Goal: Contribute content

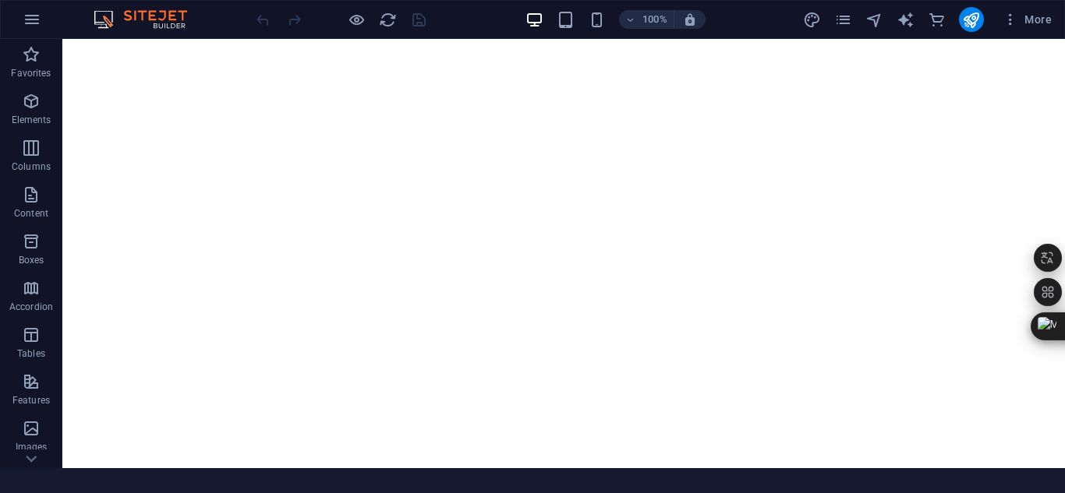
scroll to position [74, 0]
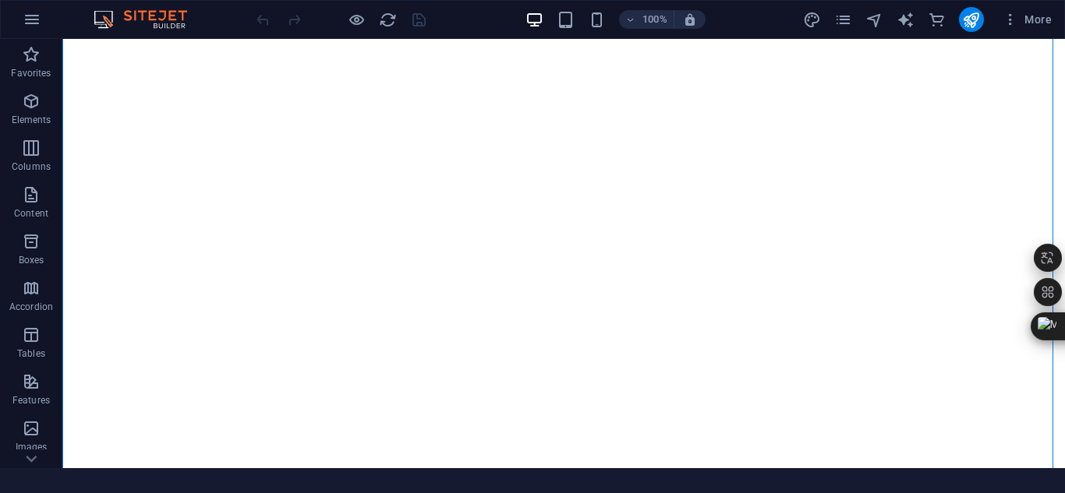
select select "px"
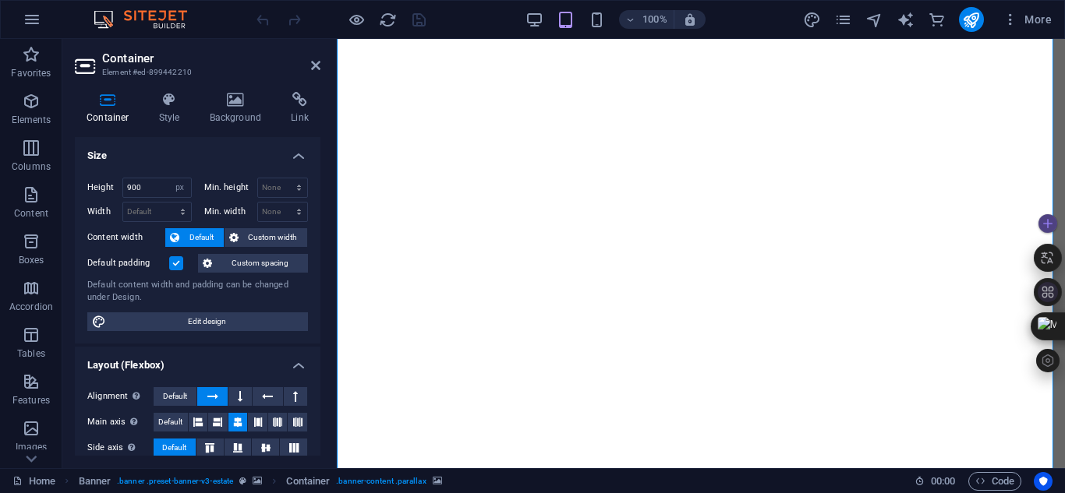
scroll to position [0, 0]
click at [994, 480] on span "Code" at bounding box center [994, 481] width 39 height 19
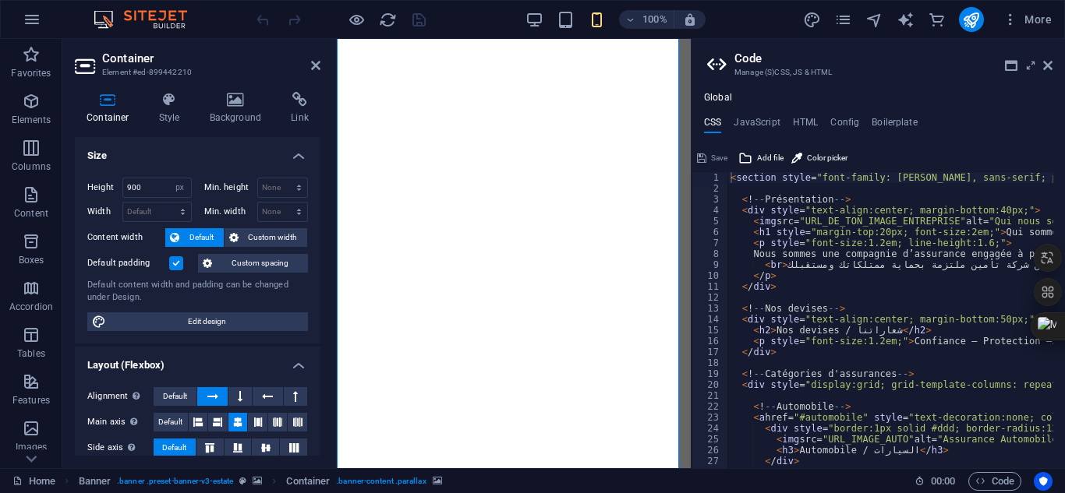
click at [1054, 69] on aside "Code Manage (S)CSS, JS & HTML Global CSS JavaScript HTML Config Boilerplate <se…" at bounding box center [878, 254] width 374 height 430
click at [1045, 62] on icon at bounding box center [1047, 65] width 9 height 12
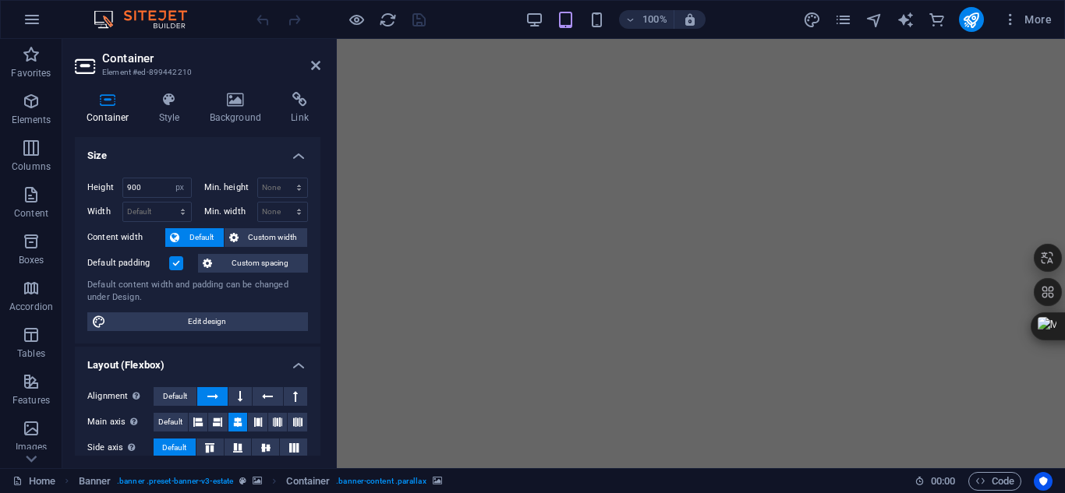
scroll to position [889, 0]
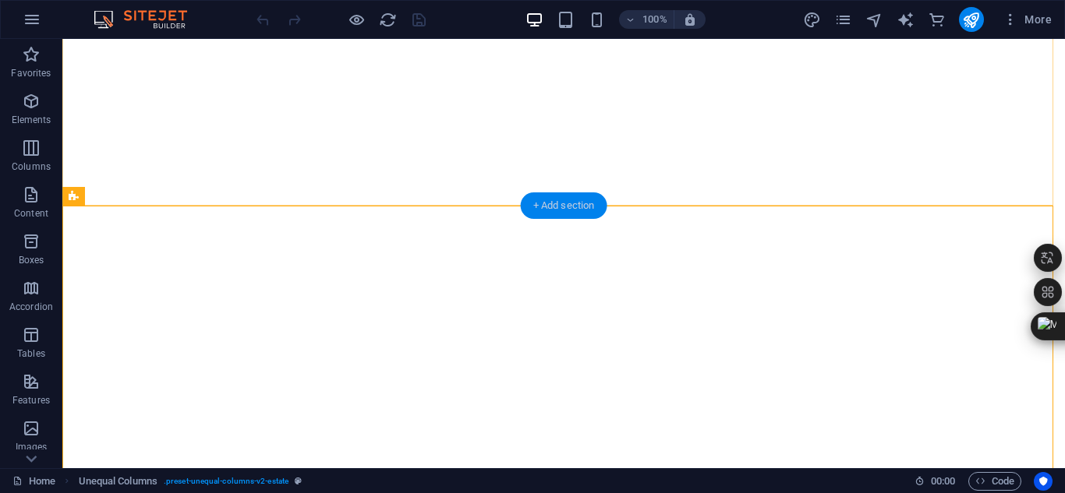
click at [541, 203] on div "+ Add section" at bounding box center [564, 206] width 87 height 27
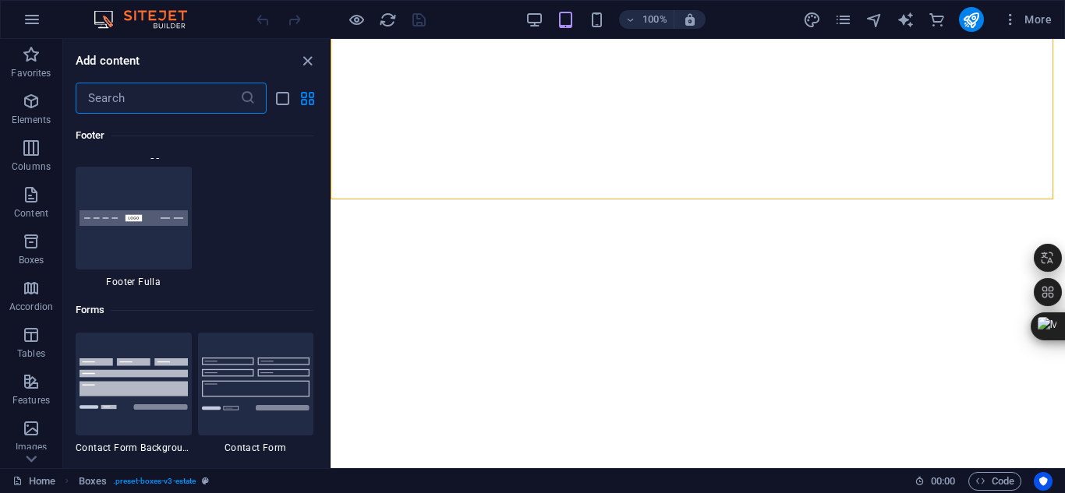
scroll to position [11242, 0]
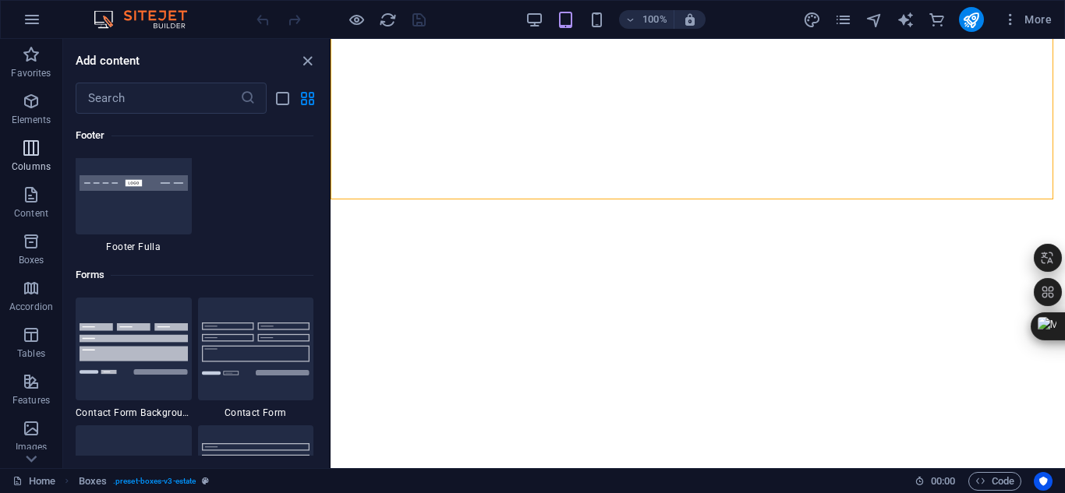
click at [44, 162] on p "Columns" at bounding box center [31, 167] width 39 height 12
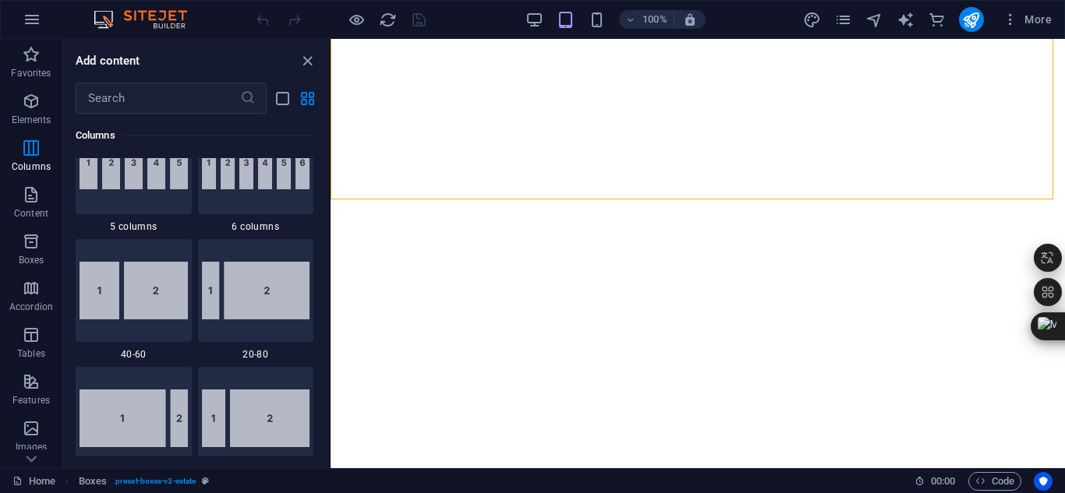
scroll to position [1003, 0]
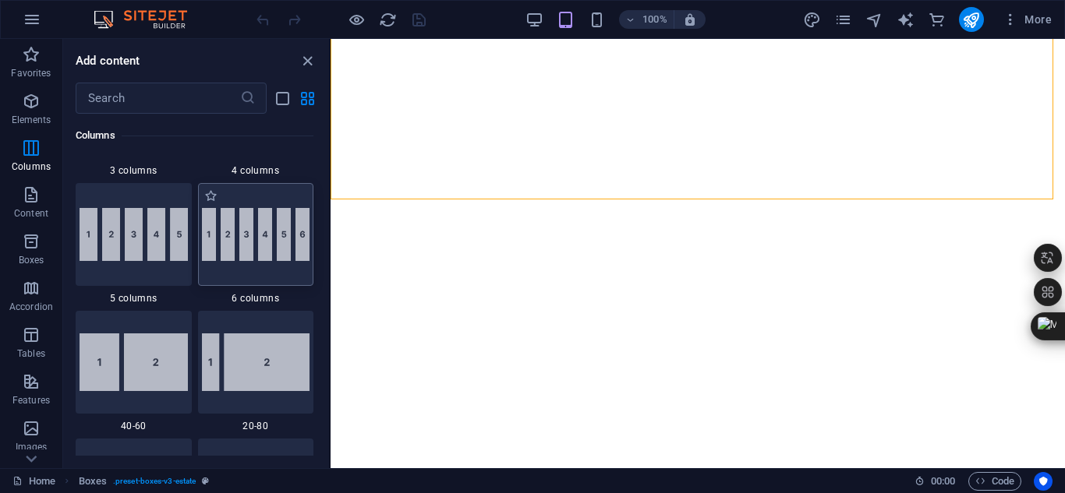
click at [257, 218] on img at bounding box center [256, 234] width 108 height 53
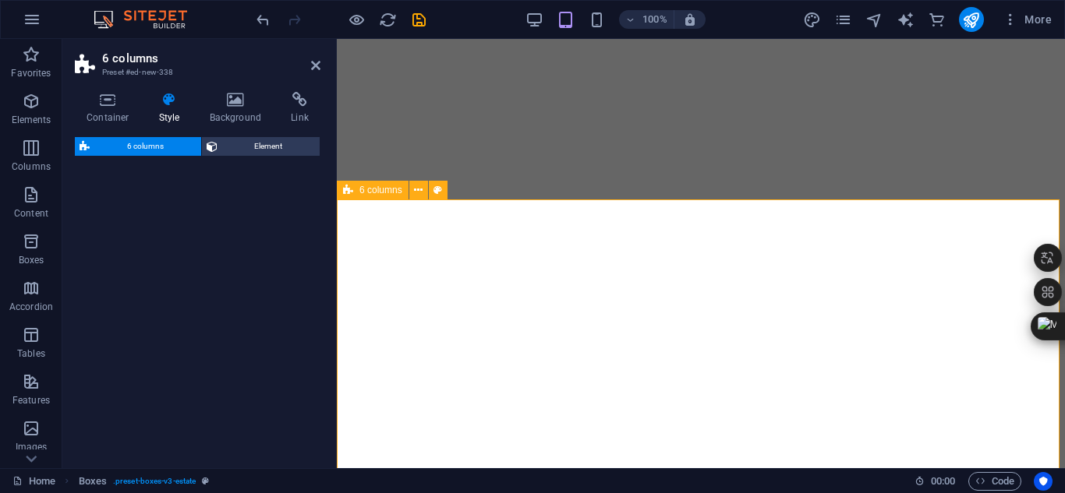
select select "rem"
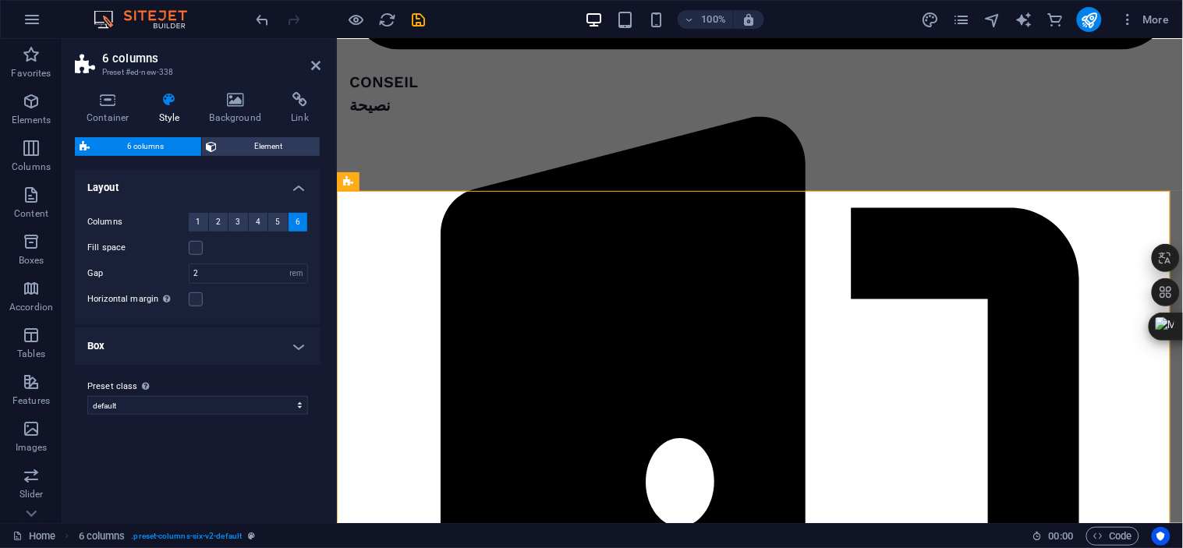
scroll to position [3697, 0]
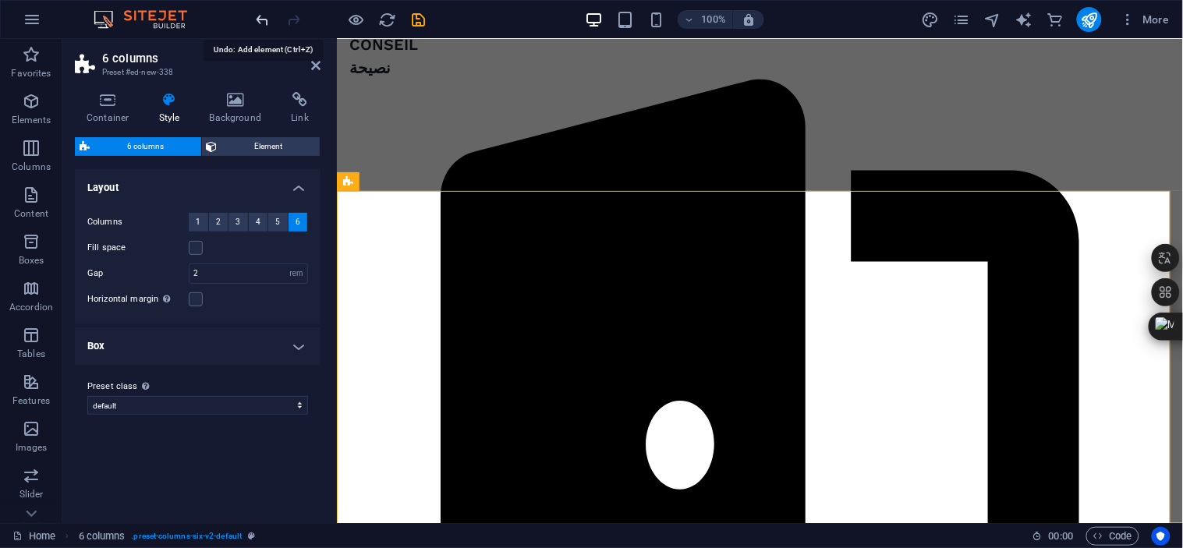
click at [257, 17] on icon "undo" at bounding box center [263, 20] width 18 height 18
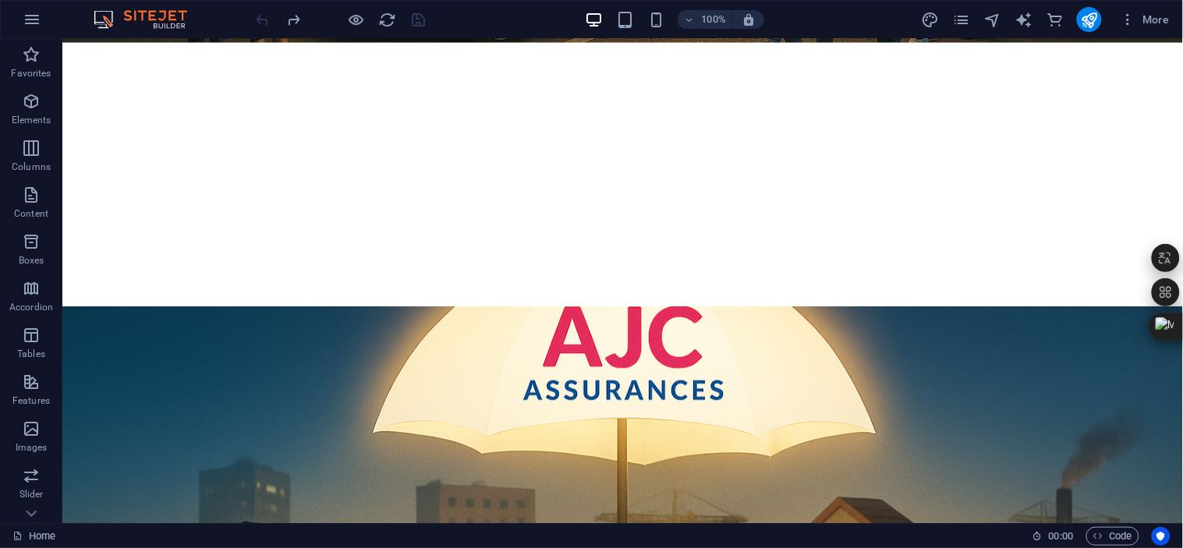
scroll to position [582, 0]
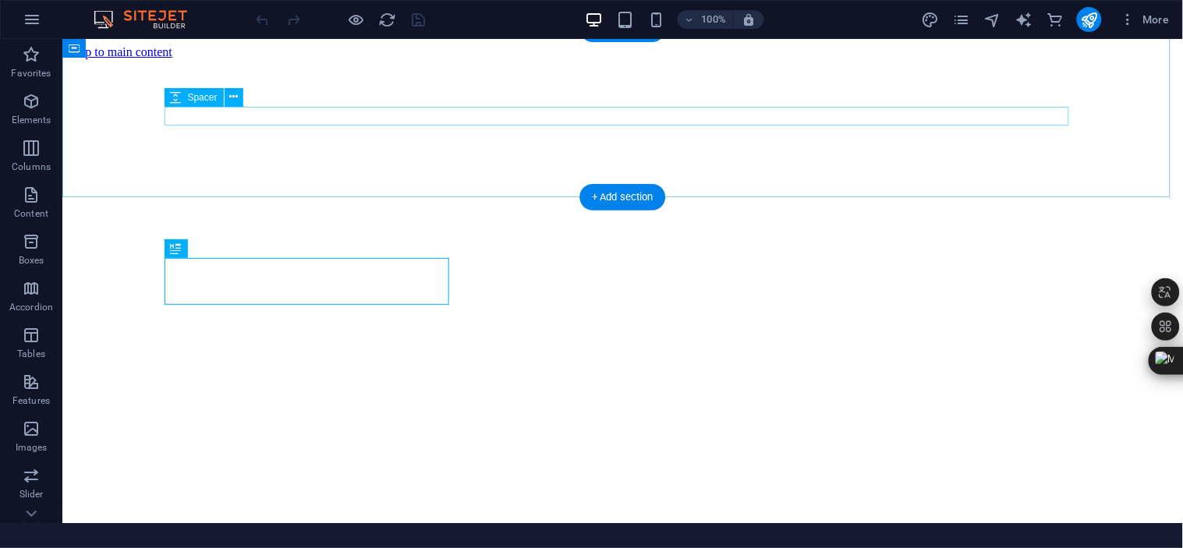
scroll to position [712, 0]
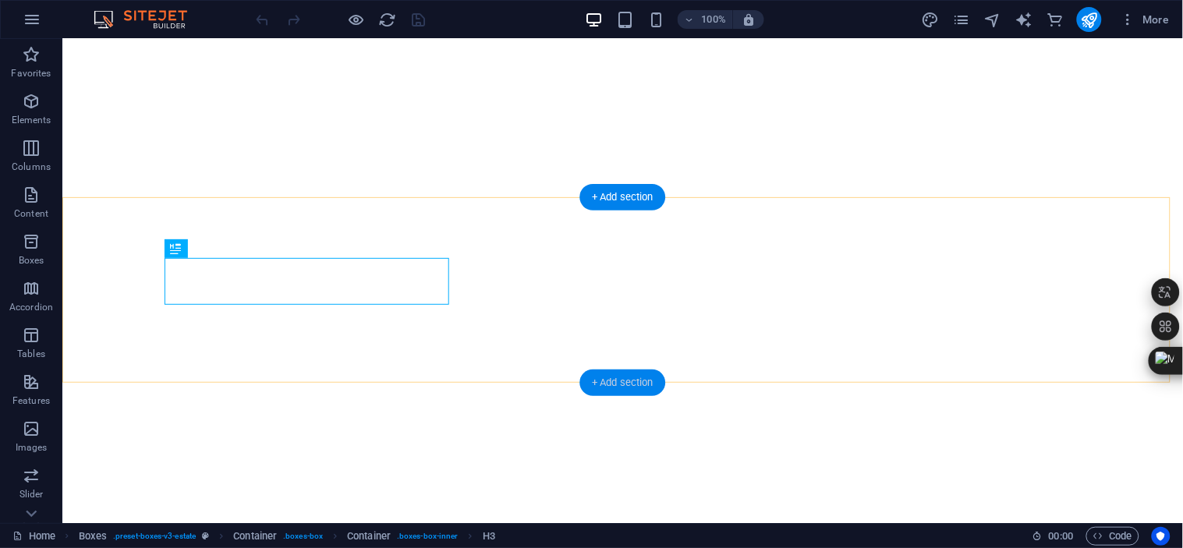
click at [613, 379] on div "+ Add section" at bounding box center [622, 383] width 87 height 27
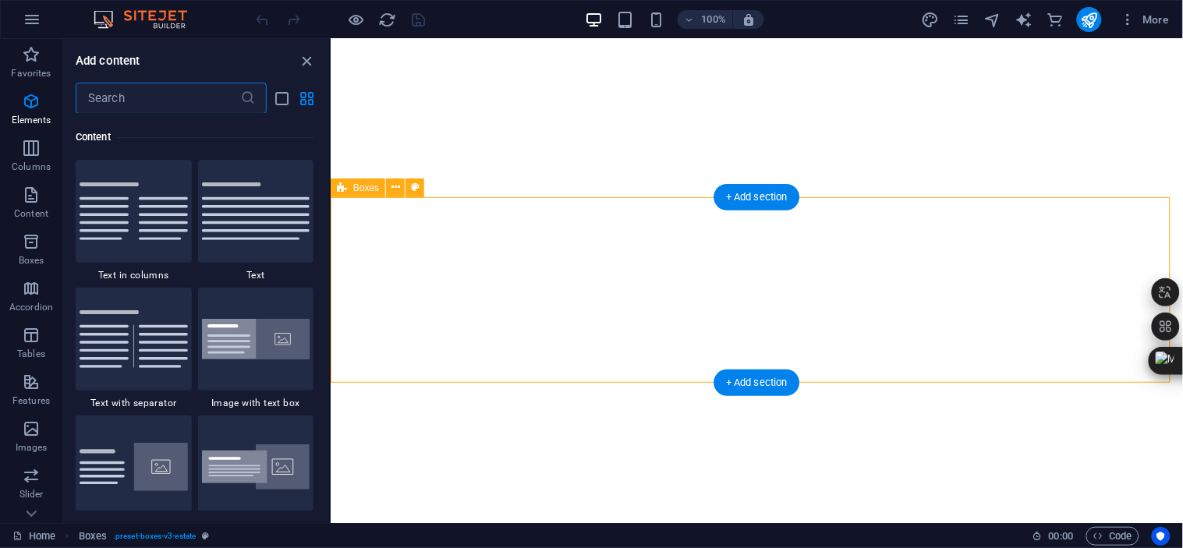
scroll to position [2726, 0]
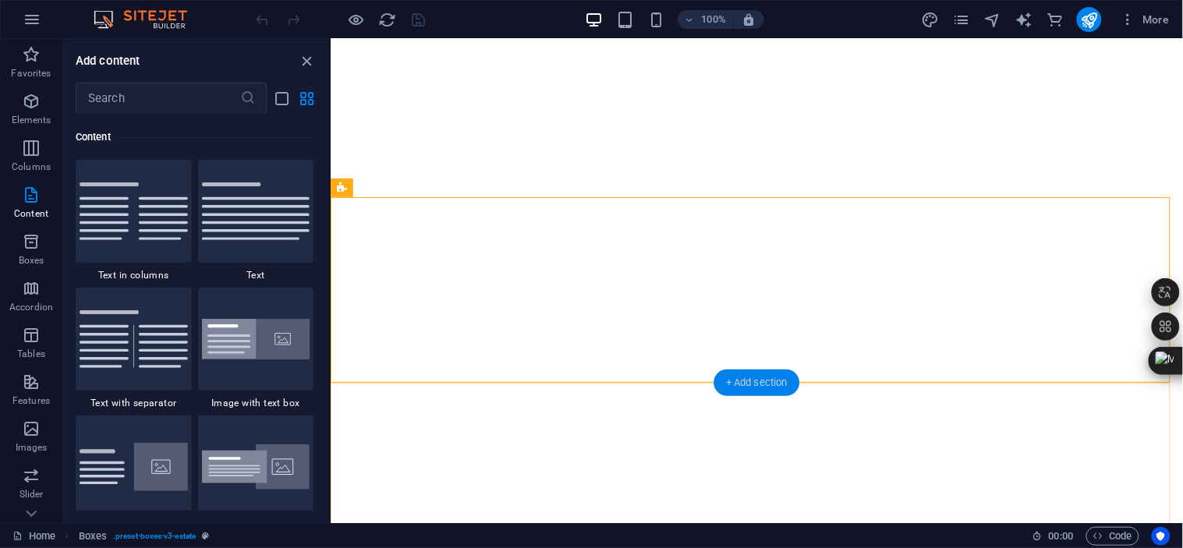
click at [769, 382] on div "+ Add section" at bounding box center [756, 383] width 87 height 27
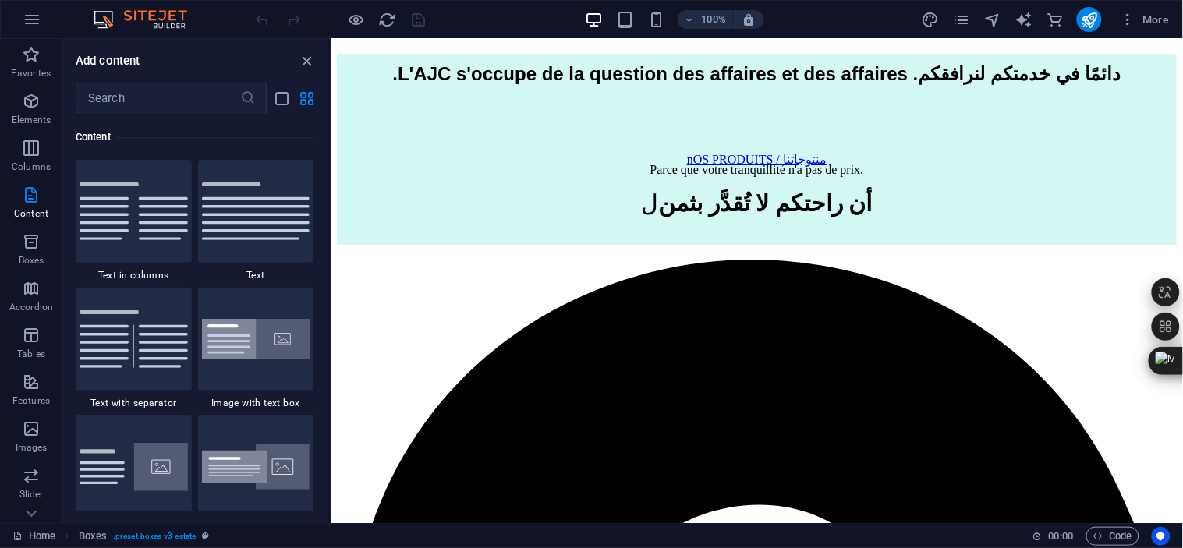
scroll to position [1452, 0]
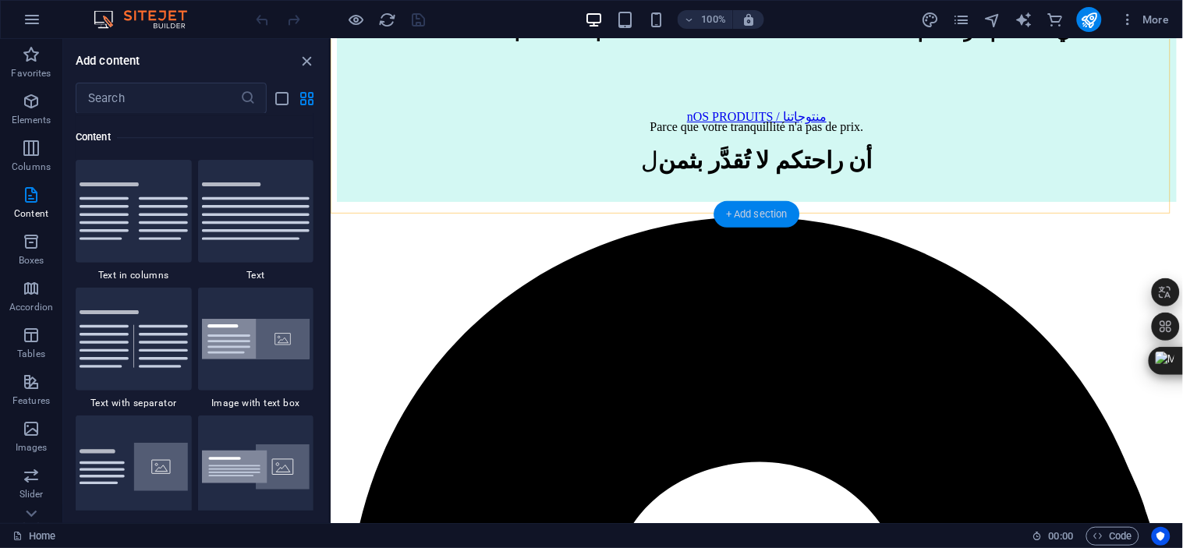
click at [758, 220] on div "+ Add section" at bounding box center [756, 214] width 87 height 27
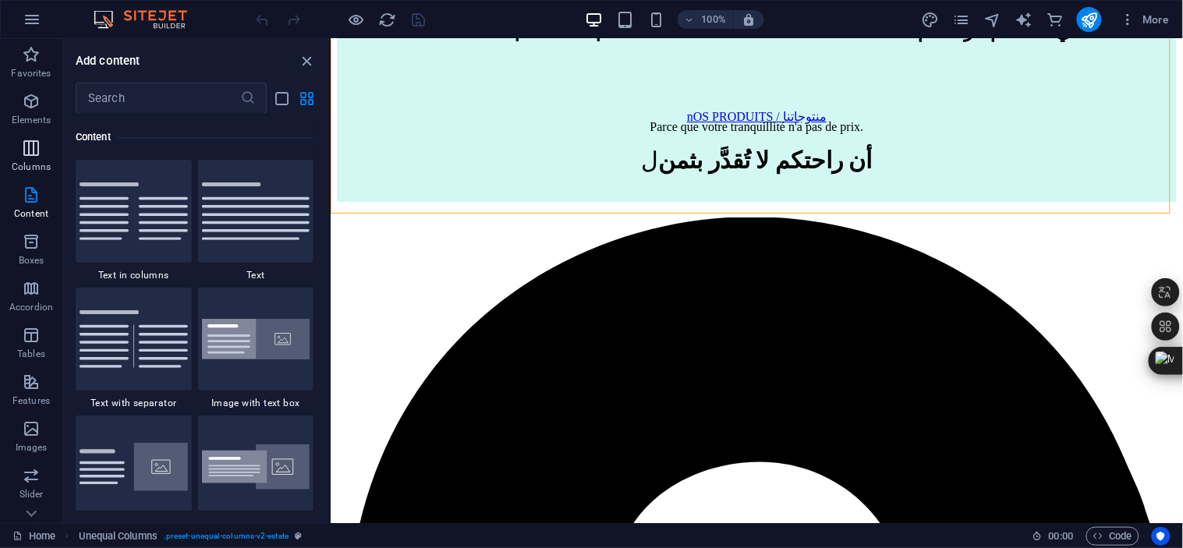
click at [34, 161] on p "Columns" at bounding box center [31, 167] width 39 height 12
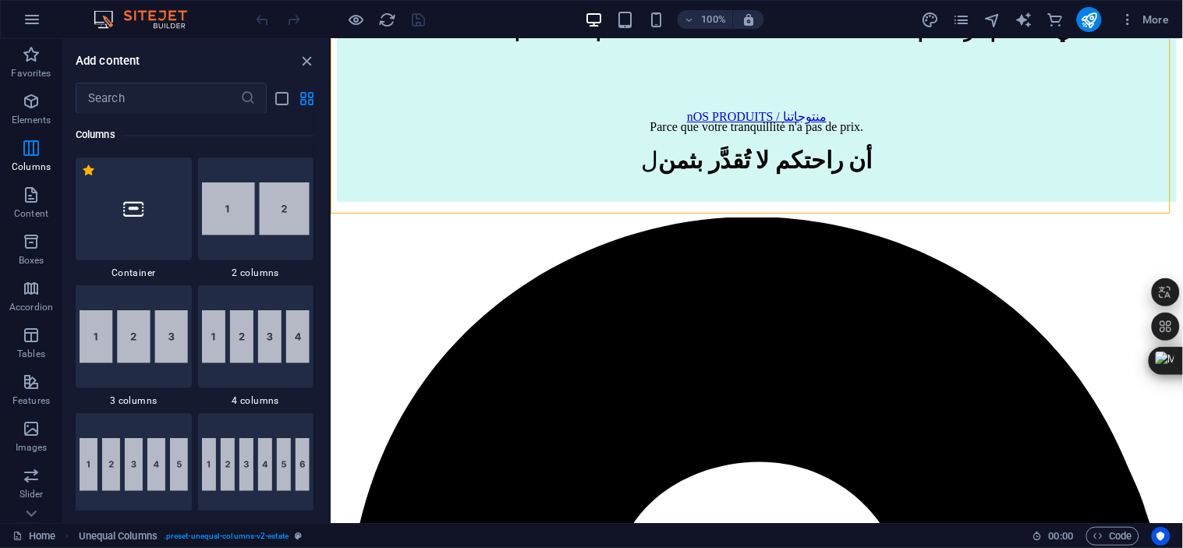
scroll to position [772, 0]
click at [267, 458] on img at bounding box center [256, 465] width 108 height 53
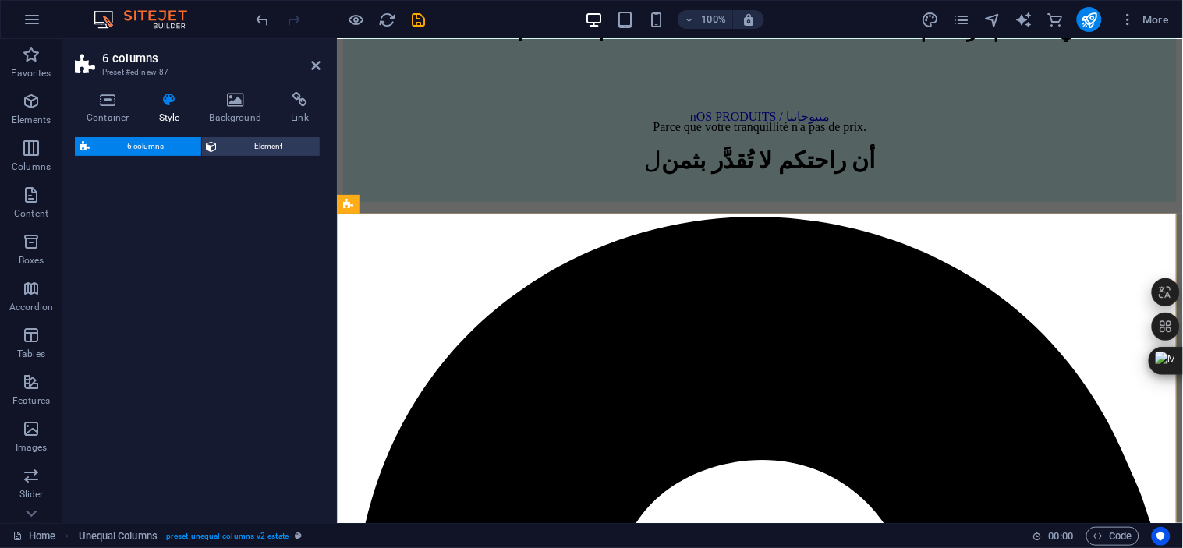
select select "rem"
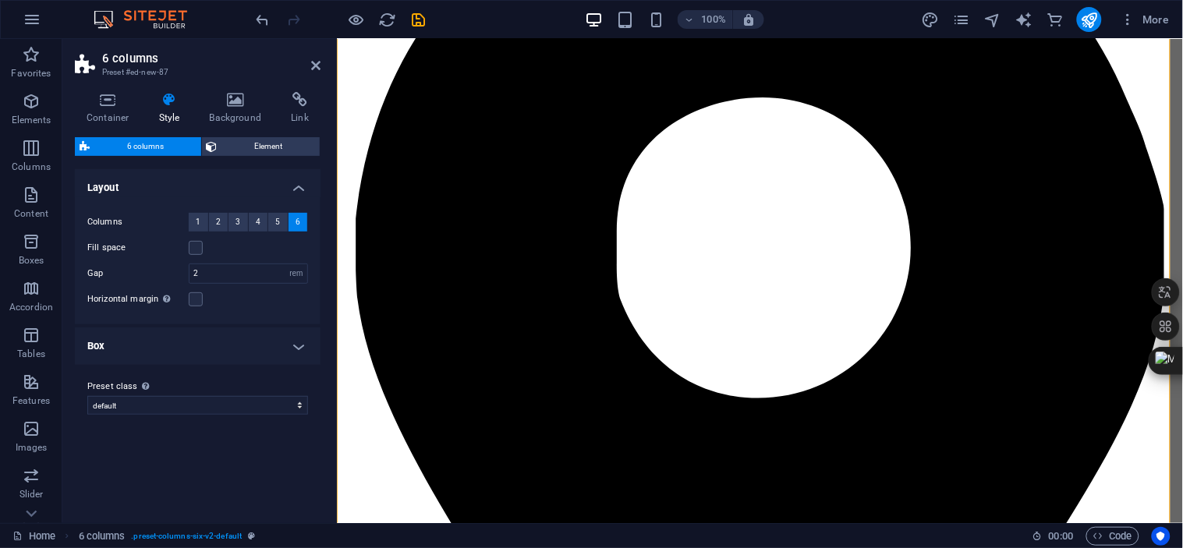
scroll to position [1827, 0]
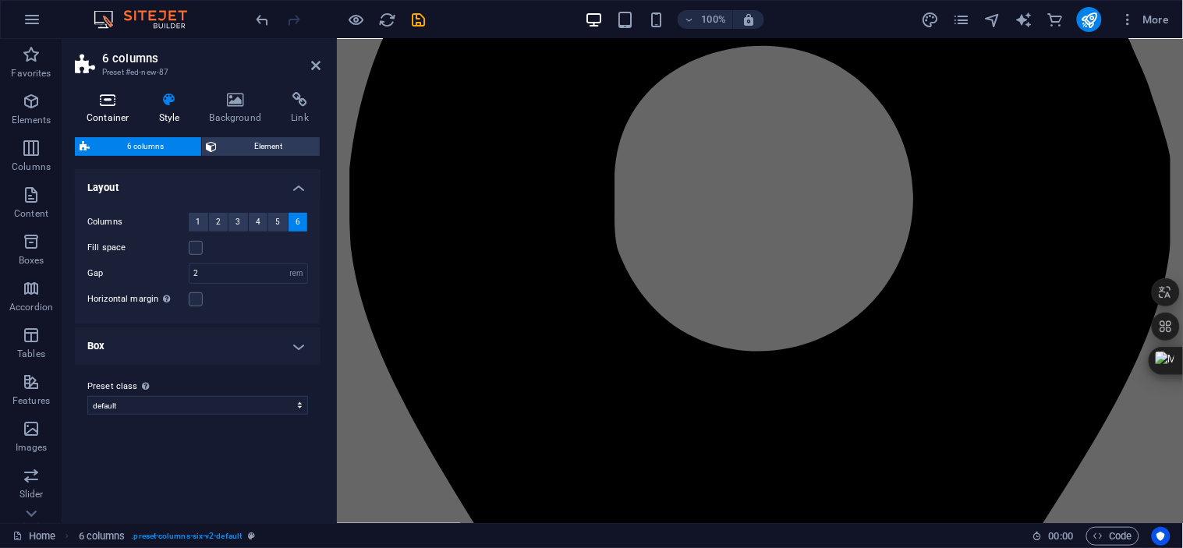
click at [113, 113] on h4 "Container" at bounding box center [111, 108] width 73 height 33
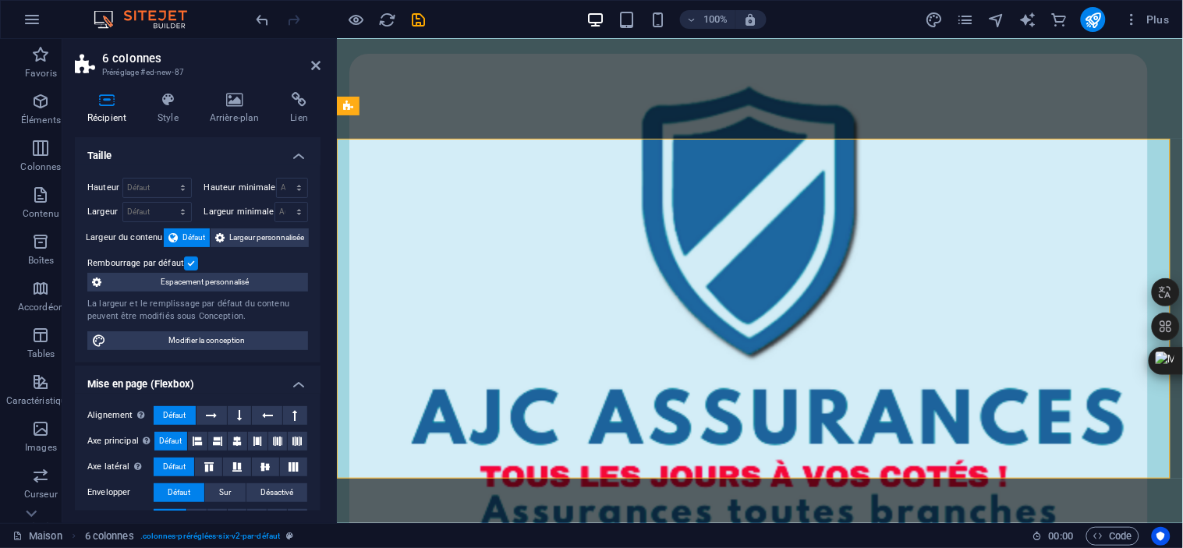
scroll to position [4687, 0]
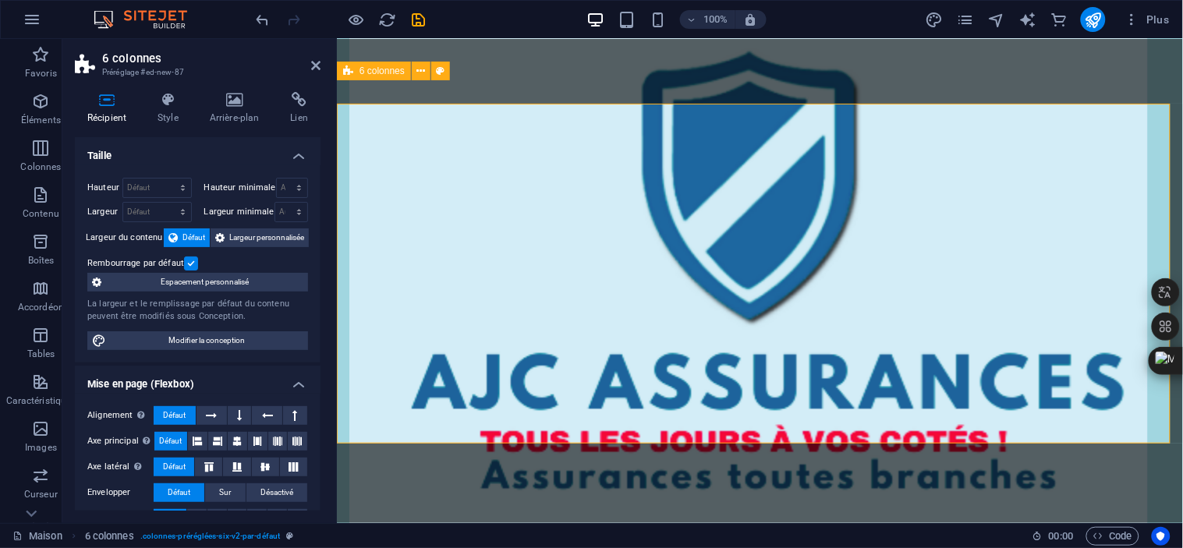
drag, startPoint x: 753, startPoint y: 126, endPoint x: 752, endPoint y: 142, distance: 15.6
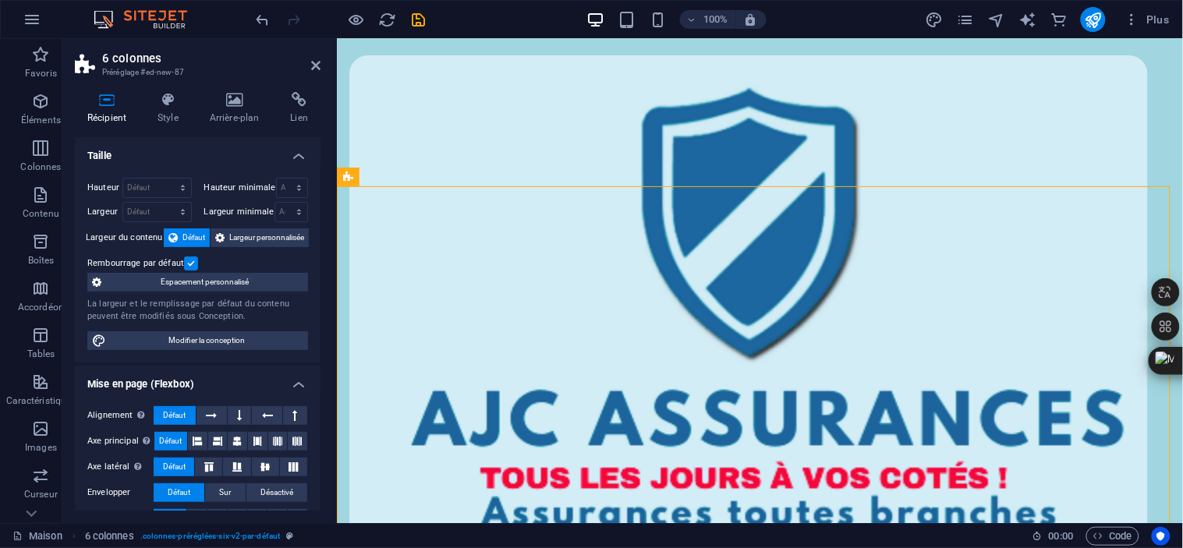
scroll to position [4581, 0]
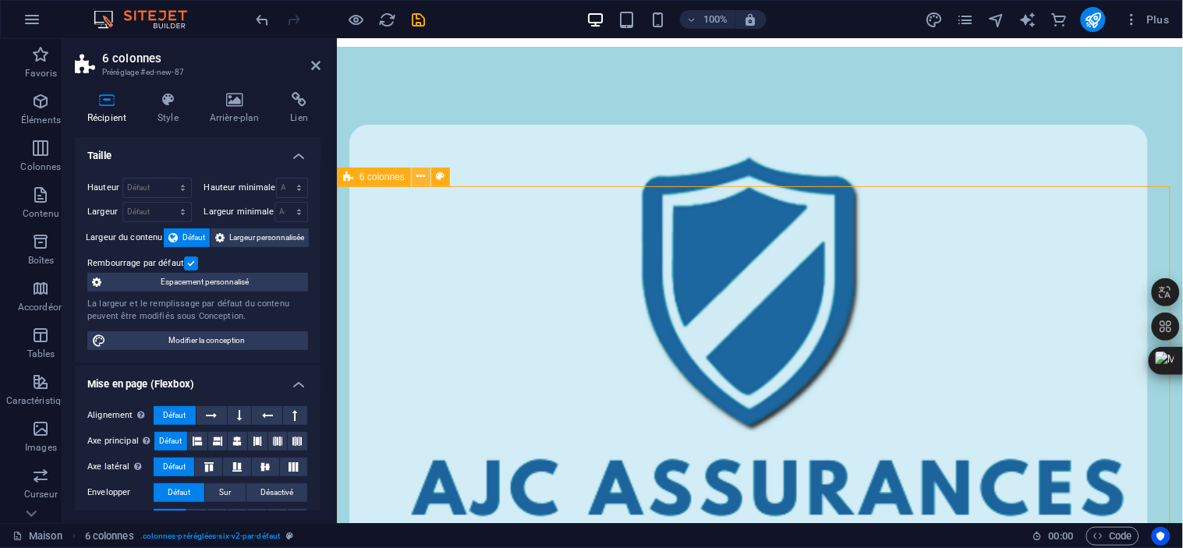
click at [419, 177] on icon at bounding box center [421, 176] width 9 height 16
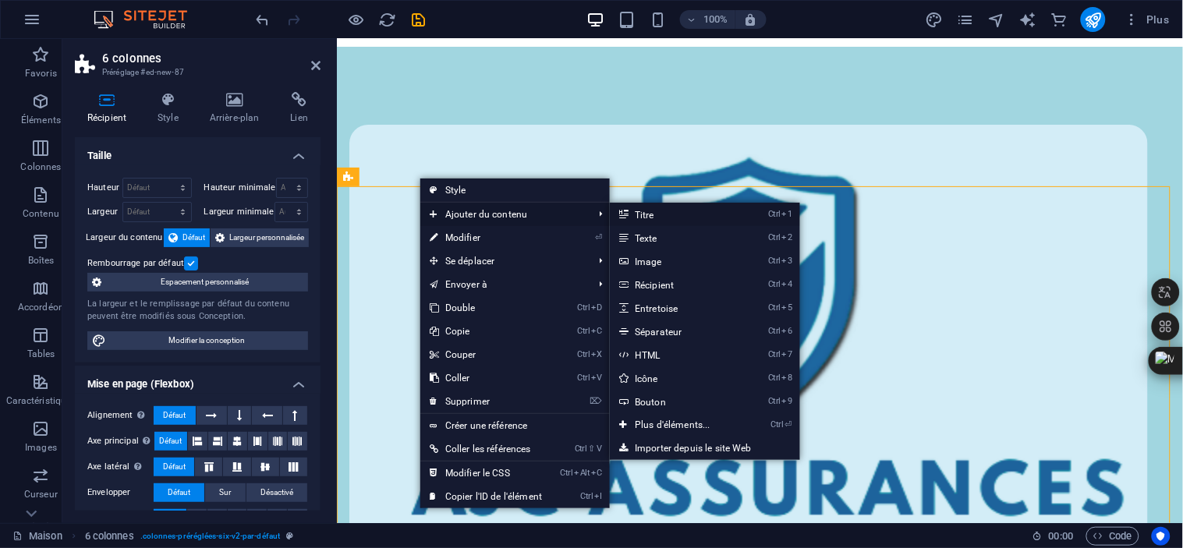
click at [674, 214] on link "Ctrl 1 Titre" at bounding box center [676, 214] width 132 height 23
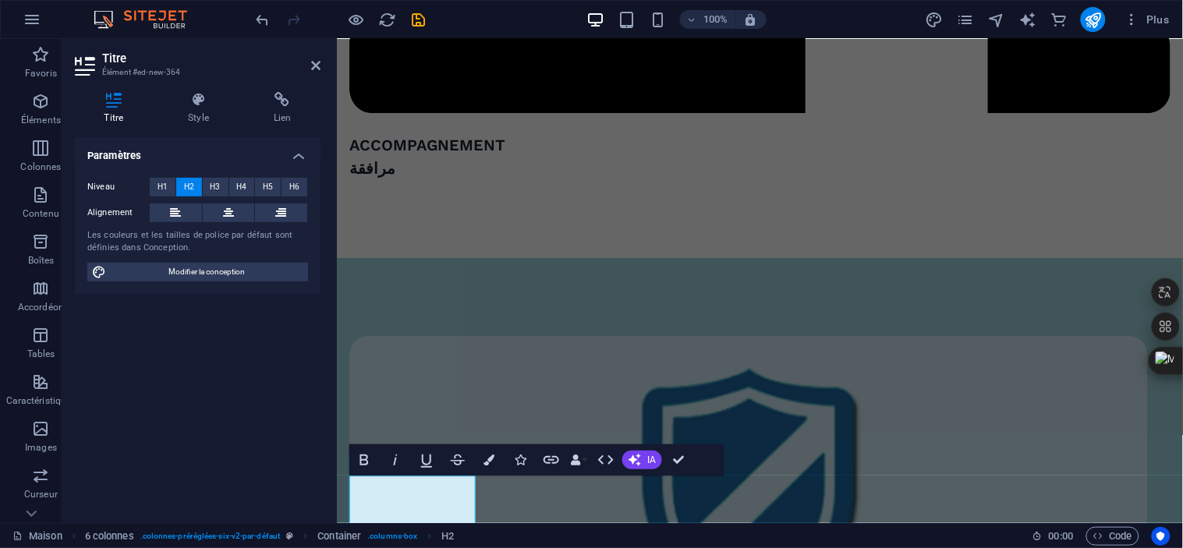
scroll to position [4651, 0]
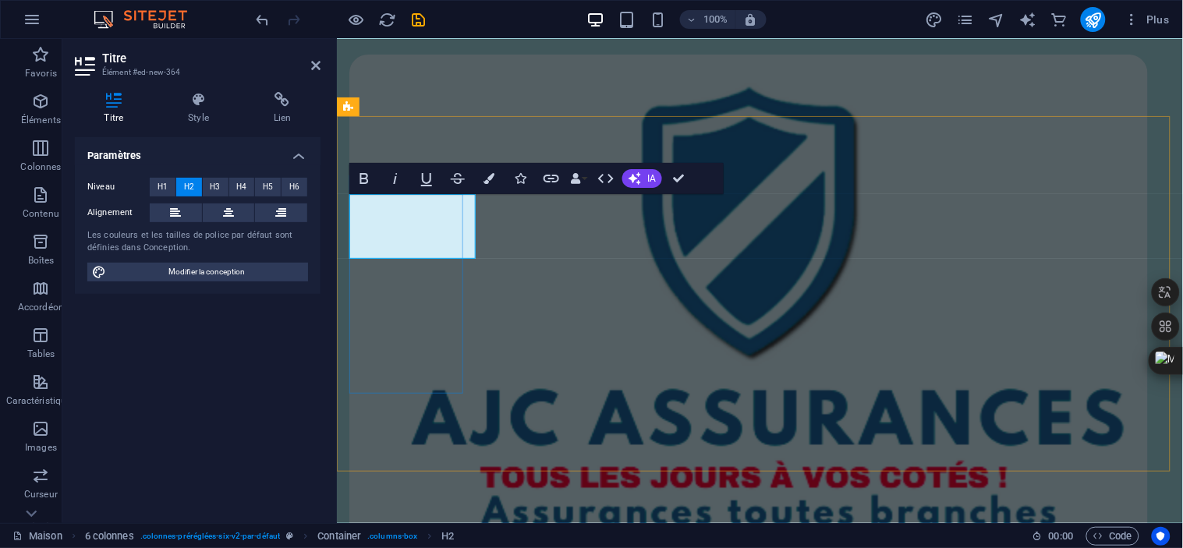
drag, startPoint x: 423, startPoint y: 242, endPoint x: 327, endPoint y: 196, distance: 106.7
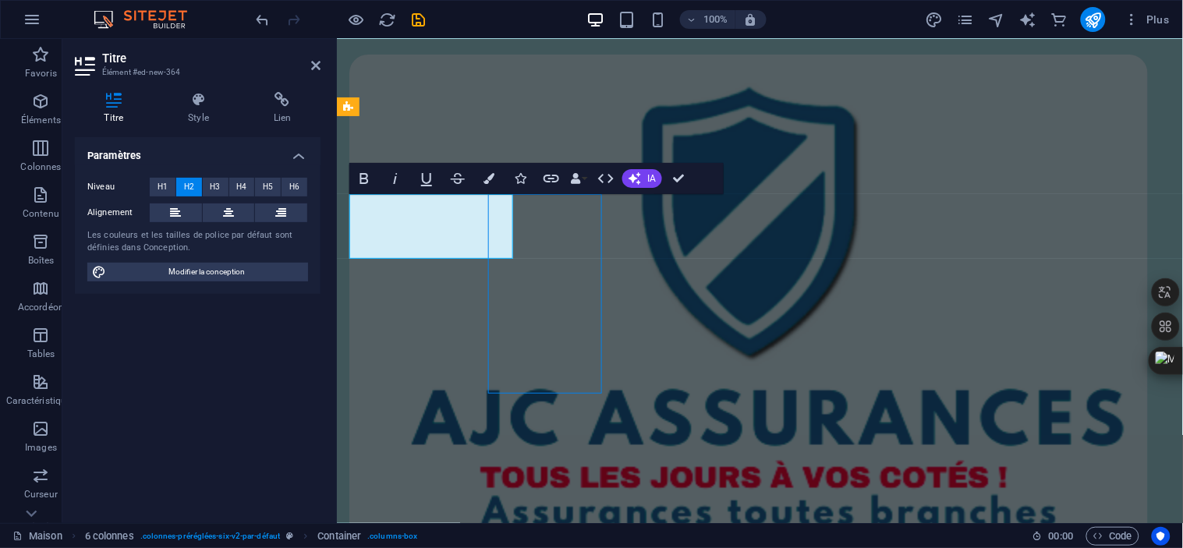
scroll to position [4971, 0]
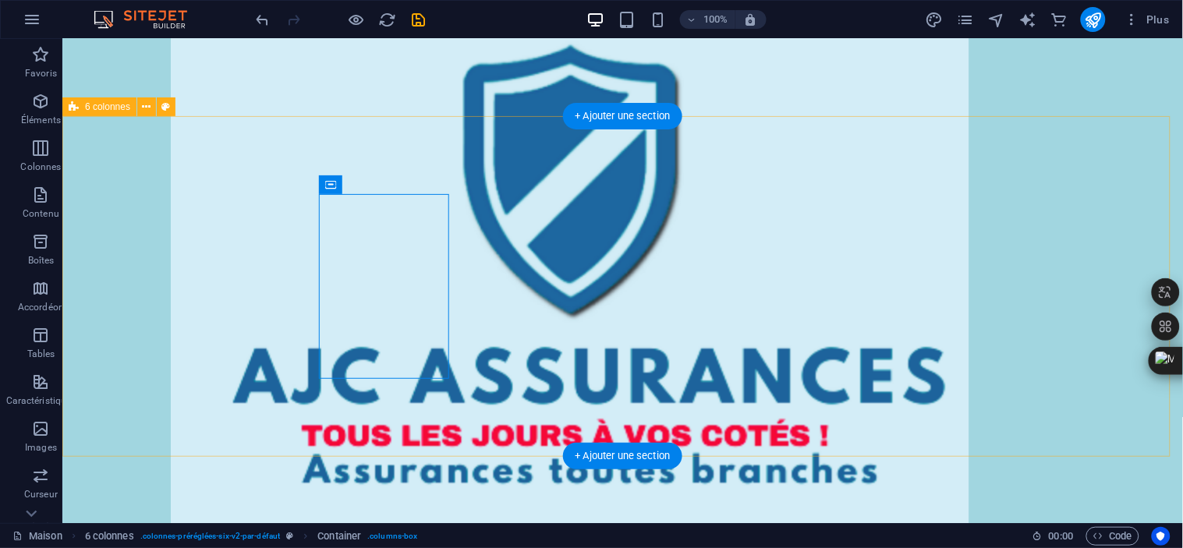
drag, startPoint x: 242, startPoint y: 214, endPoint x: 472, endPoint y: 151, distance: 238.5
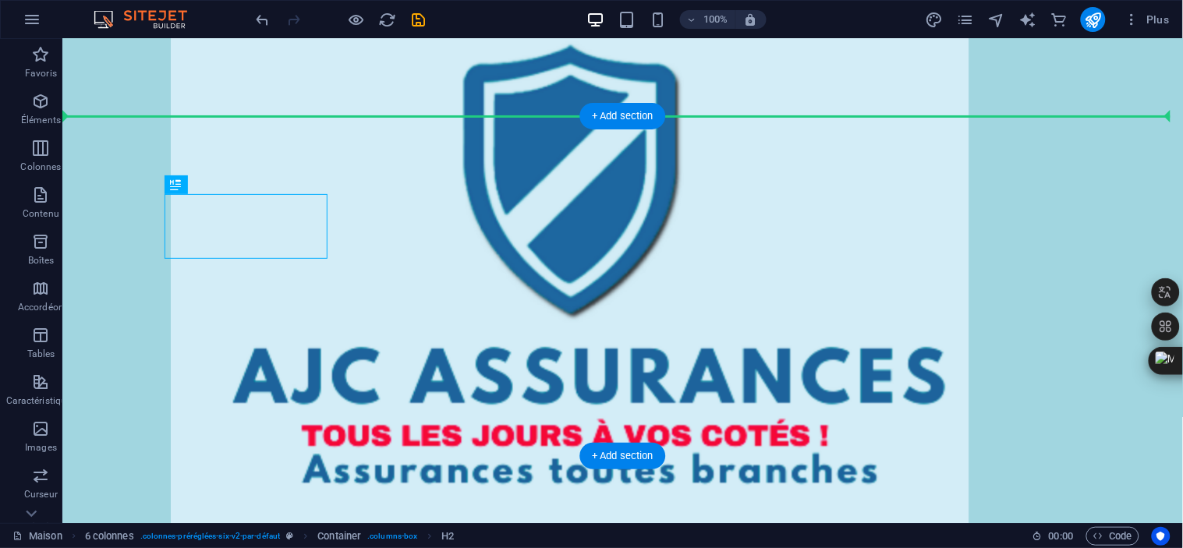
drag, startPoint x: 249, startPoint y: 208, endPoint x: 433, endPoint y: 152, distance: 193.1
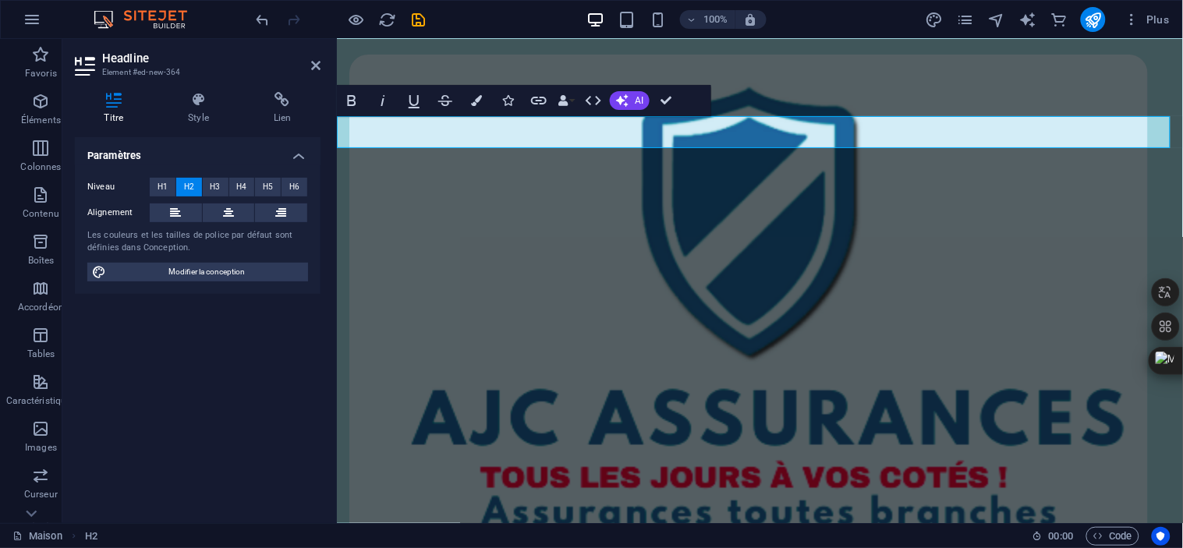
click at [221, 125] on div "Titre Style Lien Paramètres Niveau H1 H2 H3 H4 H5 H6 Alignement Les couleurs et…" at bounding box center [198, 301] width 246 height 419
drag, startPoint x: 158, startPoint y: 86, endPoint x: 221, endPoint y: 125, distance: 73.5
click at [221, 125] on div "Titre Style Lien Paramètres Niveau H1 H2 H3 H4 H5 H6 Alignement Les couleurs et…" at bounding box center [198, 301] width 246 height 419
click at [237, 210] on button at bounding box center [229, 212] width 52 height 19
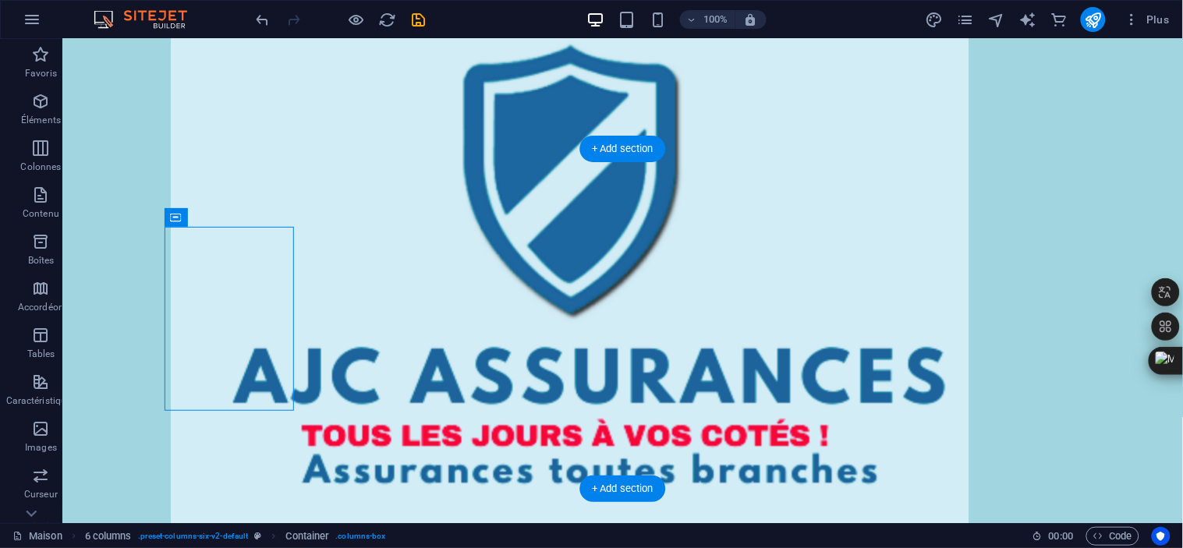
drag, startPoint x: 158, startPoint y: 229, endPoint x: 433, endPoint y: 184, distance: 278.1
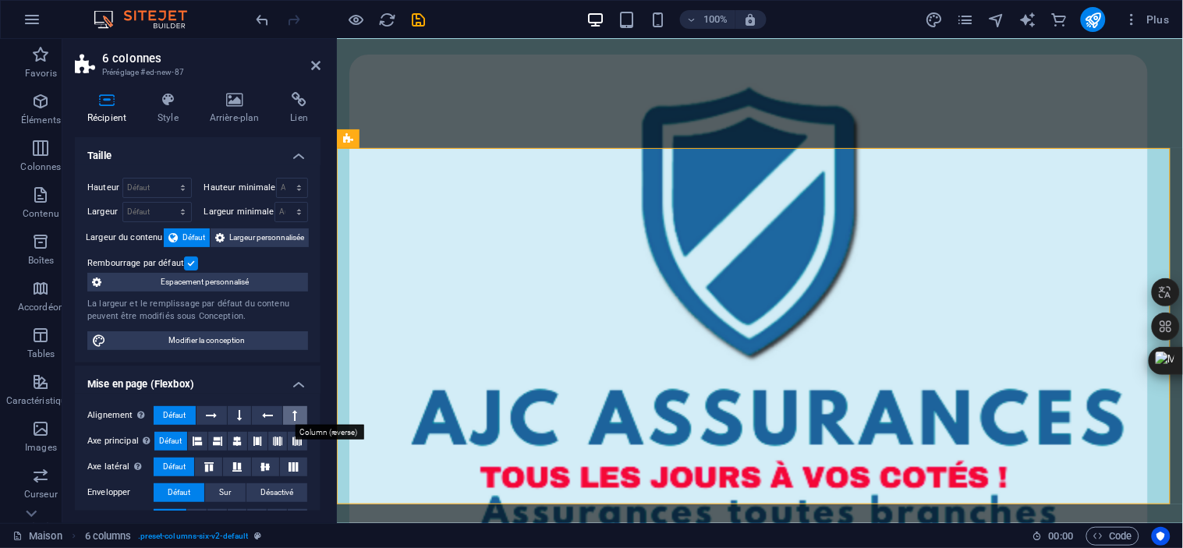
click at [293, 418] on icon at bounding box center [295, 415] width 5 height 19
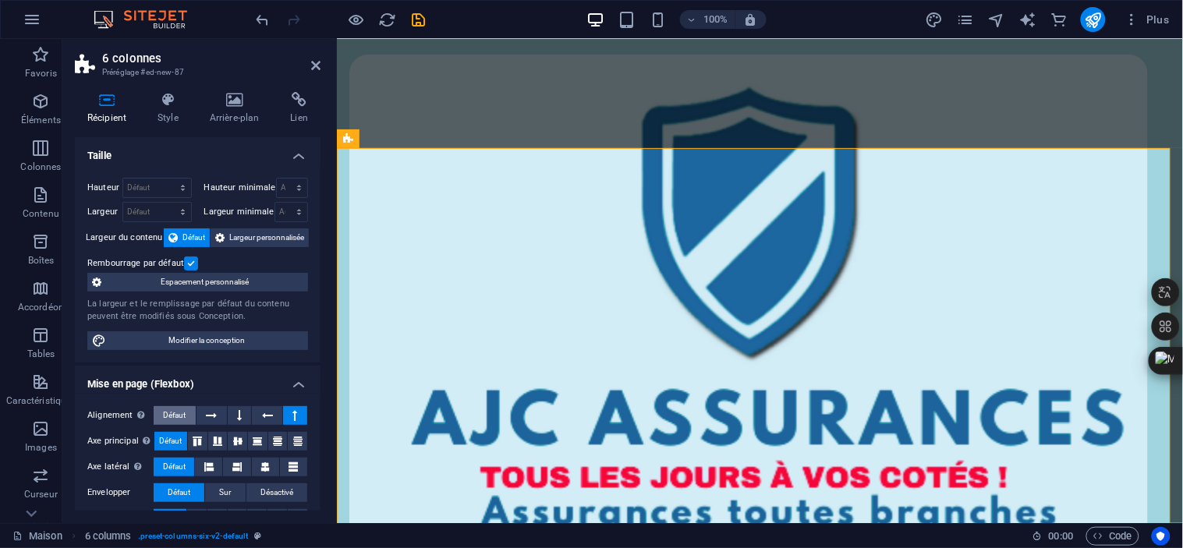
click at [176, 417] on font "Défaut" at bounding box center [174, 415] width 23 height 9
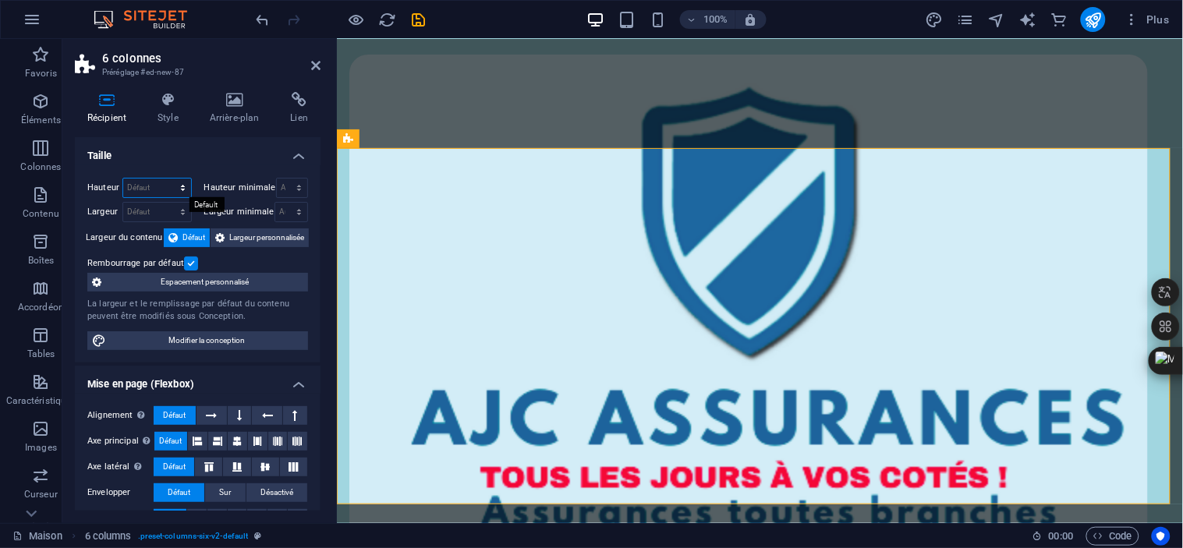
click at [179, 191] on select "Défaut px rem % vh Volkswagen" at bounding box center [157, 188] width 68 height 19
click at [220, 145] on h4 "Taille" at bounding box center [198, 151] width 246 height 28
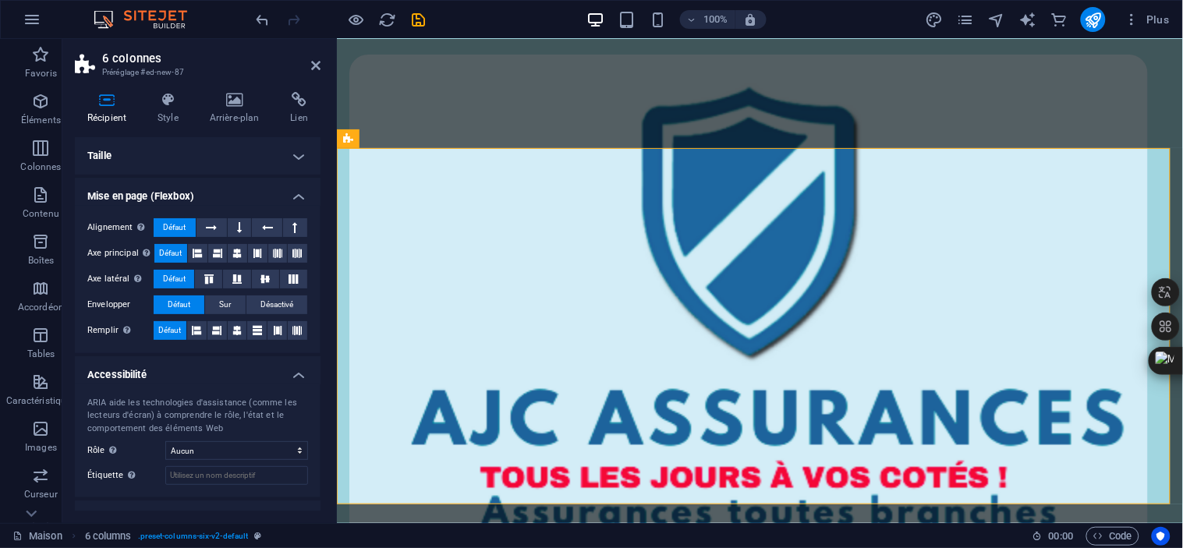
click at [291, 165] on h4 "Taille" at bounding box center [198, 155] width 246 height 37
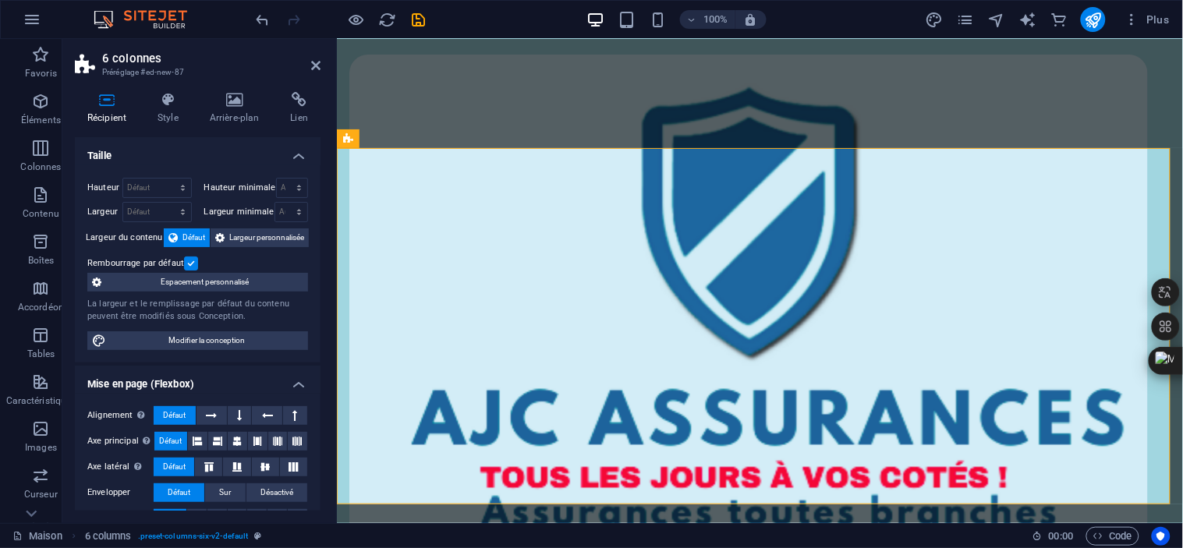
click at [291, 165] on div "Hauteur Défaut px rem % vh Volkswagen Hauteur minimale Aucun px rem % vh Volksw…" at bounding box center [198, 263] width 246 height 197
click at [290, 164] on h4 "Taille" at bounding box center [198, 151] width 246 height 28
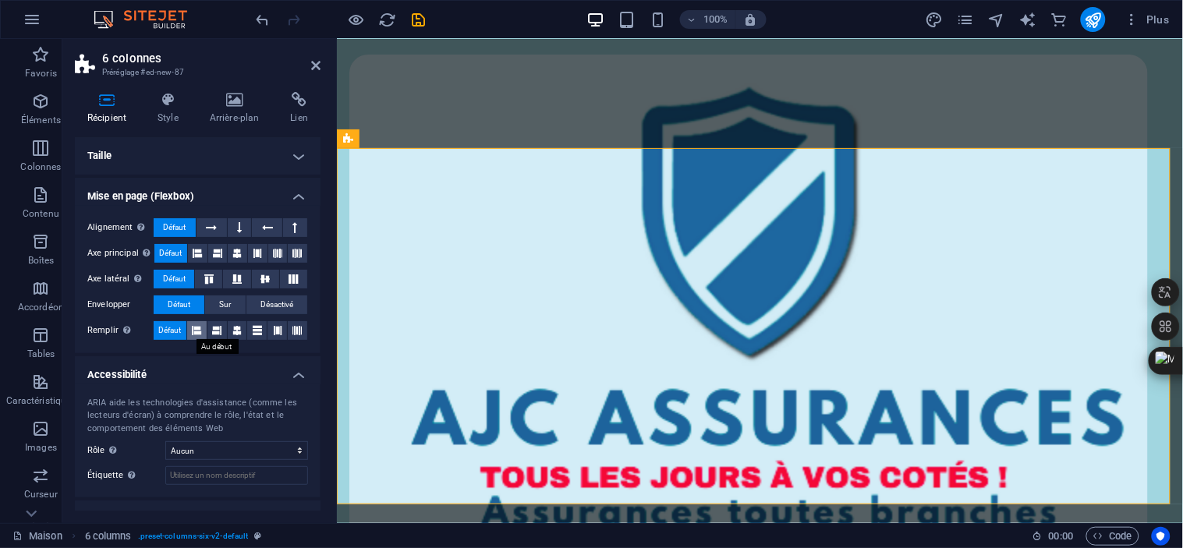
click at [196, 329] on icon at bounding box center [196, 330] width 9 height 19
click at [213, 329] on icon at bounding box center [216, 330] width 9 height 19
click at [165, 327] on font "Défaut" at bounding box center [169, 330] width 23 height 9
click at [217, 276] on icon at bounding box center [209, 278] width 19 height 9
click at [244, 274] on icon at bounding box center [237, 278] width 19 height 9
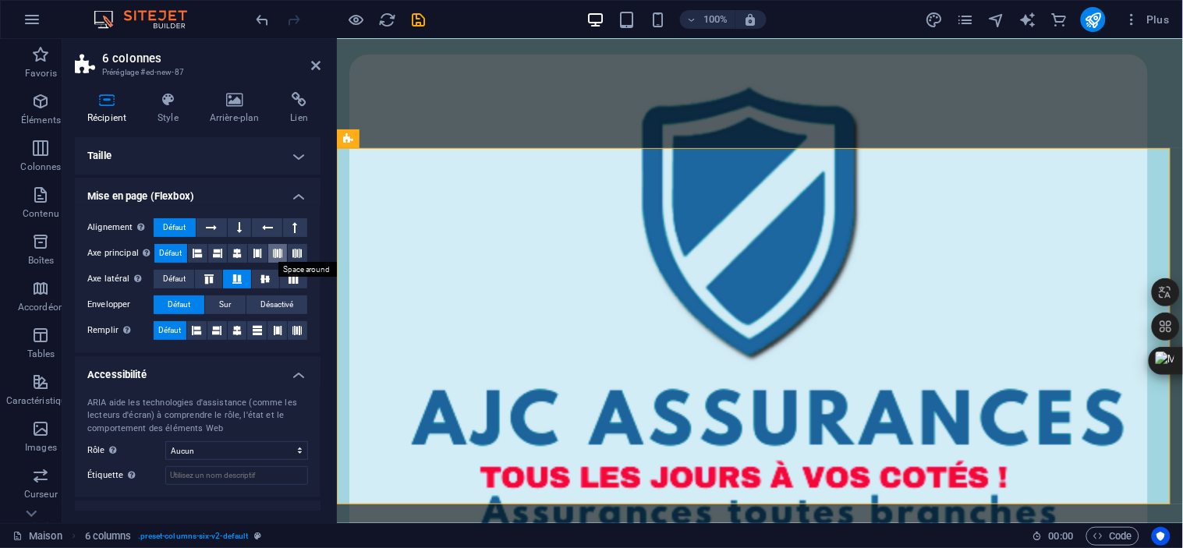
click at [281, 250] on button at bounding box center [277, 253] width 19 height 19
click at [173, 250] on font "Défaut" at bounding box center [171, 253] width 23 height 9
click at [185, 278] on button "Défaut" at bounding box center [174, 279] width 41 height 19
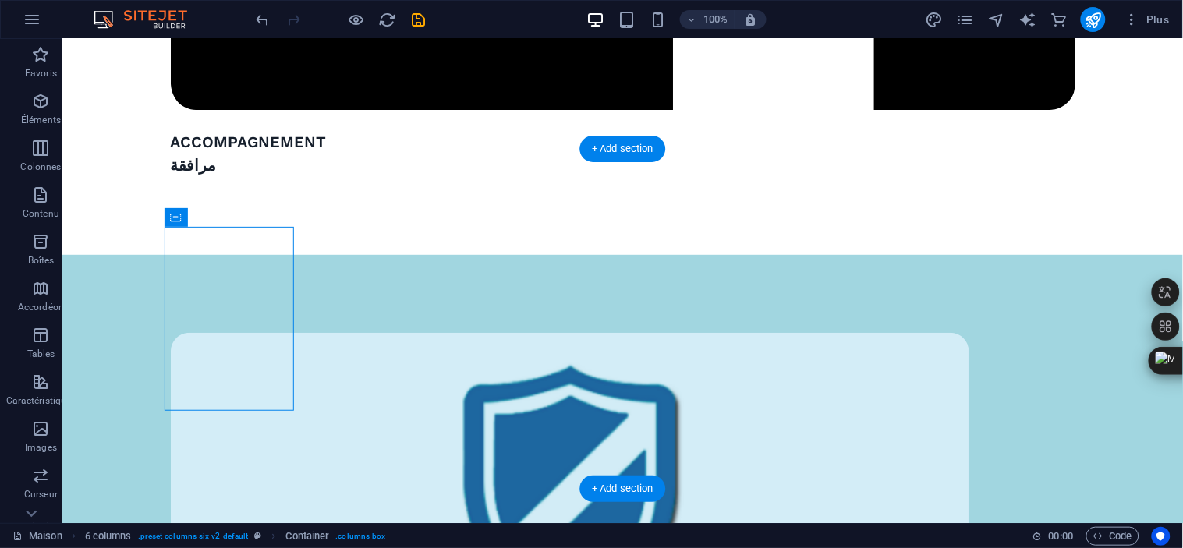
scroll to position [4971, 0]
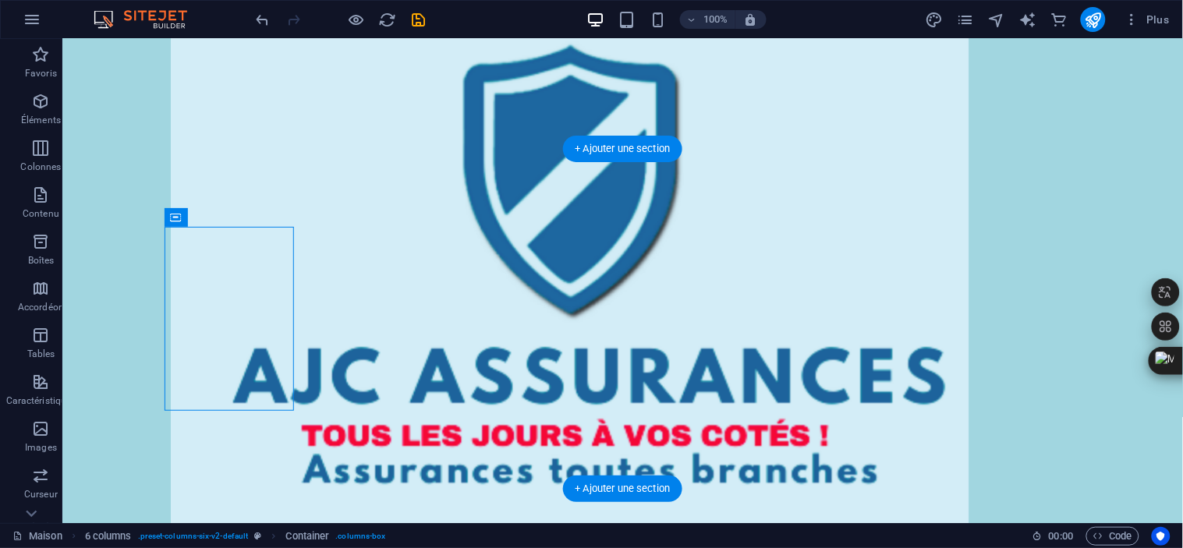
drag, startPoint x: 156, startPoint y: 249, endPoint x: 431, endPoint y: 198, distance: 279.8
drag, startPoint x: 269, startPoint y: 272, endPoint x: 269, endPoint y: 190, distance: 81.9
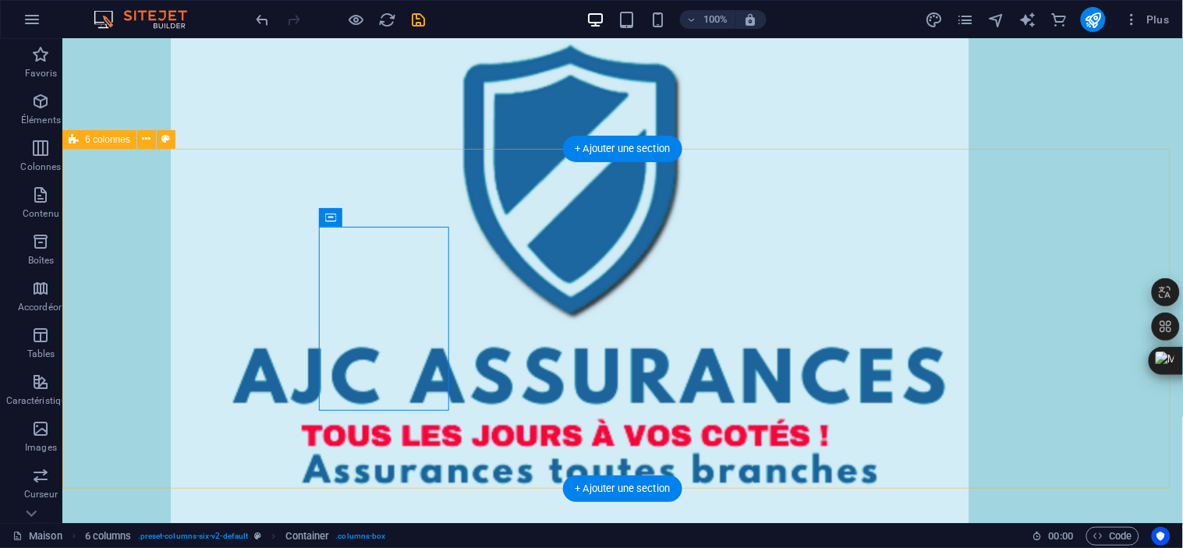
drag, startPoint x: 1166, startPoint y: 149, endPoint x: 1154, endPoint y: 196, distance: 48.4
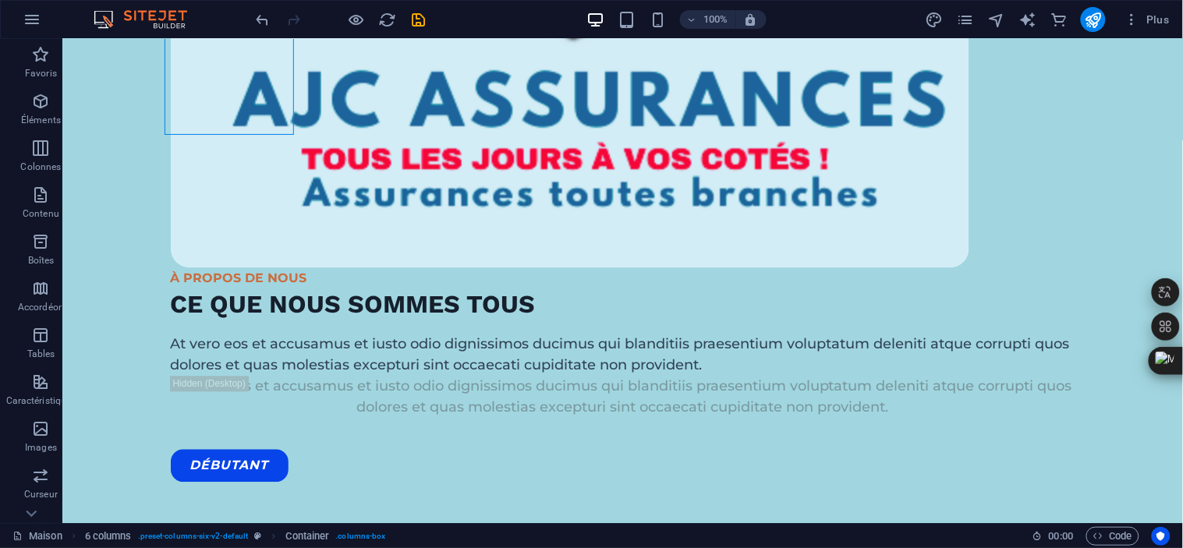
scroll to position [5249, 0]
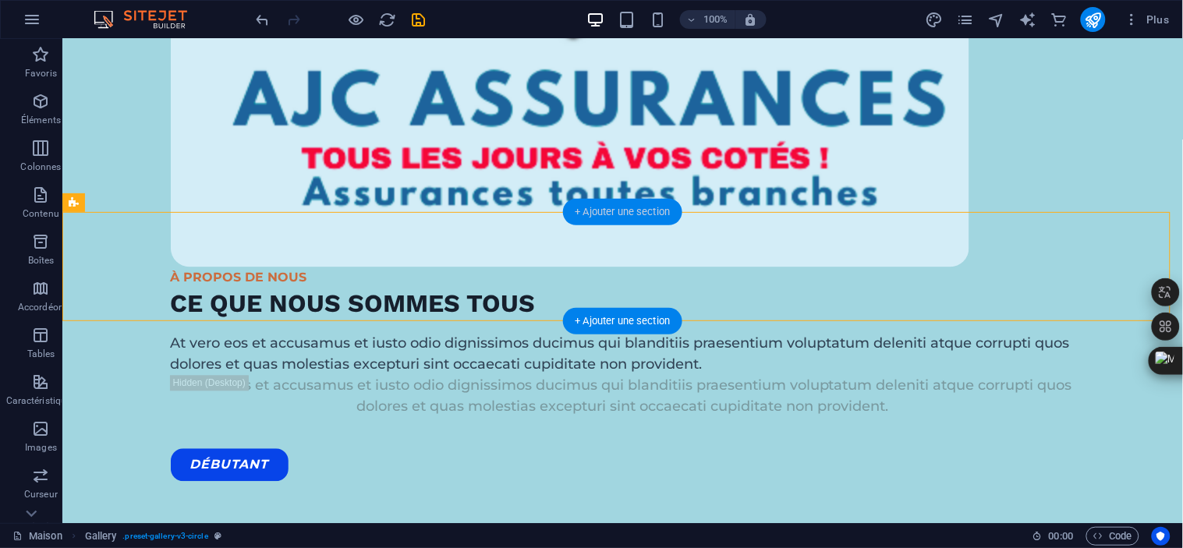
click at [628, 213] on font "+ Ajouter une section" at bounding box center [622, 212] width 95 height 12
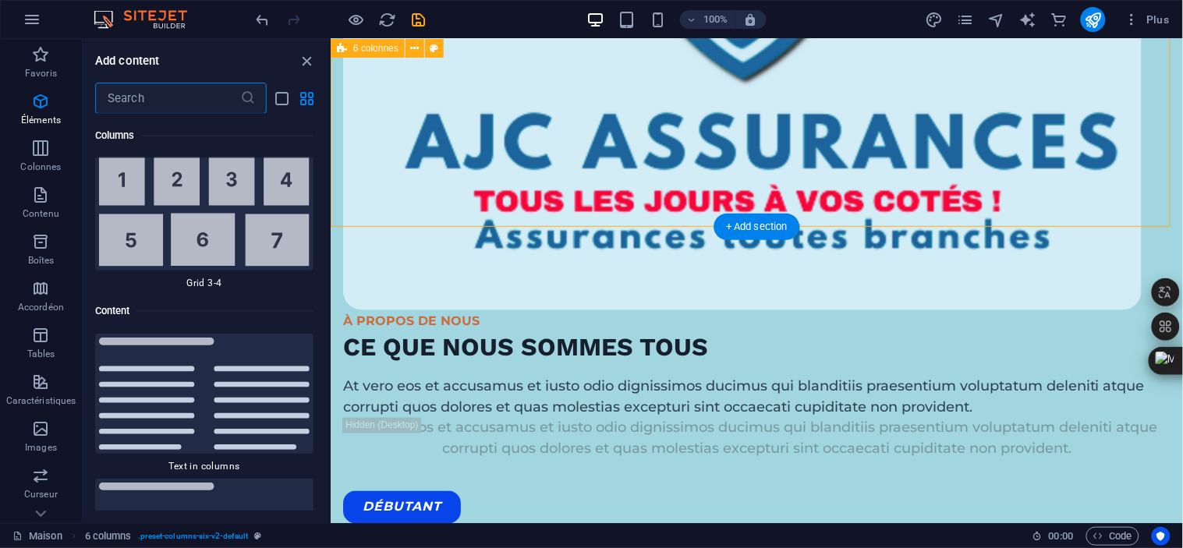
scroll to position [5270, 0]
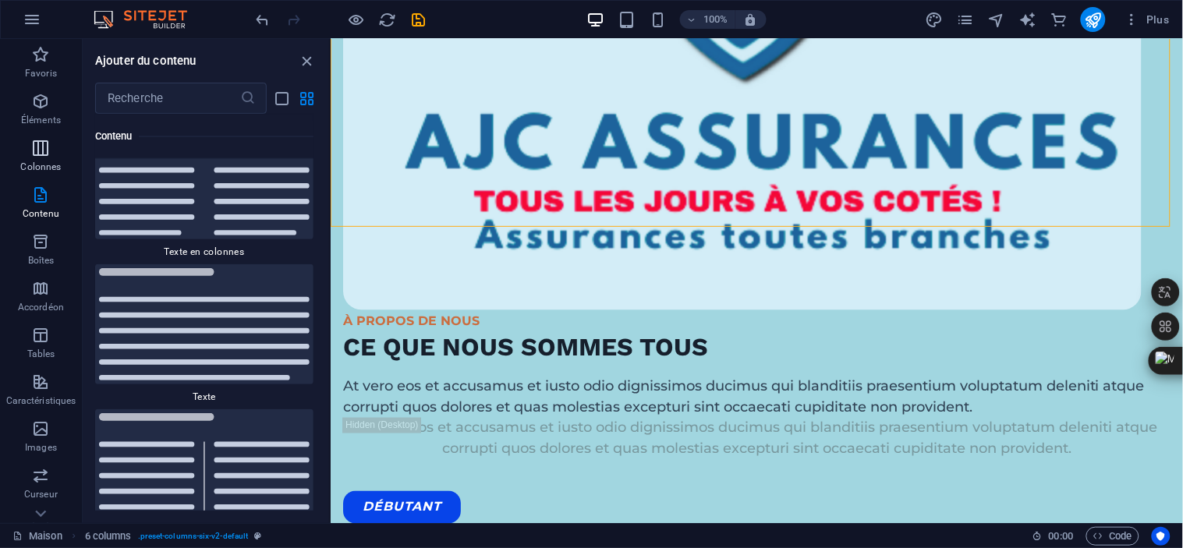
click at [36, 151] on icon "button" at bounding box center [40, 148] width 19 height 19
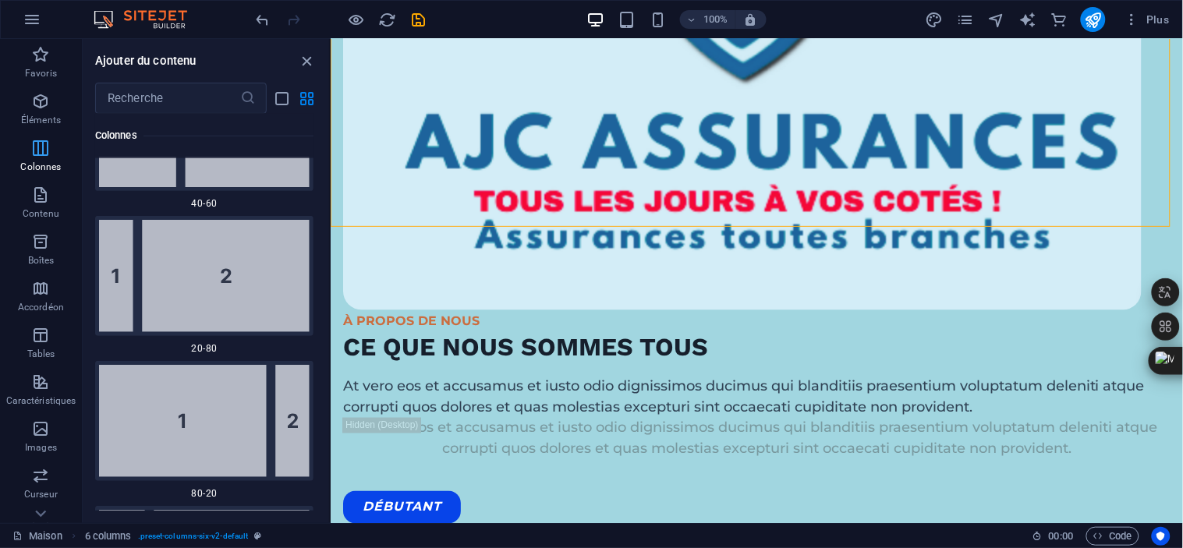
scroll to position [900, 0]
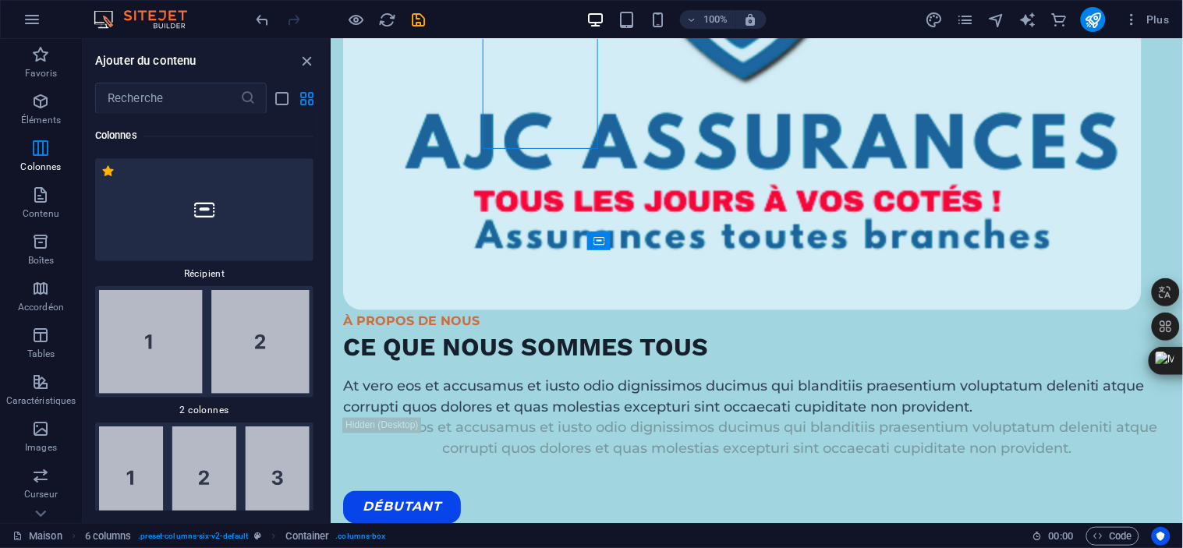
drag, startPoint x: 325, startPoint y: 131, endPoint x: 325, endPoint y: 142, distance: 10.9
click at [325, 142] on div "Favoris 1 étoile Titre 1 étoile Récipient Éléments 1 étoile Titre 1 étoile Text…" at bounding box center [206, 312] width 246 height 397
click at [328, 138] on div "Favoris 1 étoile Titre 1 étoile Récipient Éléments 1 étoile Titre 1 étoile Text…" at bounding box center [206, 312] width 246 height 397
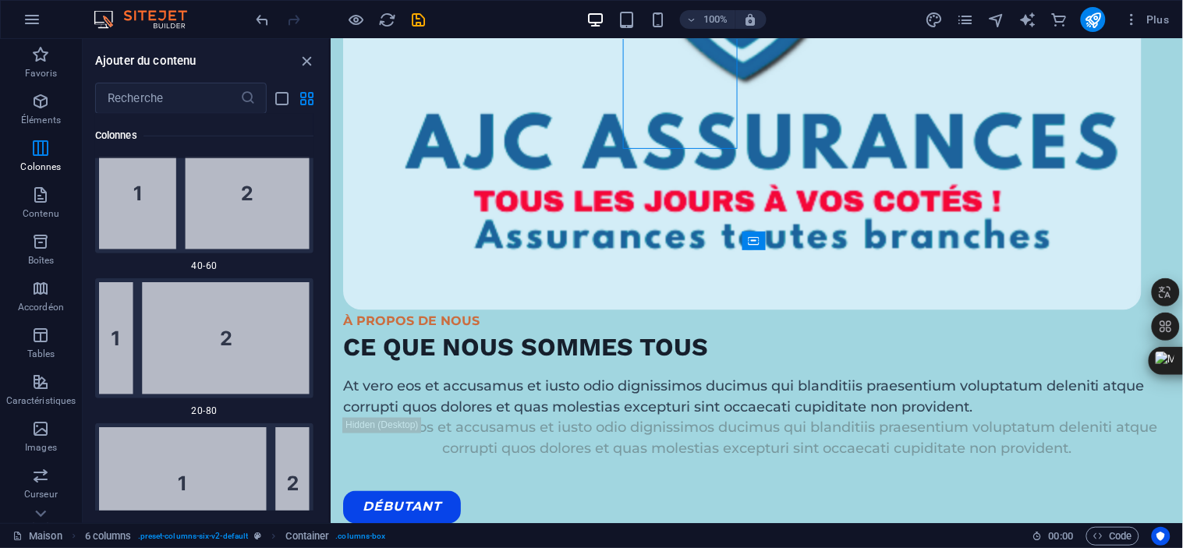
scroll to position [1594, 0]
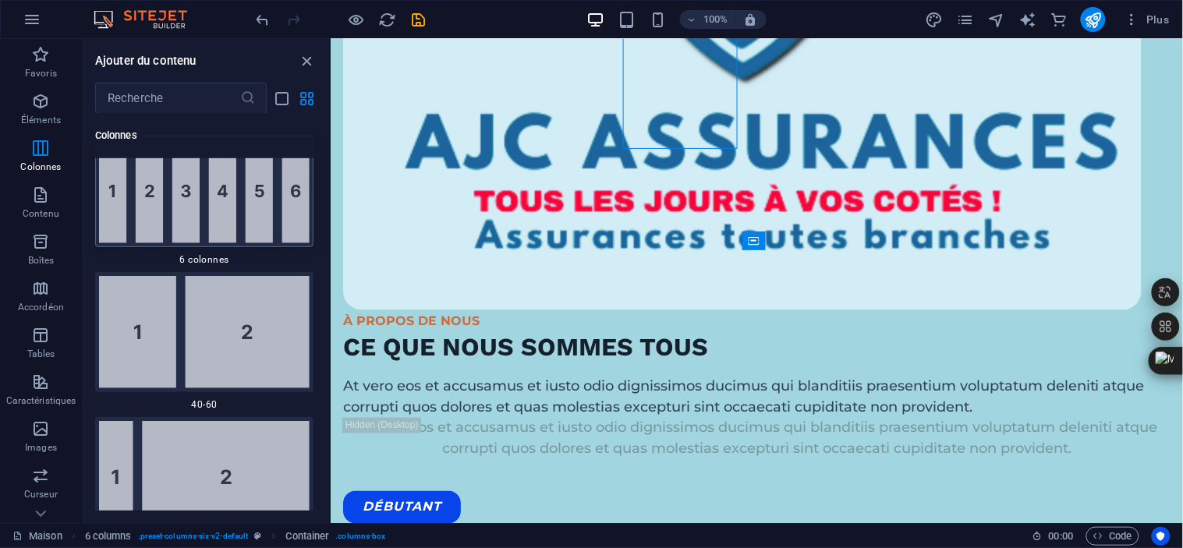
click at [291, 193] on img at bounding box center [204, 192] width 210 height 104
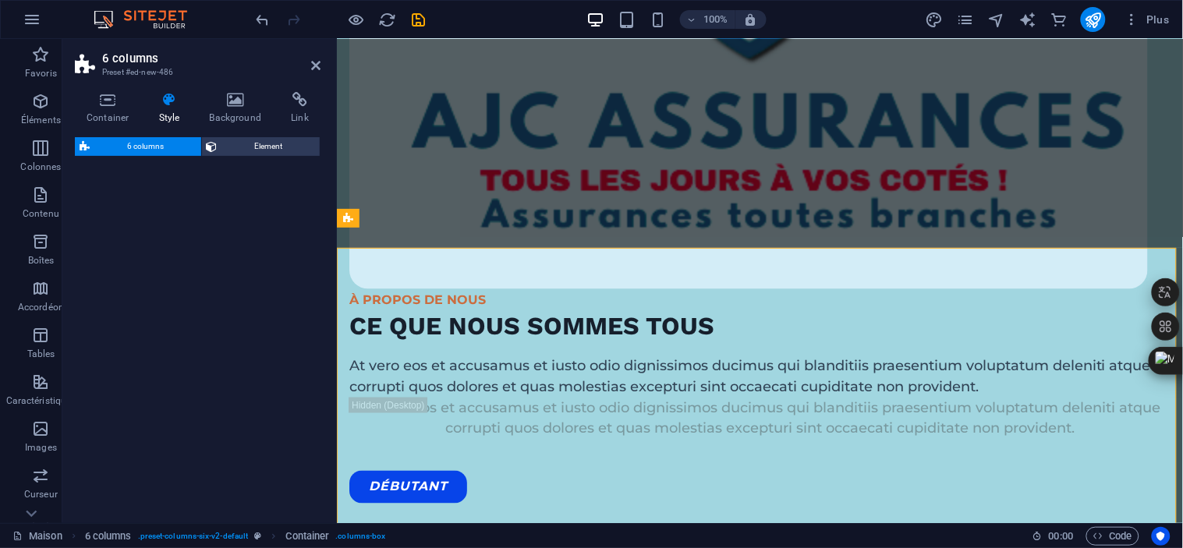
select select "rem"
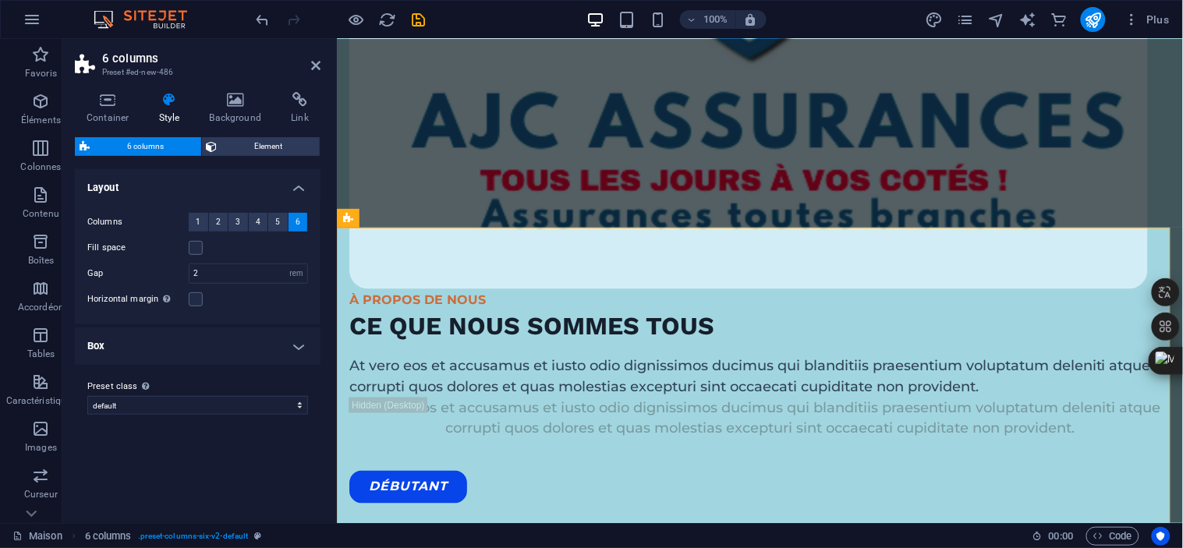
scroll to position [4928, 0]
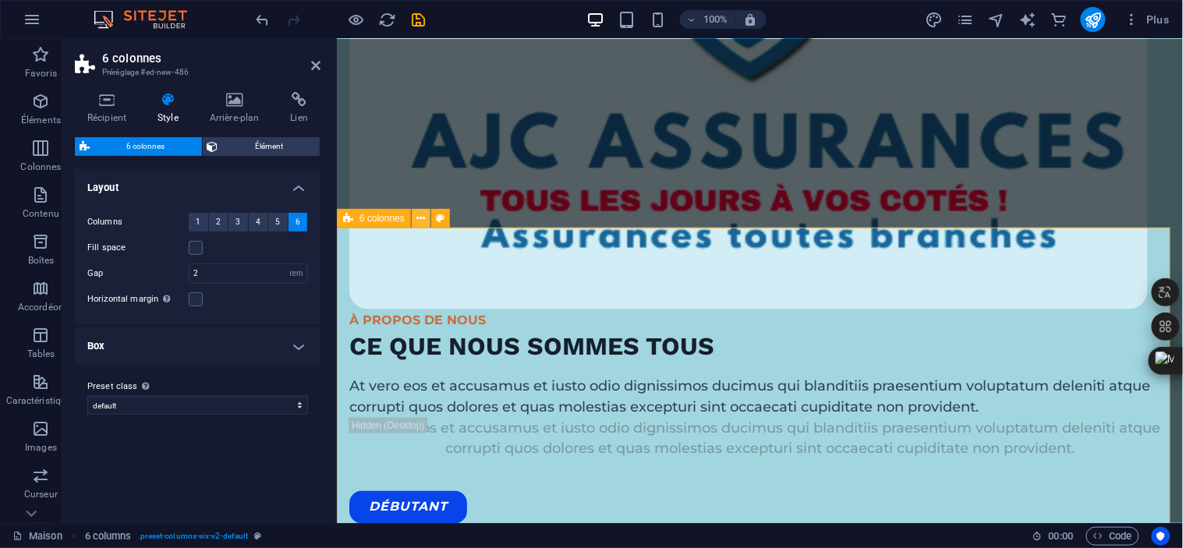
click at [424, 220] on icon at bounding box center [421, 218] width 9 height 16
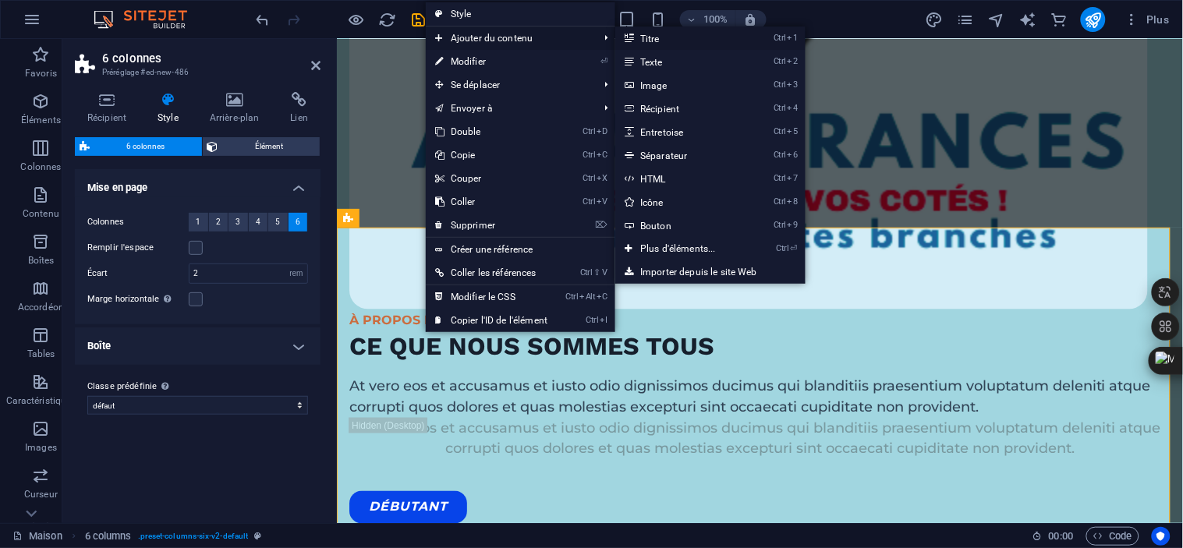
click at [687, 41] on link "Ctrl 1 Titre" at bounding box center [681, 38] width 132 height 23
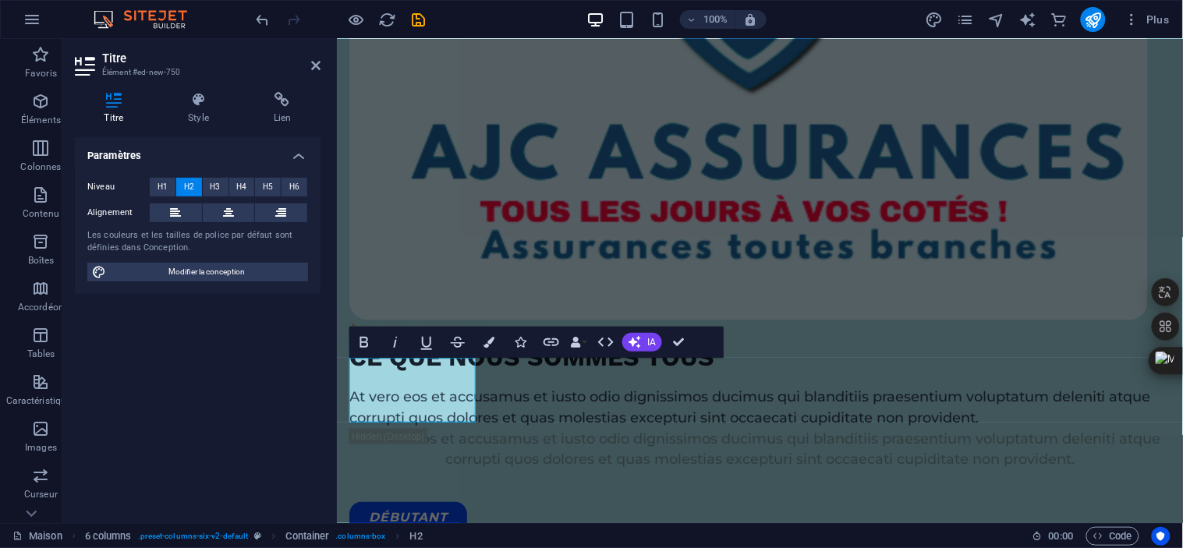
scroll to position [4866, 0]
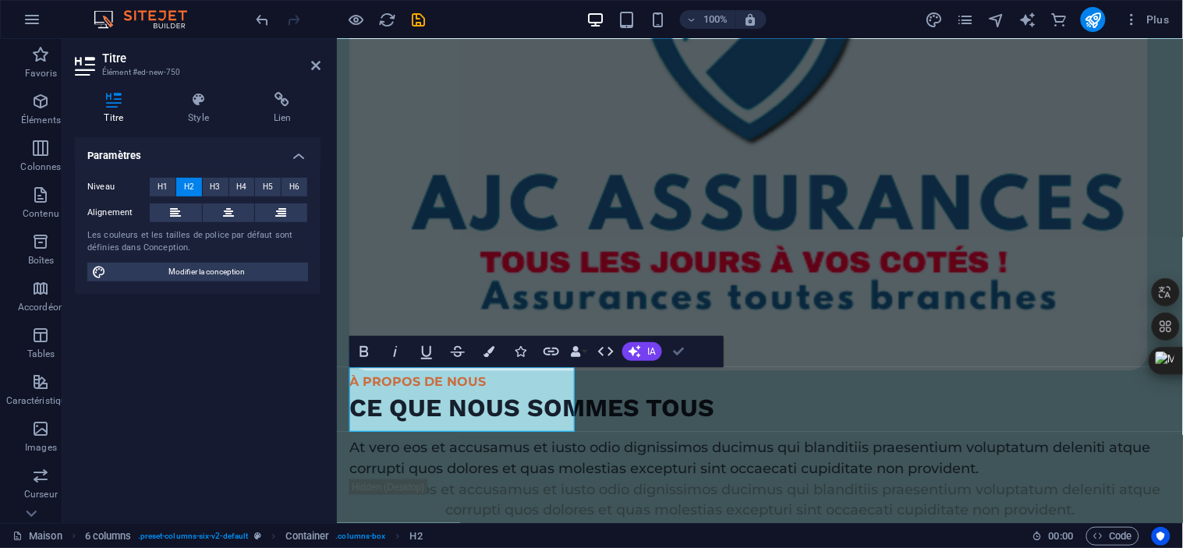
scroll to position [5171, 0]
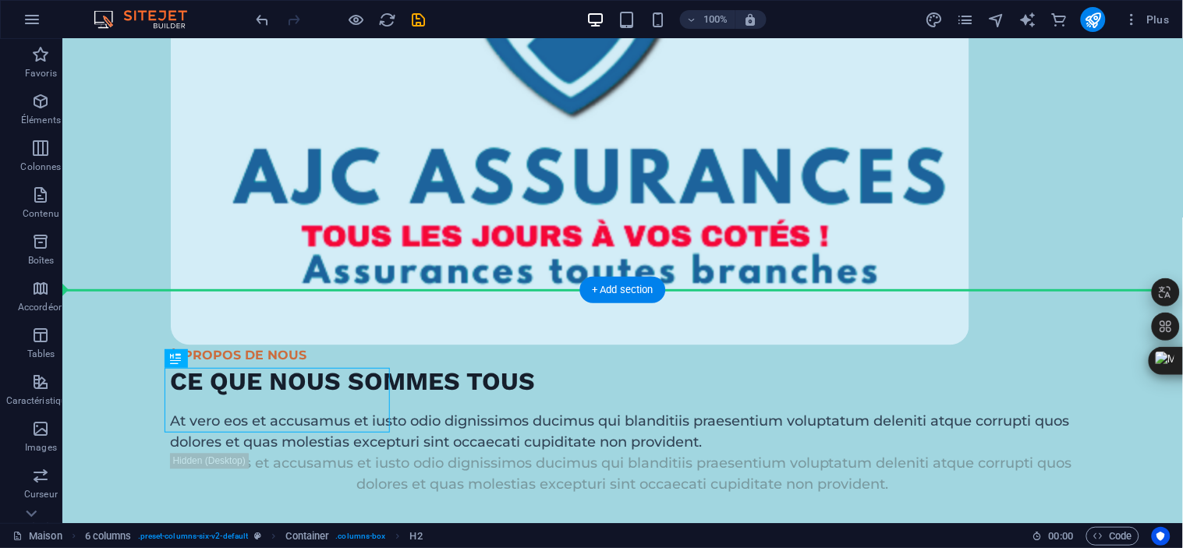
drag, startPoint x: 249, startPoint y: 398, endPoint x: 411, endPoint y: 321, distance: 178.5
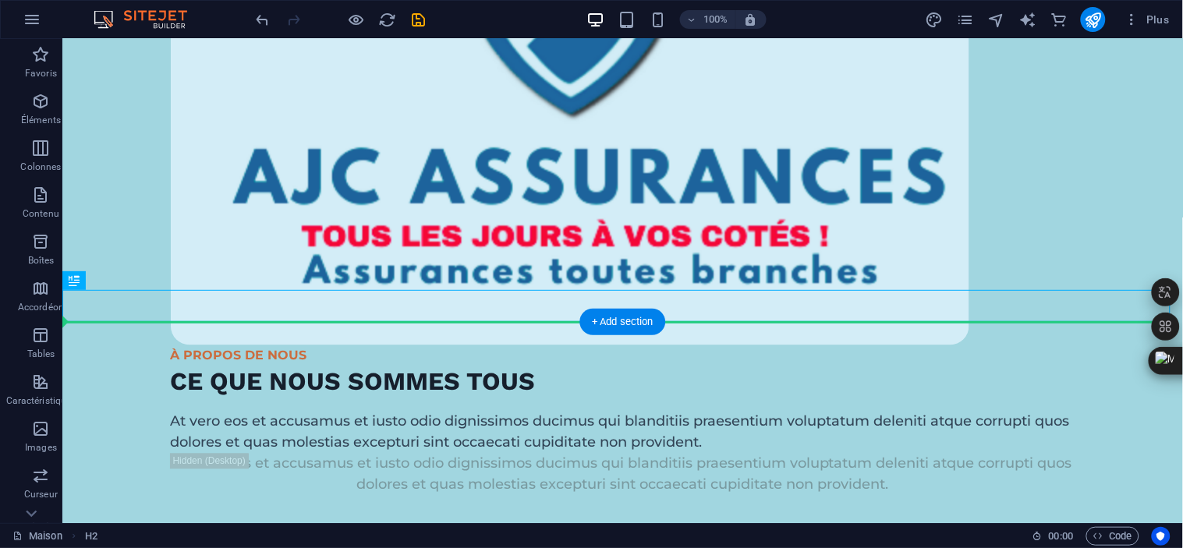
drag, startPoint x: 288, startPoint y: 309, endPoint x: 509, endPoint y: 370, distance: 229.1
drag, startPoint x: 337, startPoint y: 306, endPoint x: 628, endPoint y: 375, distance: 299.5
drag, startPoint x: 325, startPoint y: 296, endPoint x: 710, endPoint y: 370, distance: 392.0
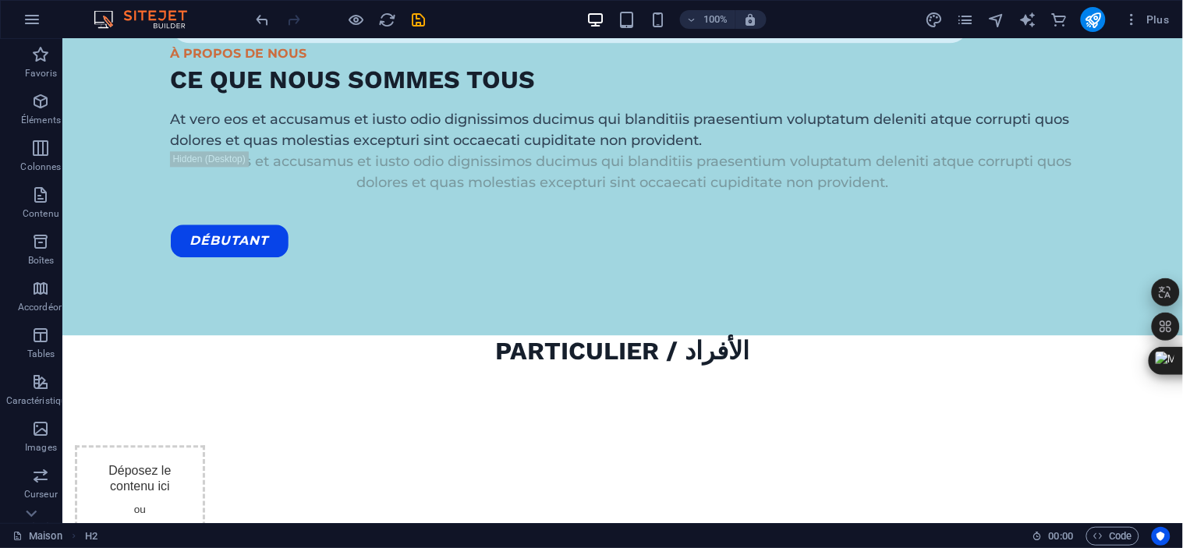
scroll to position [5552, 0]
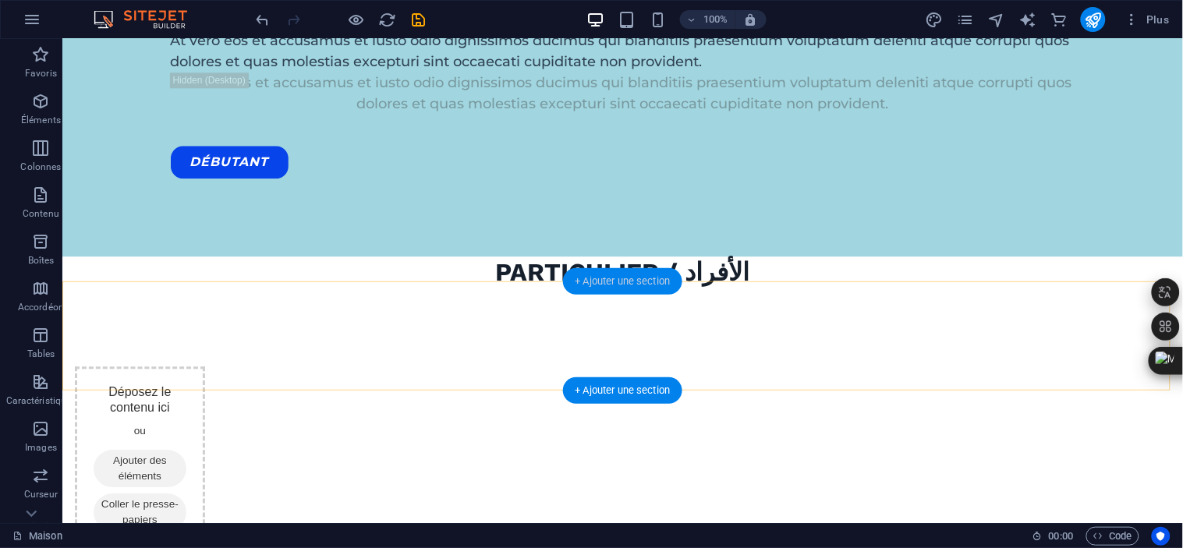
click at [637, 284] on font "+ Ajouter une section" at bounding box center [622, 281] width 95 height 12
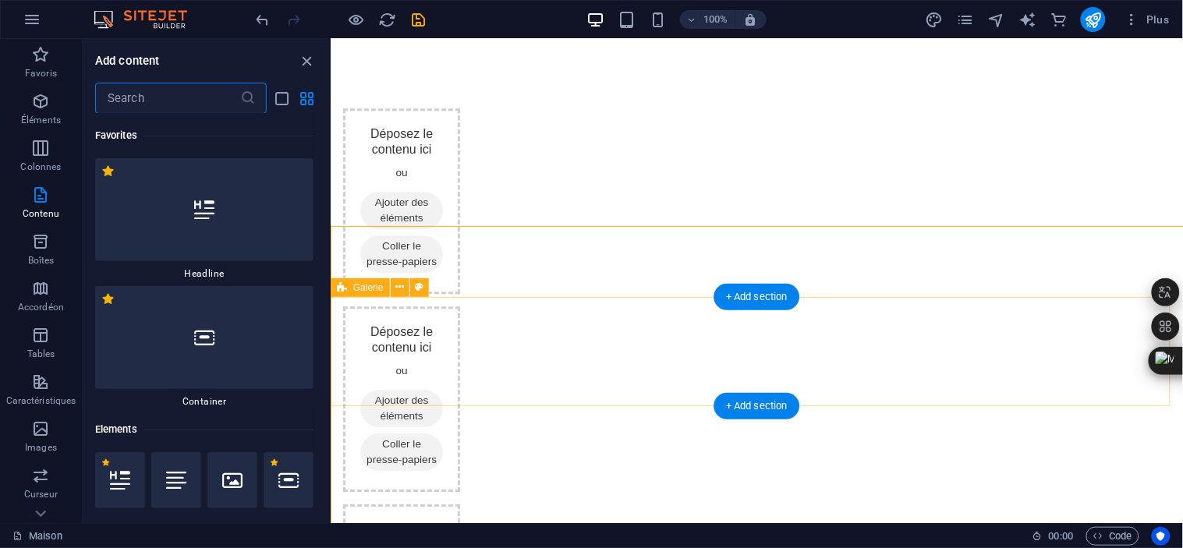
scroll to position [5267, 0]
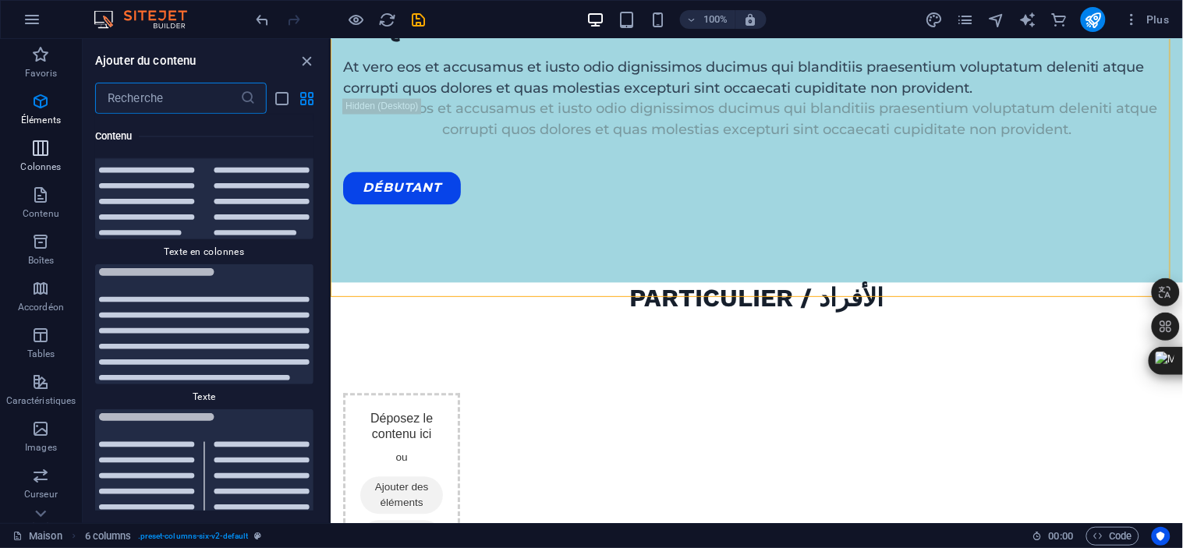
click at [34, 140] on icon "button" at bounding box center [40, 148] width 19 height 19
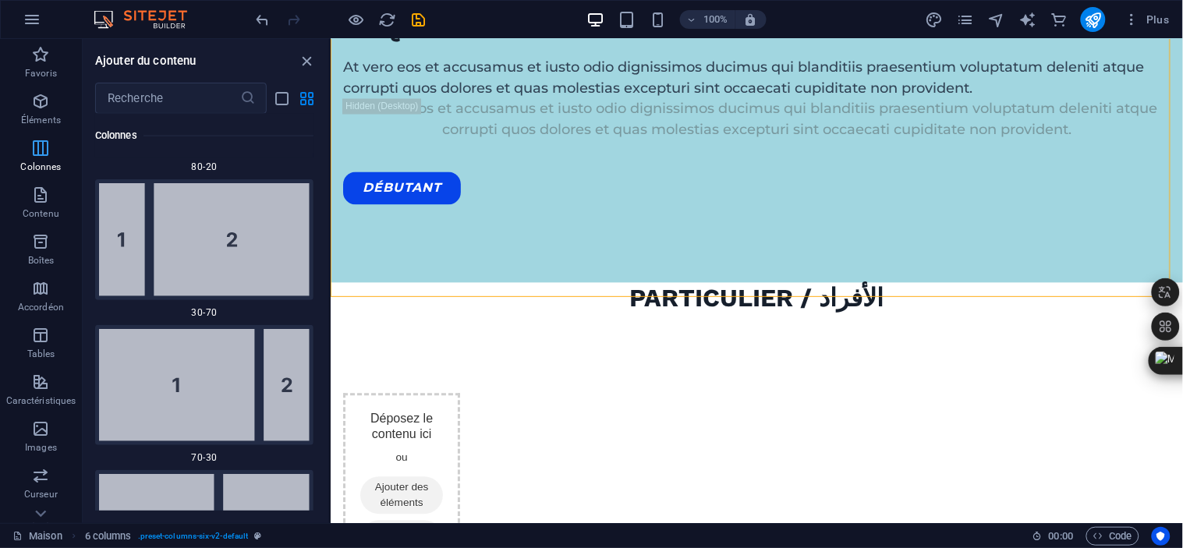
scroll to position [900, 0]
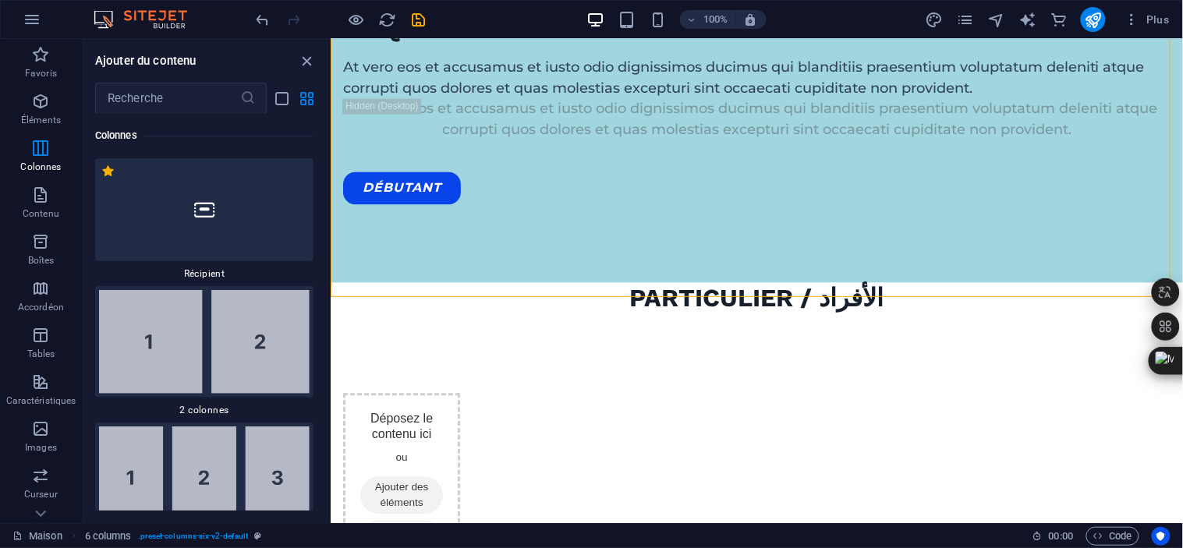
click at [328, 136] on div "Favoris 1 étoile Titre 1 étoile Récipient Éléments 1 étoile Titre 1 étoile Text…" at bounding box center [206, 312] width 246 height 397
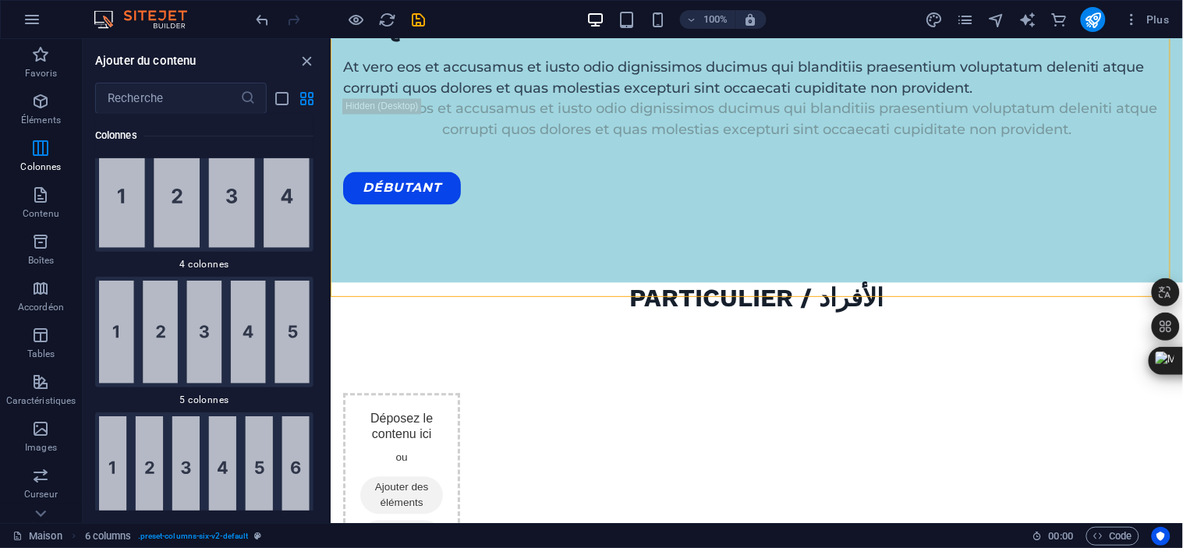
scroll to position [1455, 0]
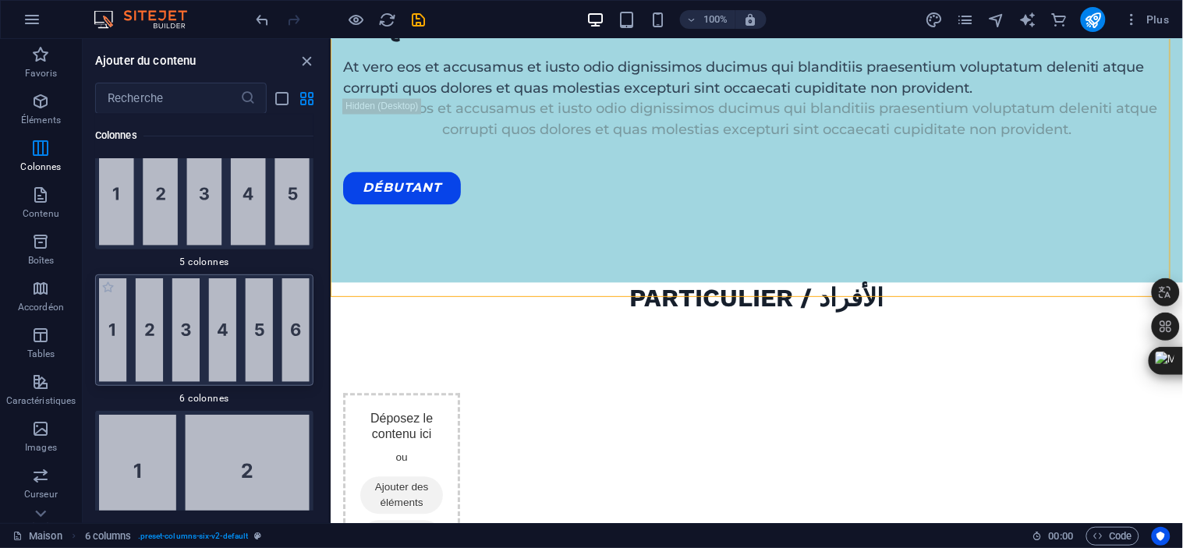
drag, startPoint x: 253, startPoint y: 299, endPoint x: 92, endPoint y: 293, distance: 161.5
click at [253, 299] on img at bounding box center [204, 330] width 210 height 104
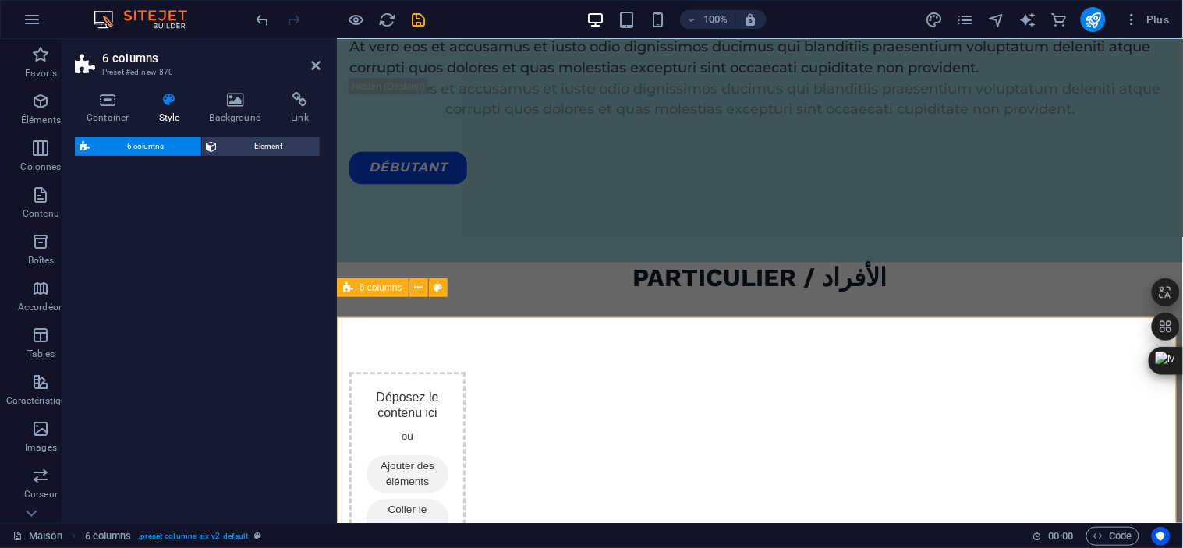
select select "rem"
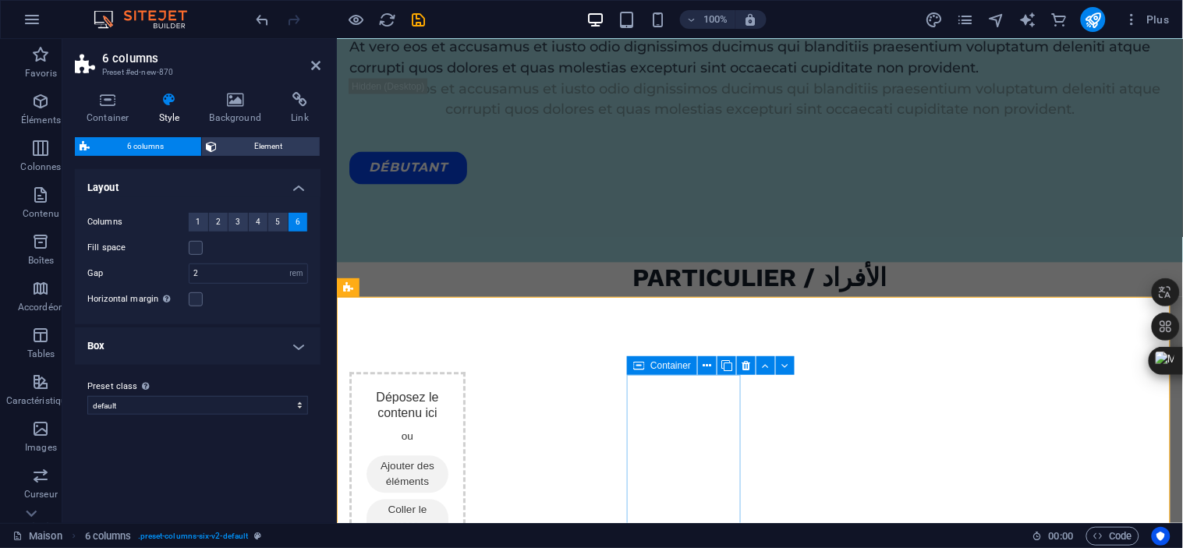
scroll to position [5247, 0]
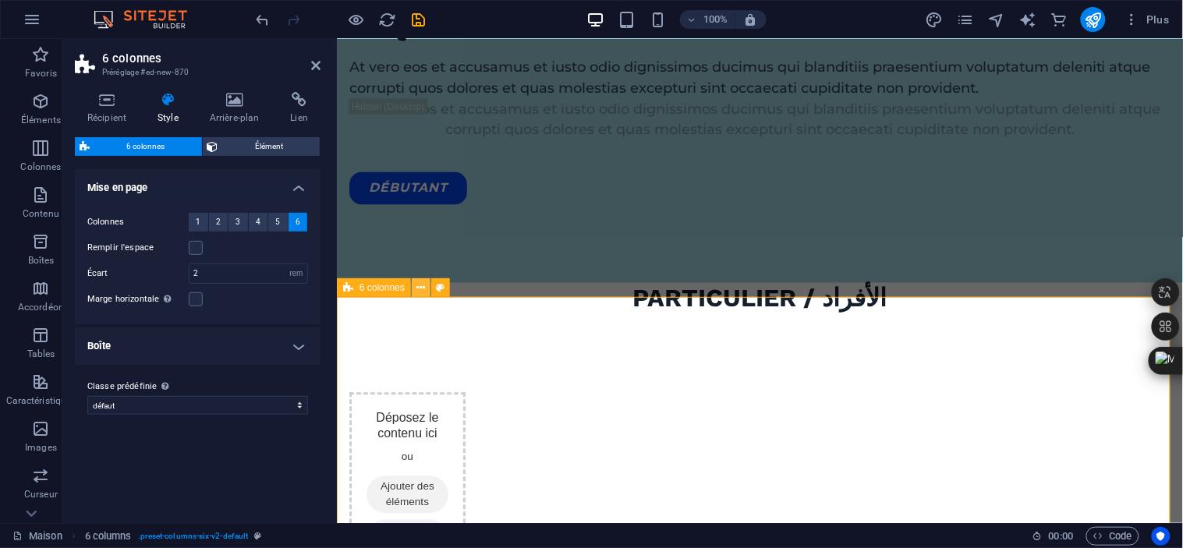
click at [419, 287] on icon at bounding box center [421, 288] width 9 height 16
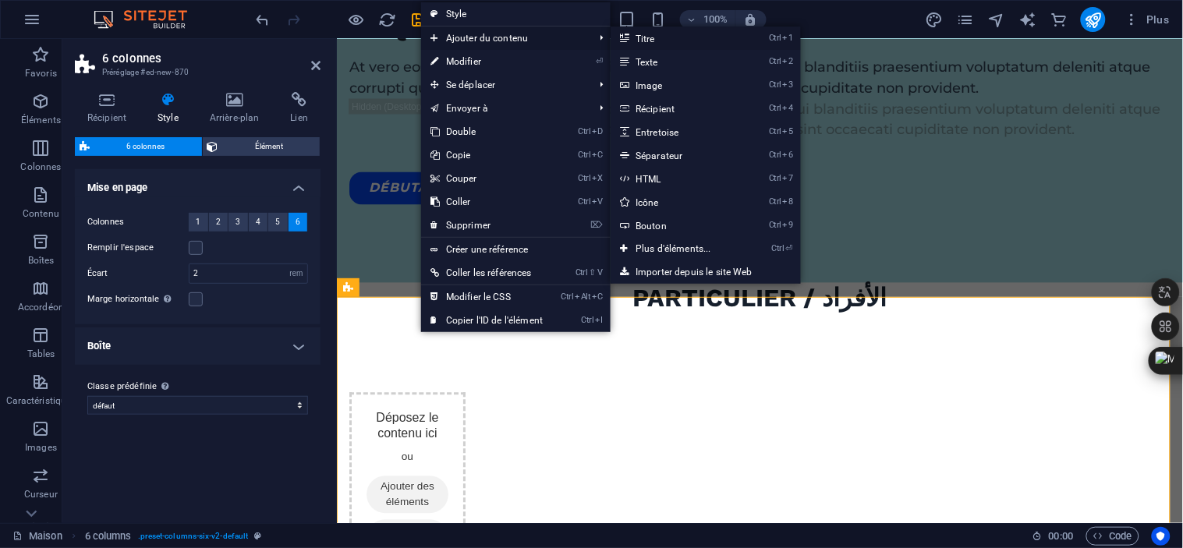
drag, startPoint x: 644, startPoint y: 33, endPoint x: 225, endPoint y: 172, distance: 441.8
click at [644, 34] on font "Titre" at bounding box center [644, 39] width 19 height 11
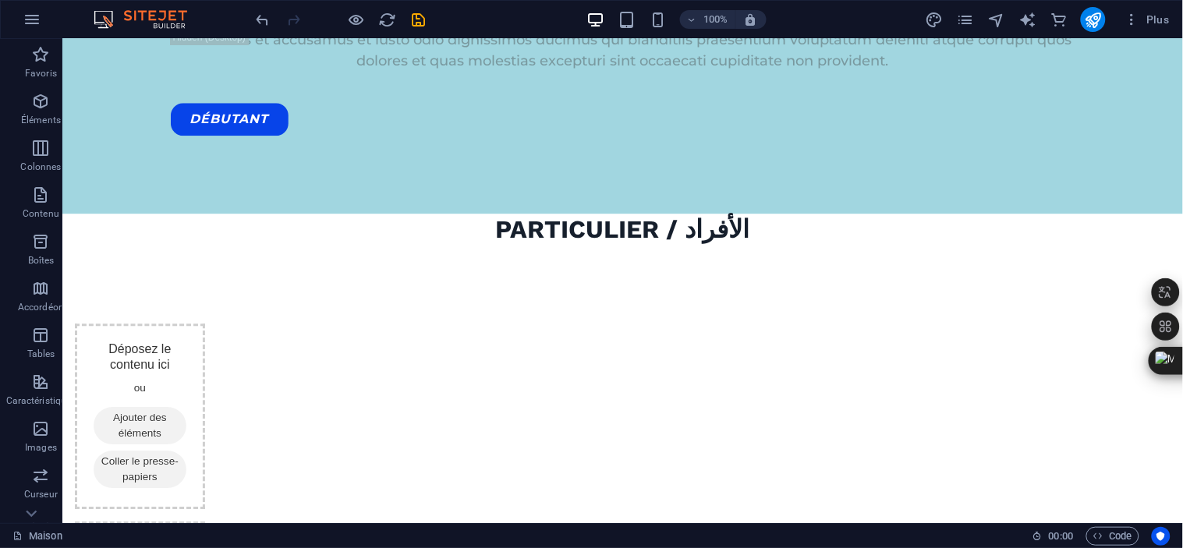
scroll to position [5656, 0]
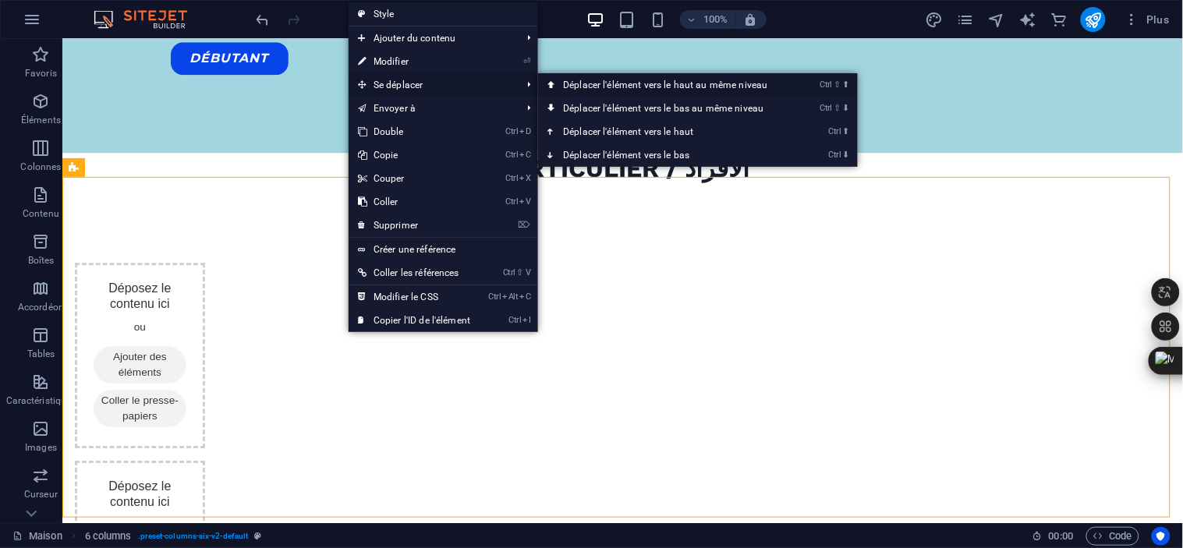
click at [575, 83] on font "Déplacer l'élément vers le haut au même niveau" at bounding box center [665, 85] width 204 height 11
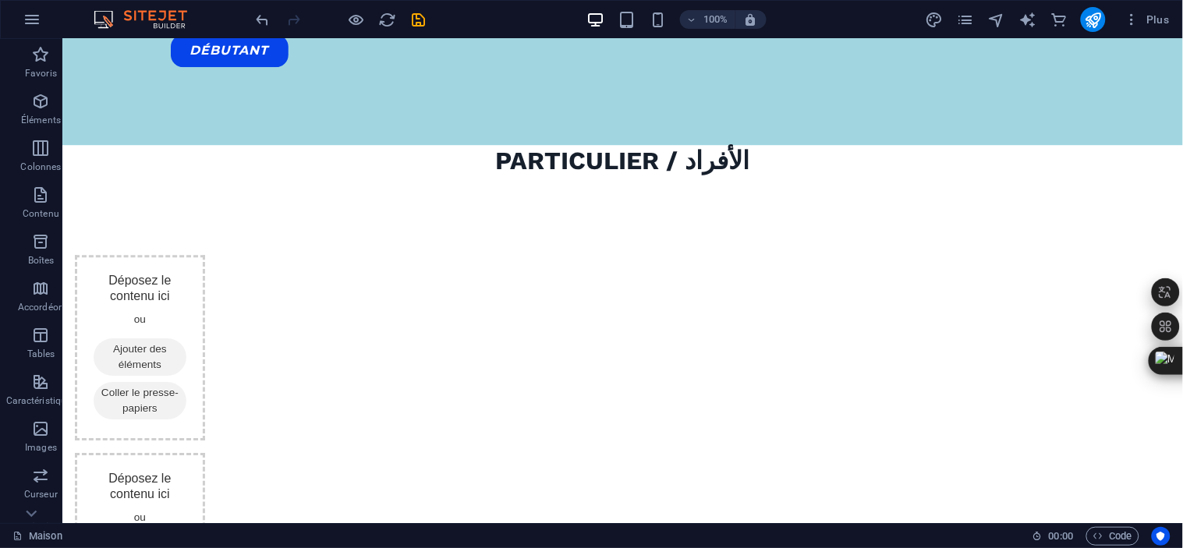
scroll to position [5728, 0]
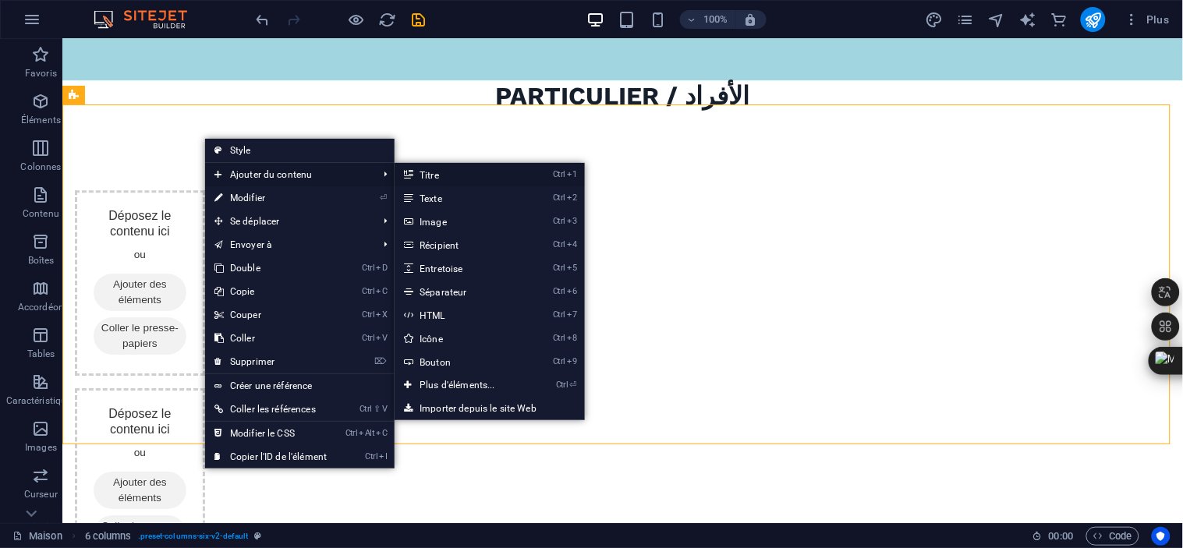
click at [437, 176] on font "Titre" at bounding box center [428, 175] width 19 height 11
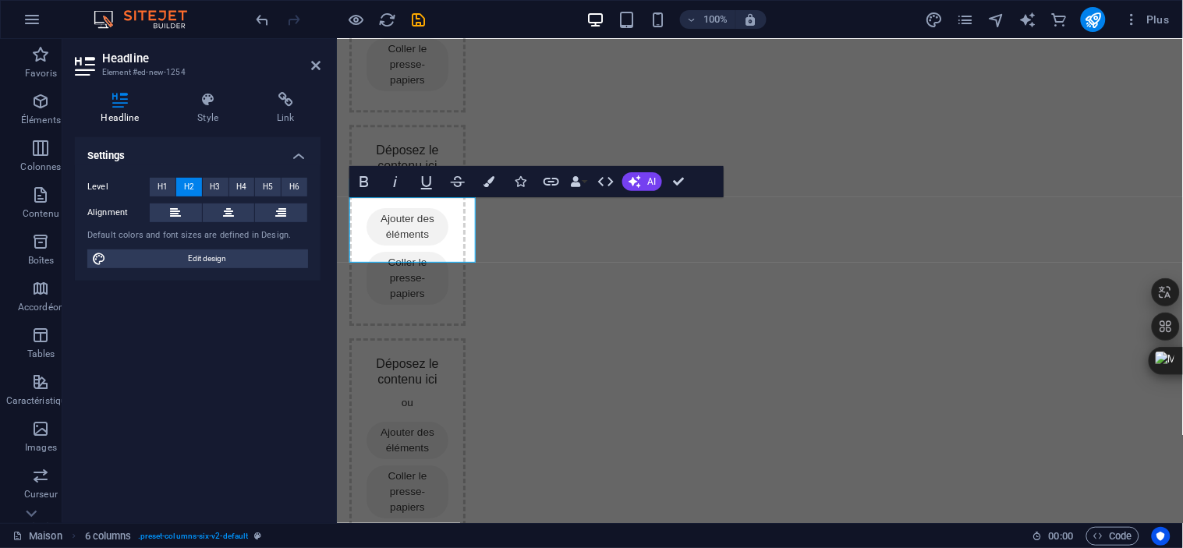
scroll to position [5424, 0]
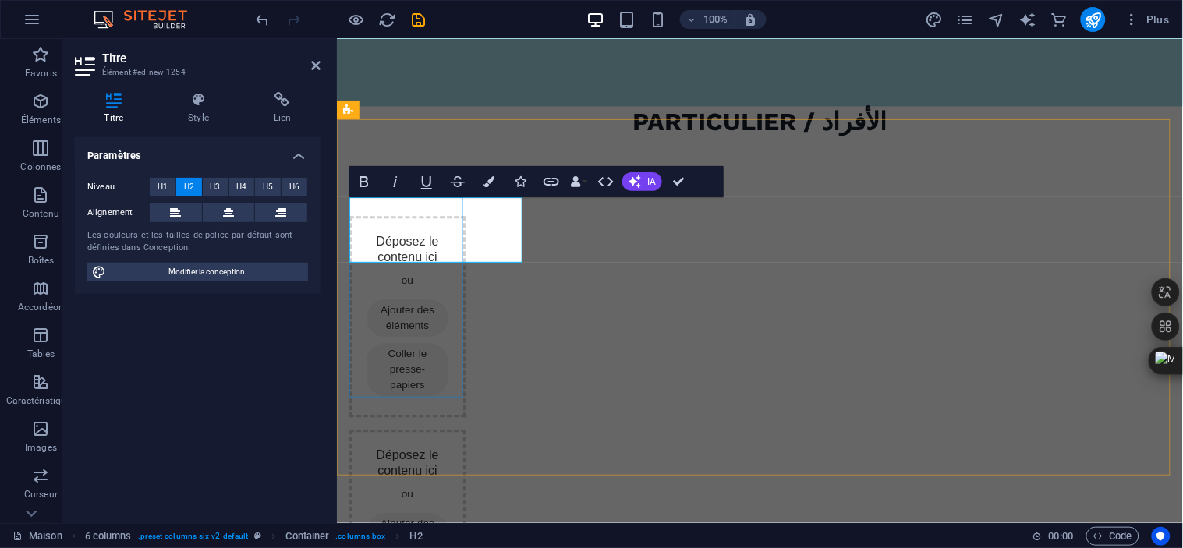
scroll to position [0, -9]
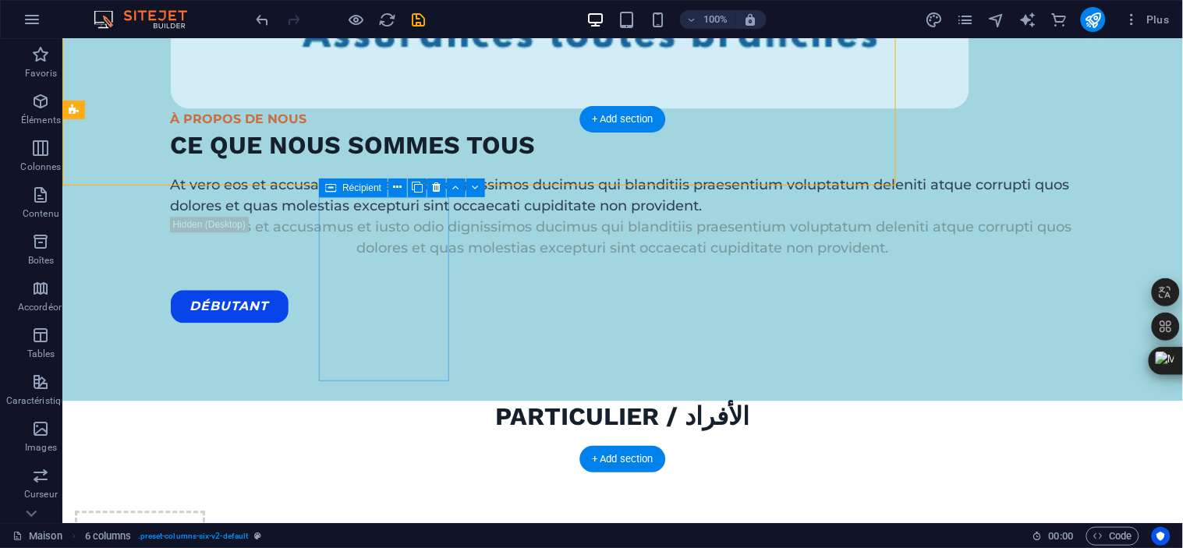
scroll to position [5714, 0]
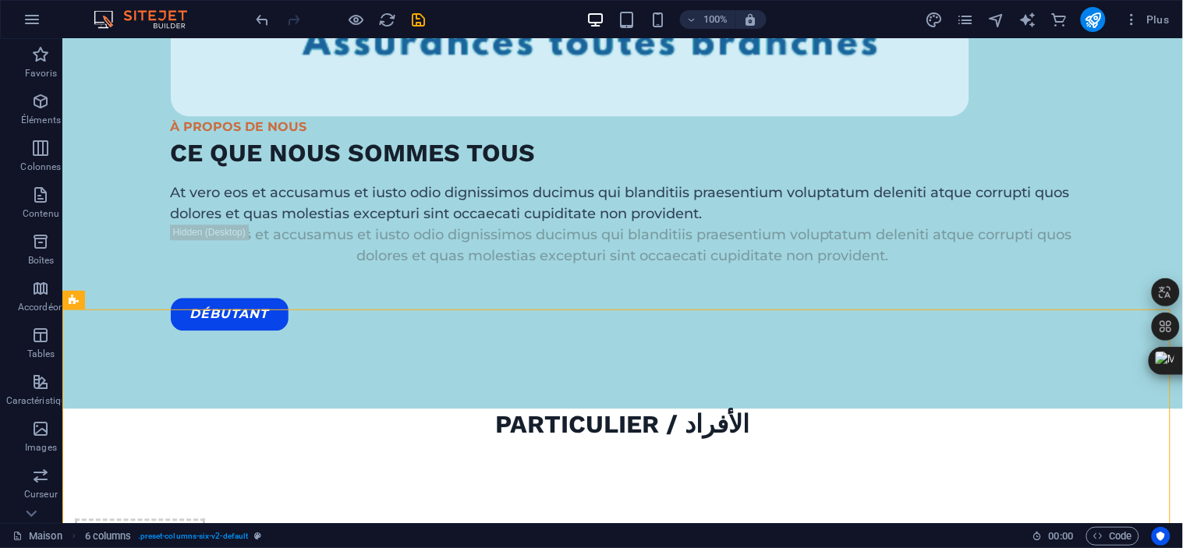
scroll to position [5564, 0]
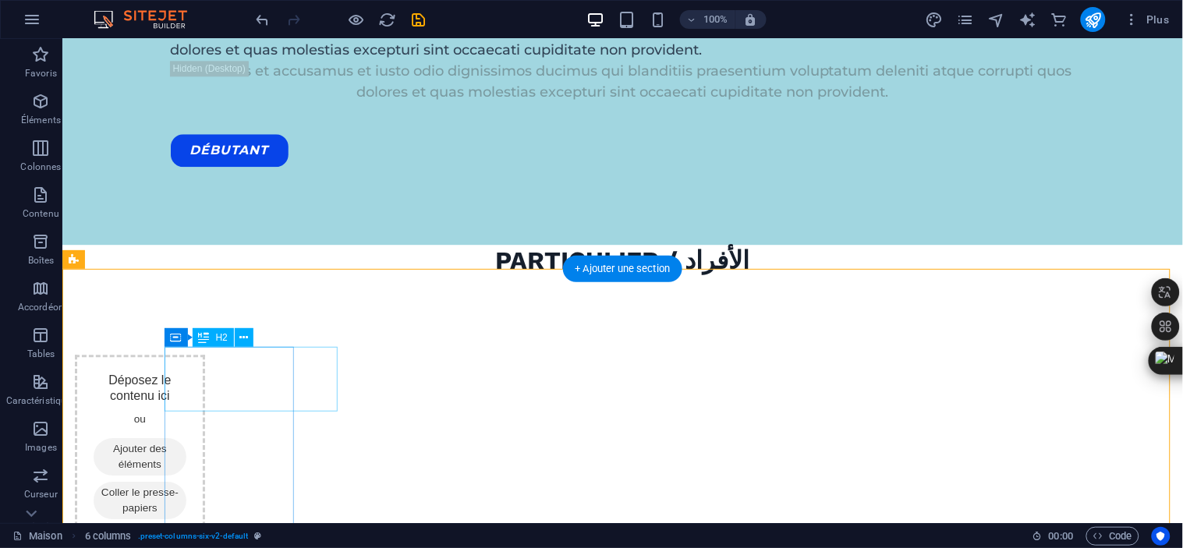
click at [240, 335] on icon at bounding box center [243, 338] width 9 height 16
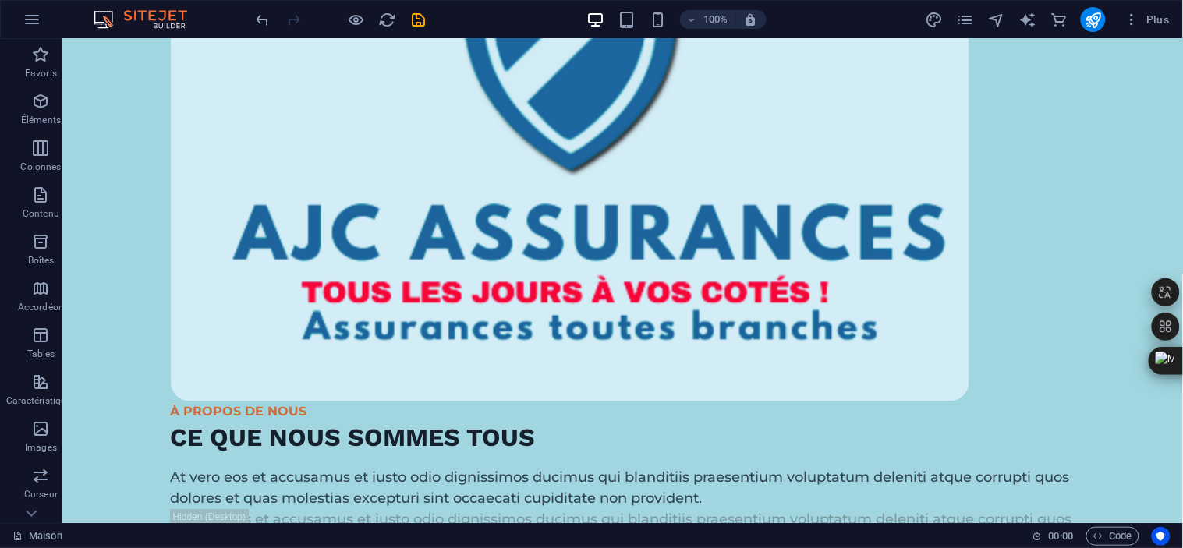
scroll to position [5319, 0]
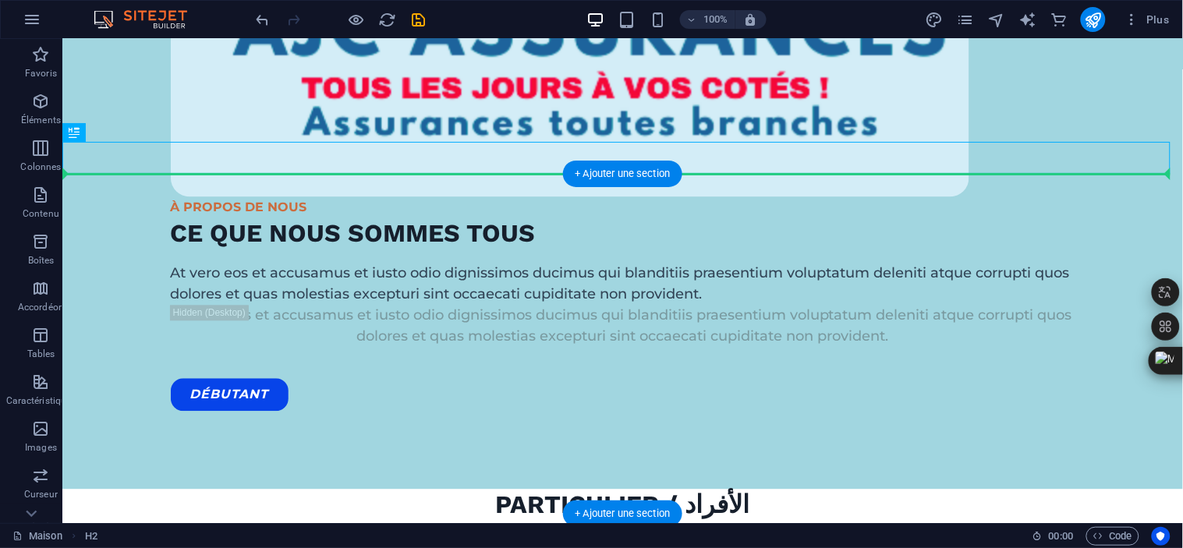
drag, startPoint x: 161, startPoint y: 155, endPoint x: 94, endPoint y: 275, distance: 137.9
drag, startPoint x: 119, startPoint y: 150, endPoint x: 101, endPoint y: 281, distance: 132.3
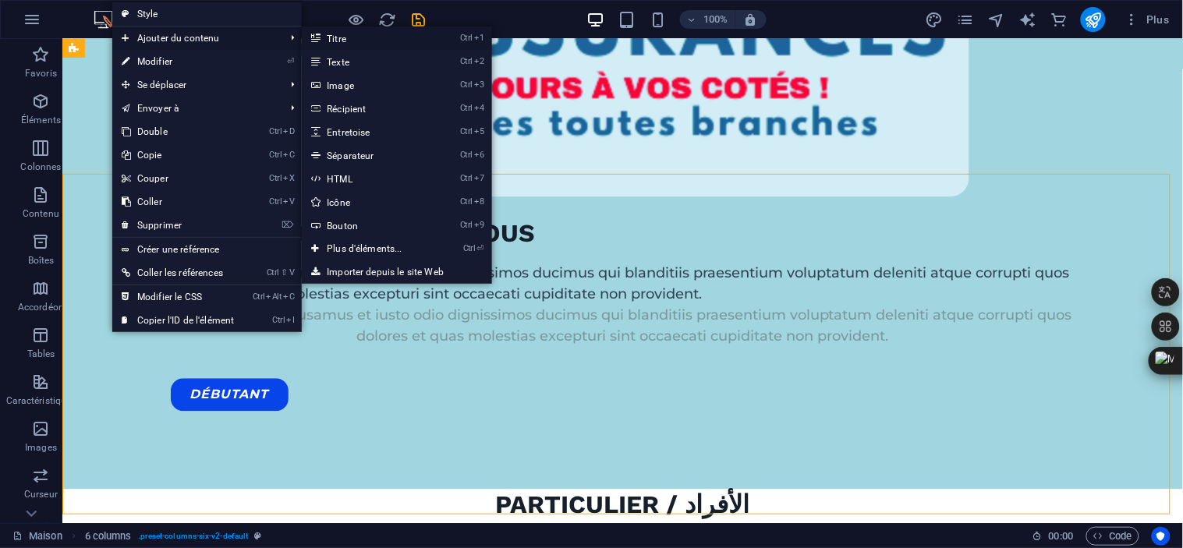
click at [332, 37] on font "Titre" at bounding box center [336, 39] width 19 height 11
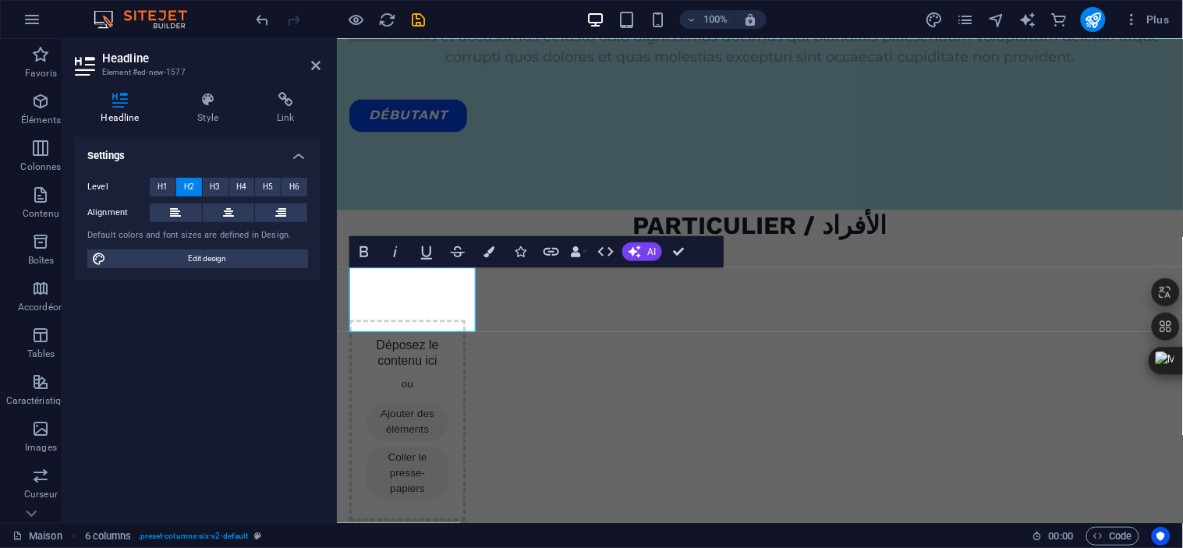
scroll to position [4999, 0]
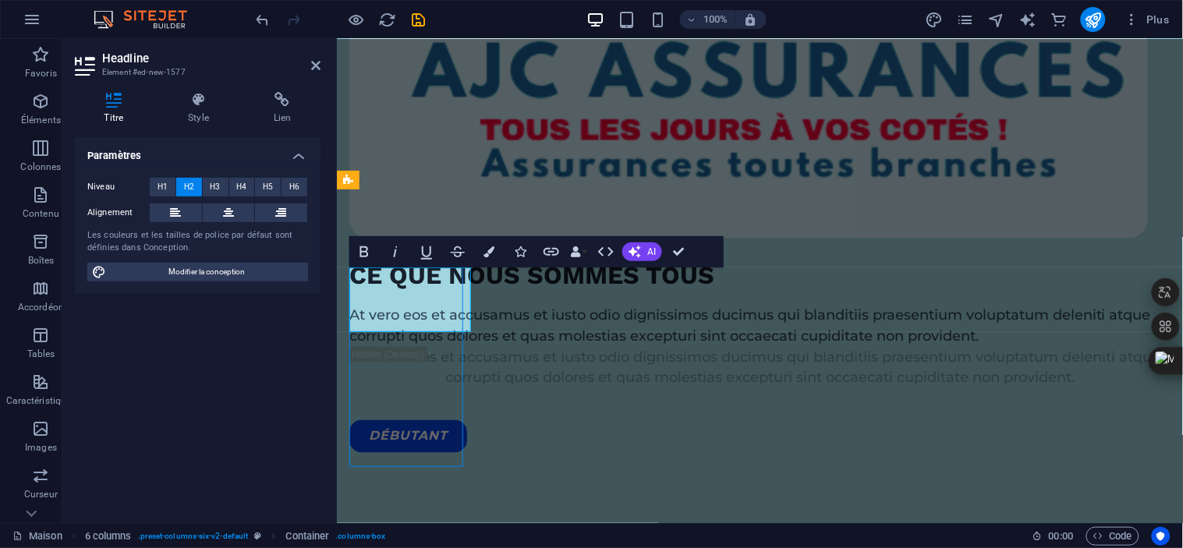
scroll to position [5304, 0]
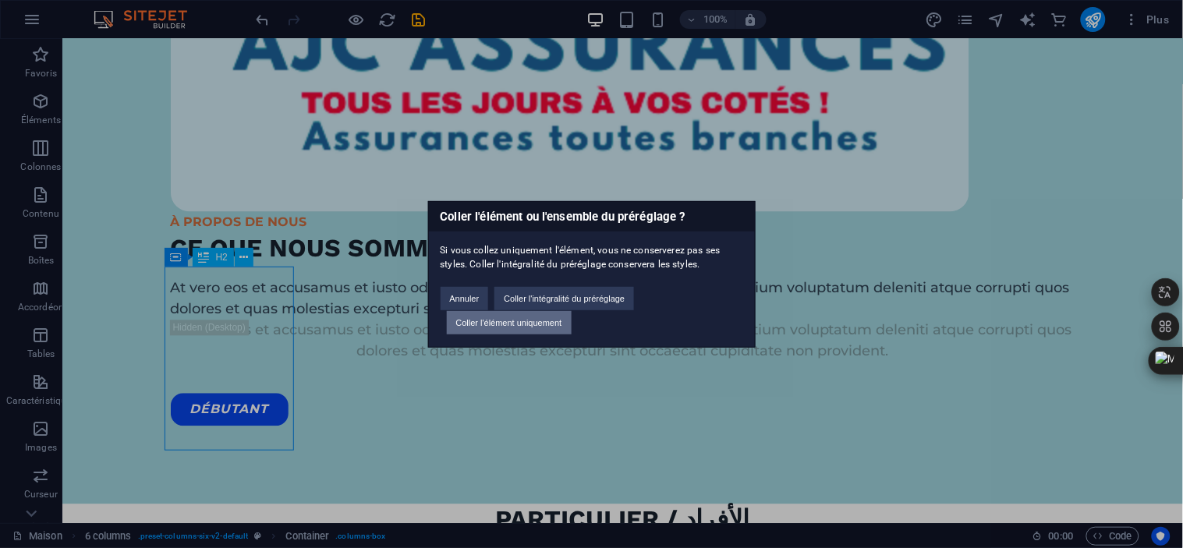
click at [541, 320] on font "Coller l'élément uniquement" at bounding box center [509, 322] width 106 height 9
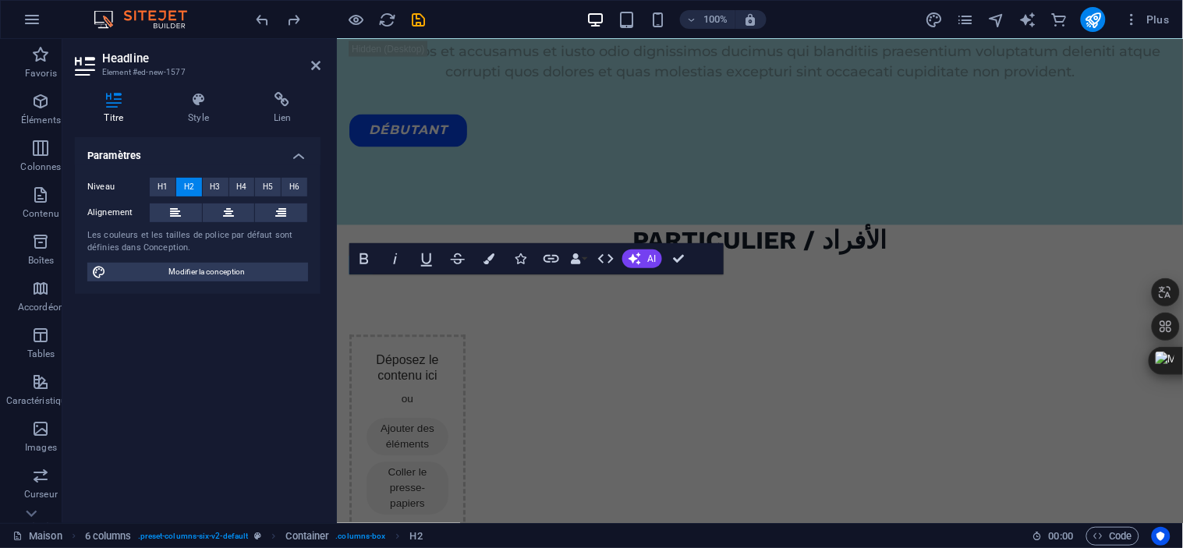
scroll to position [4992, 0]
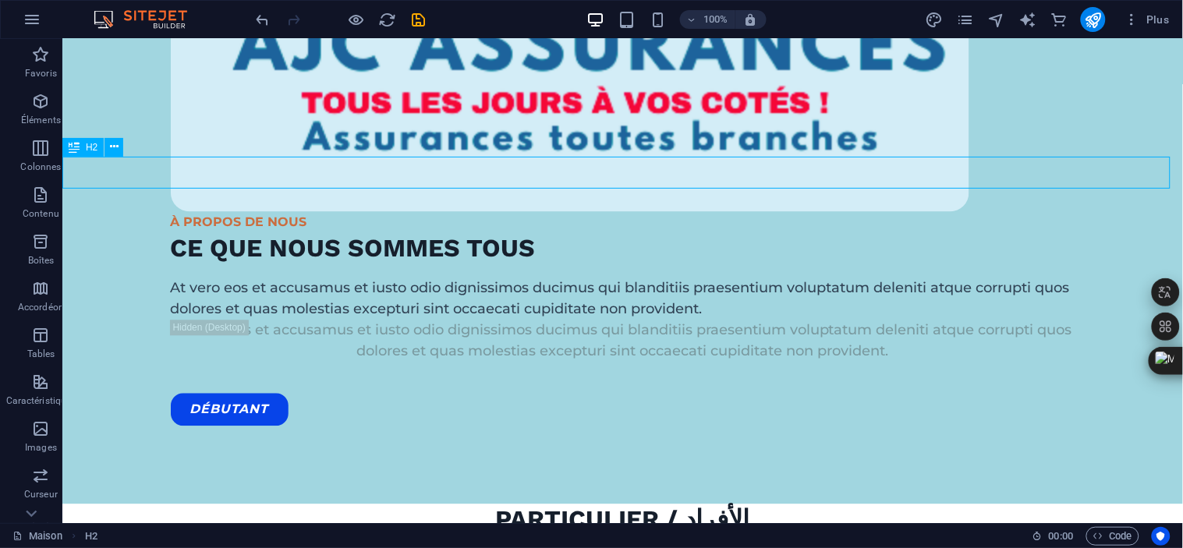
drag, startPoint x: 298, startPoint y: 175, endPoint x: 572, endPoint y: 175, distance: 274.4
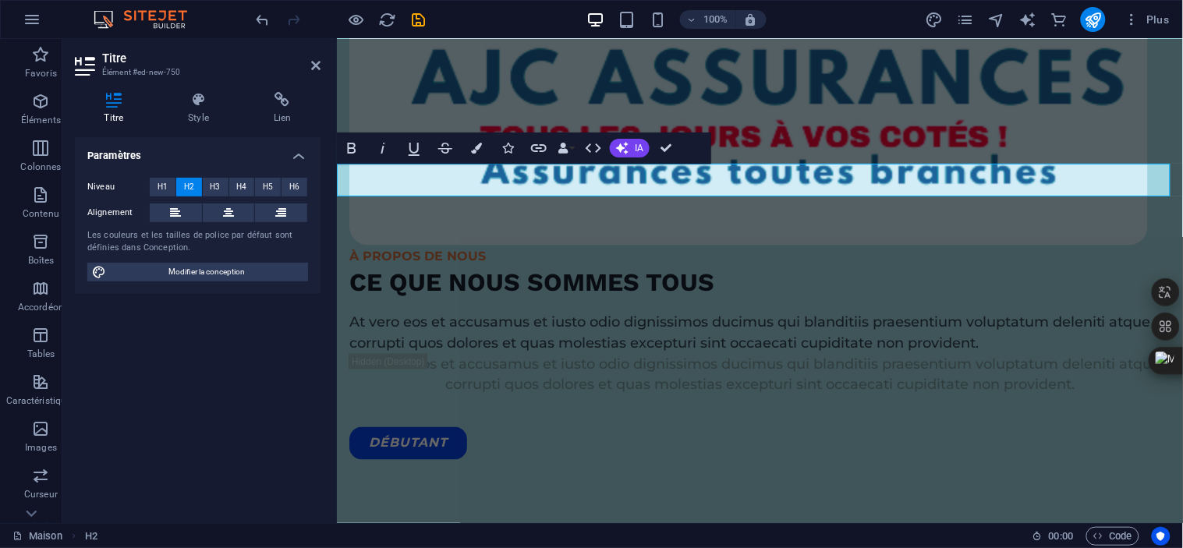
drag, startPoint x: 570, startPoint y: 176, endPoint x: 676, endPoint y: 175, distance: 106.0
copy font "/ المهنيون"
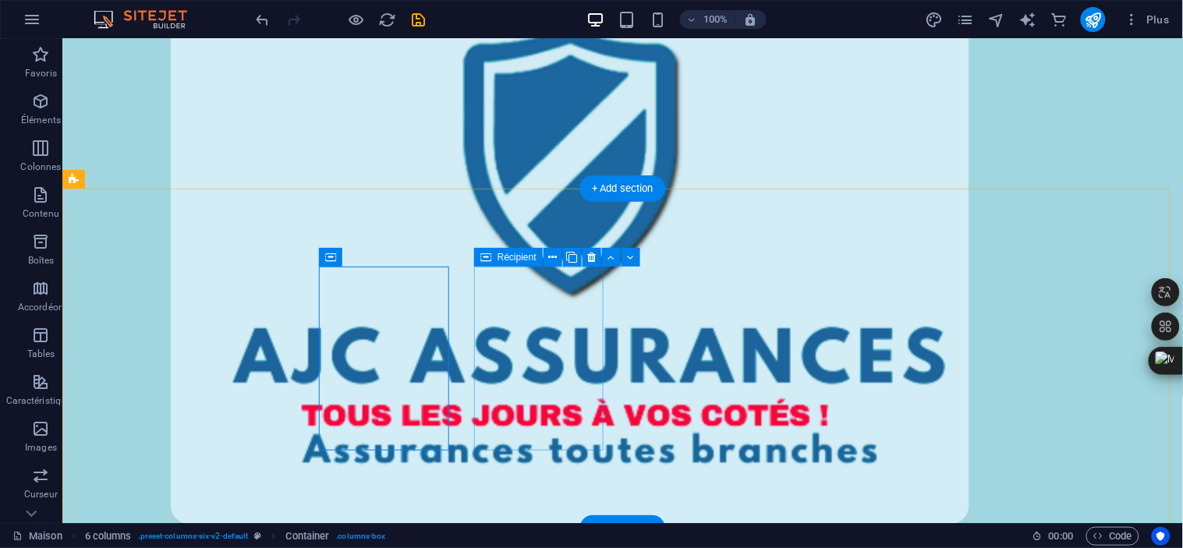
scroll to position [5304, 0]
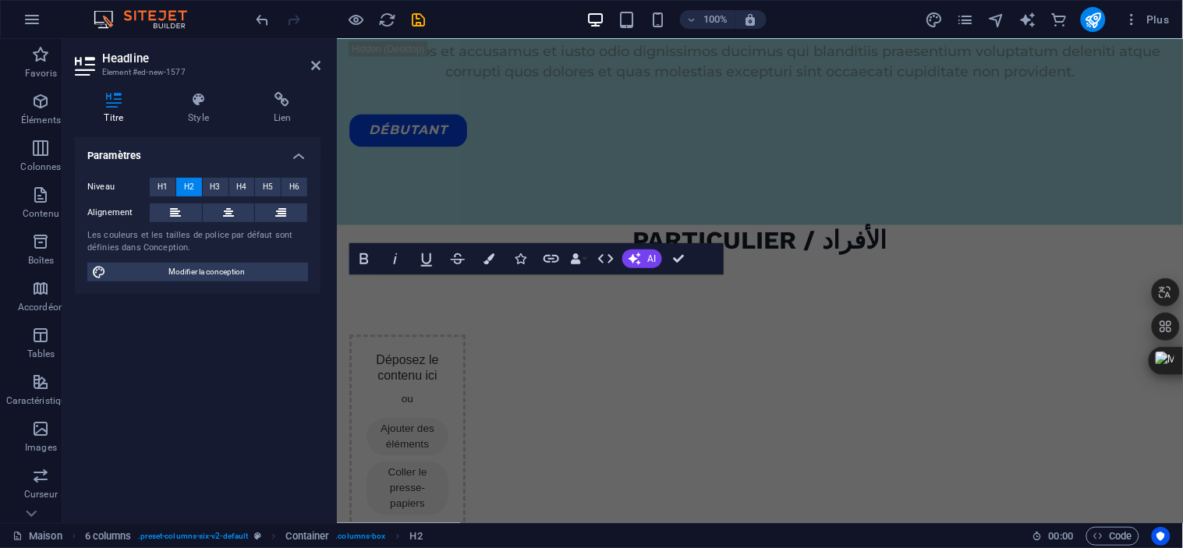
scroll to position [4992, 0]
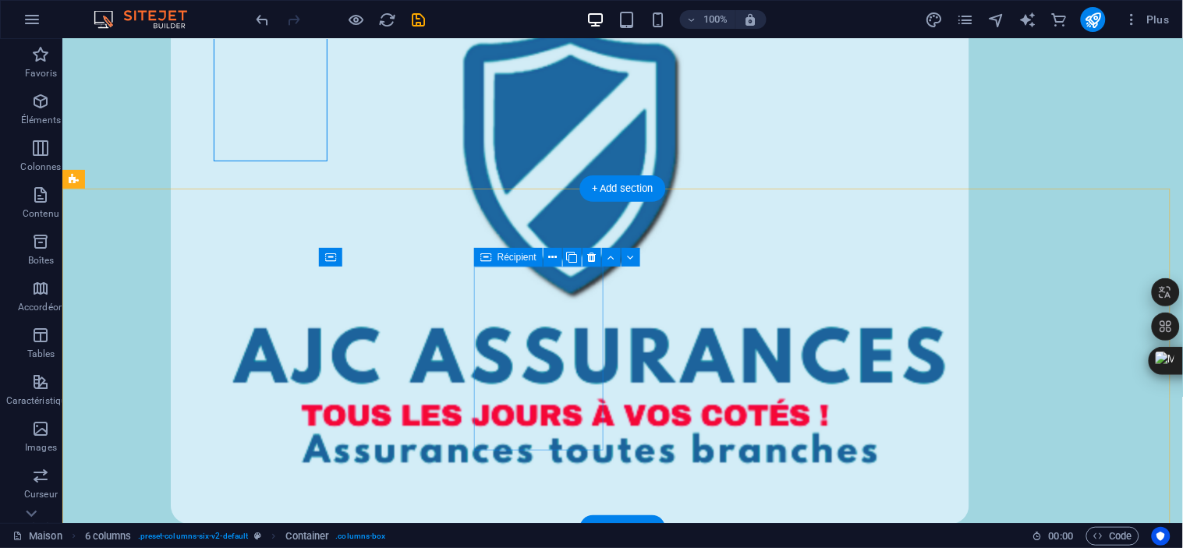
scroll to position [5304, 0]
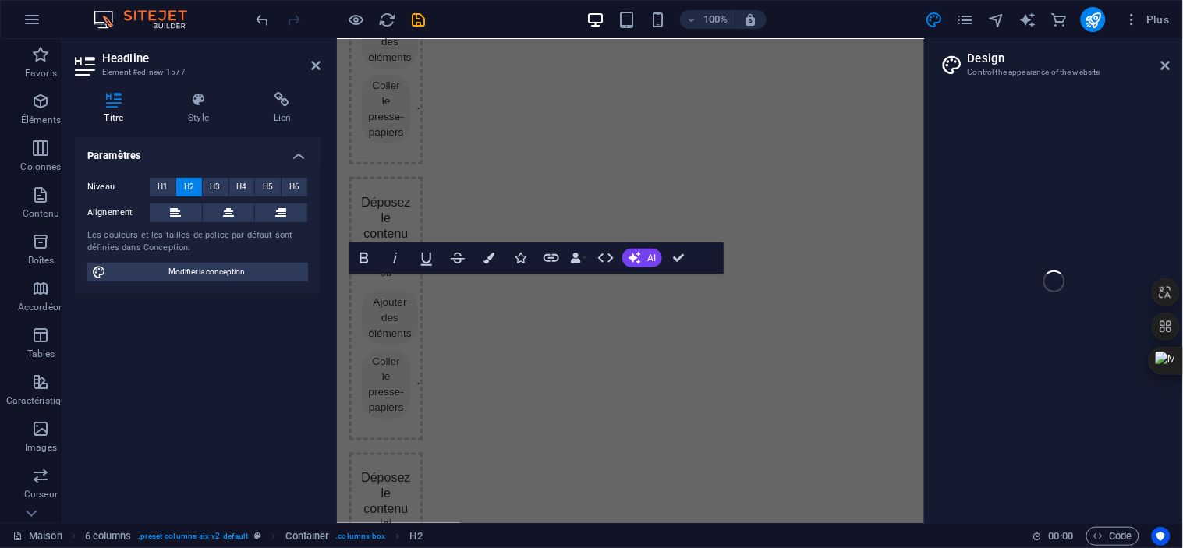
scroll to position [3818, 0]
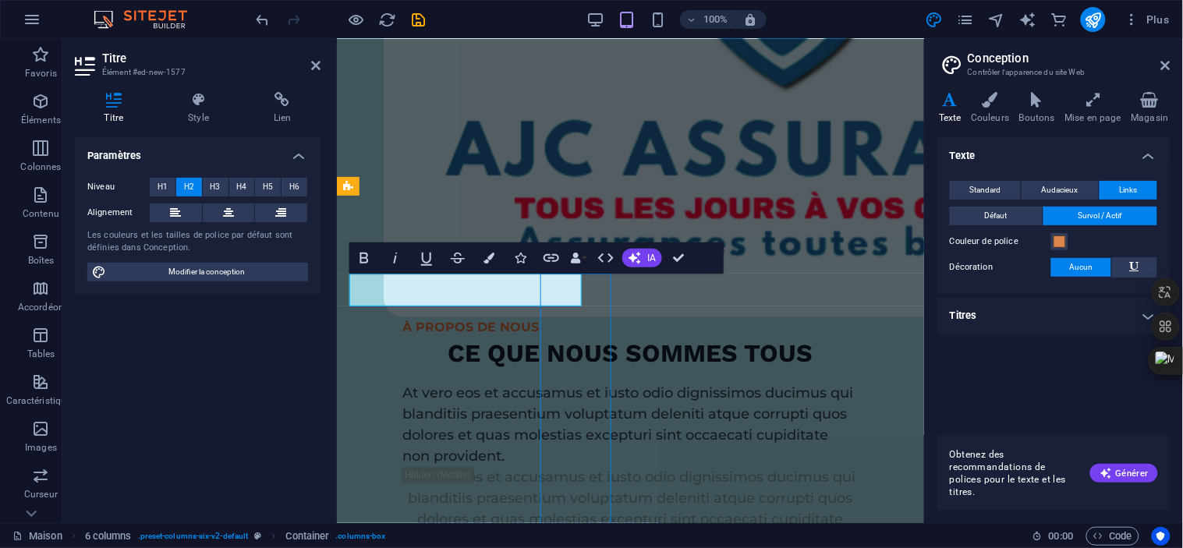
scroll to position [5060, 0]
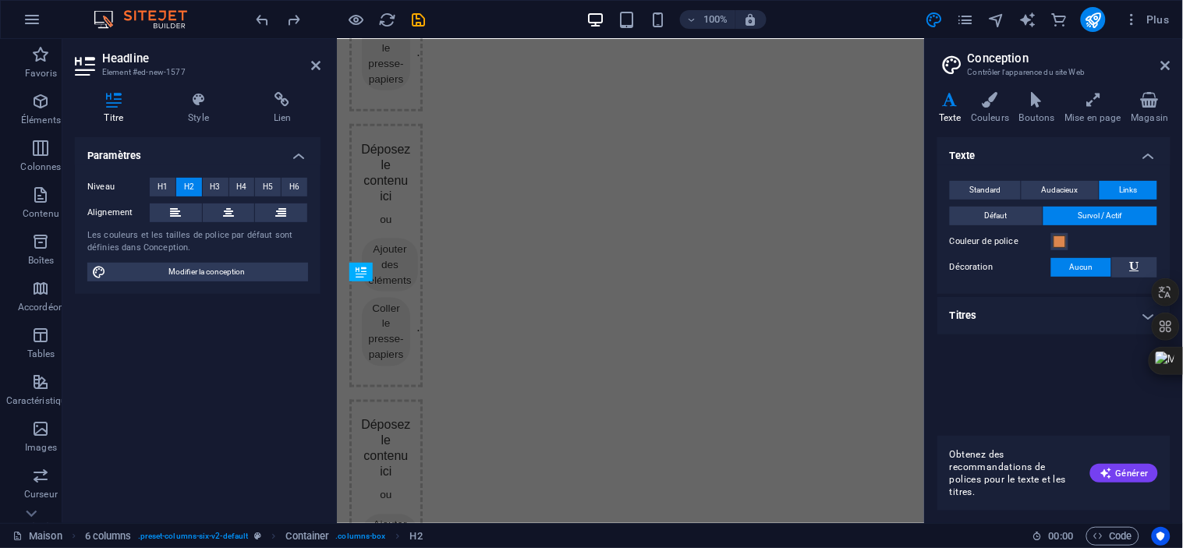
scroll to position [3811, 0]
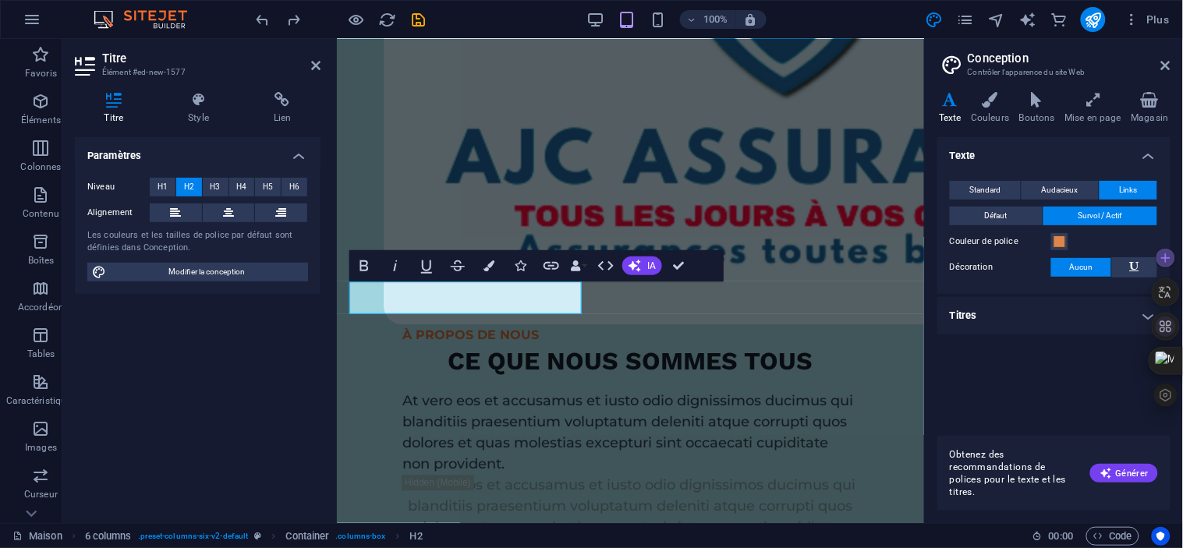
click at [1154, 318] on div at bounding box center [1165, 327] width 28 height 28
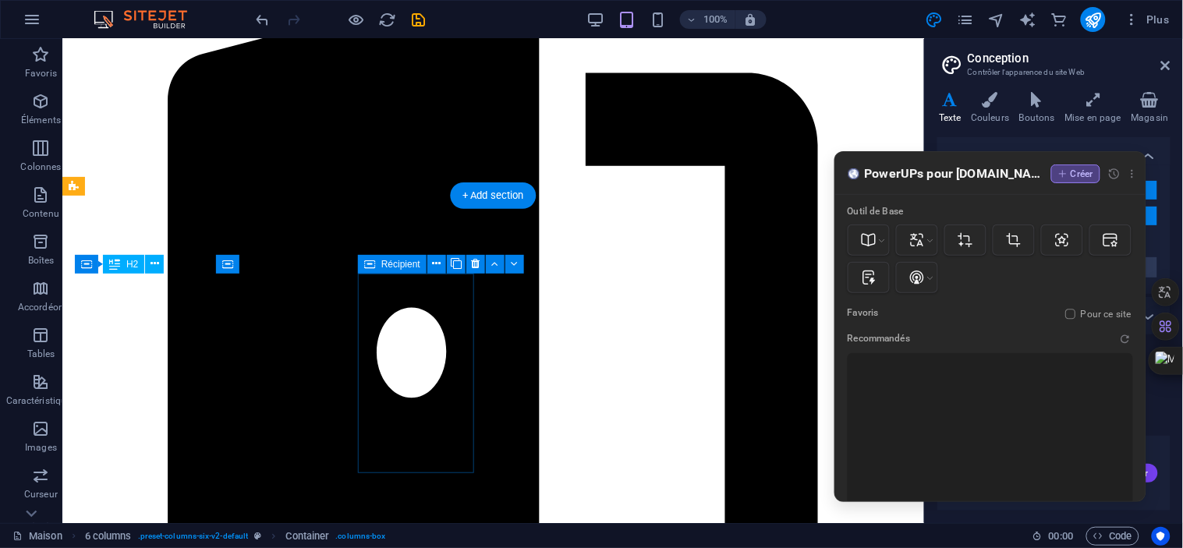
scroll to position [5045, 0]
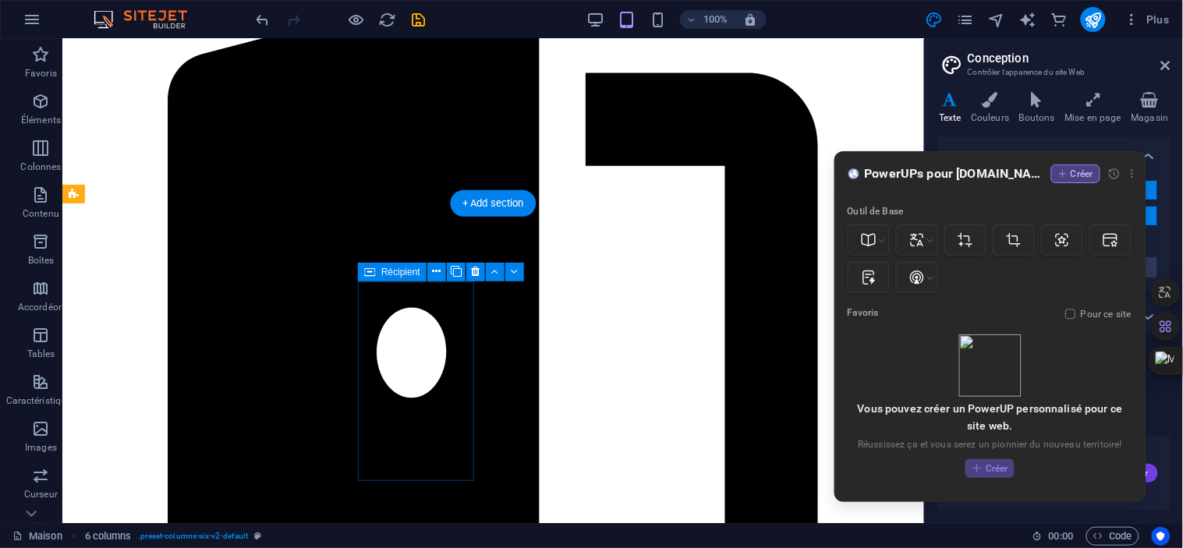
scroll to position [5037, 0]
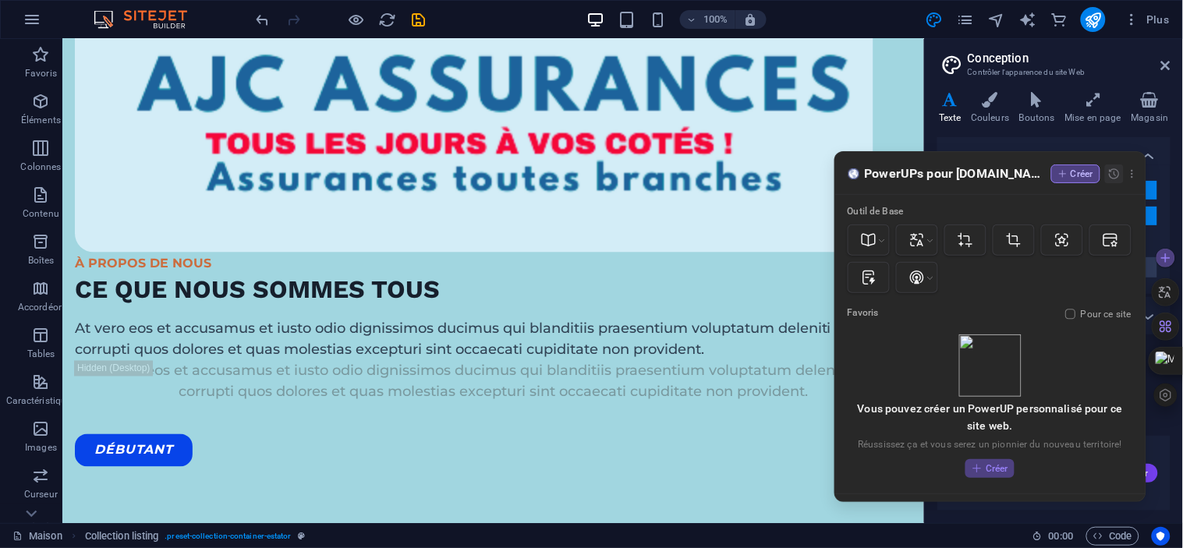
click at [1119, 175] on icon at bounding box center [1114, 174] width 12 height 12
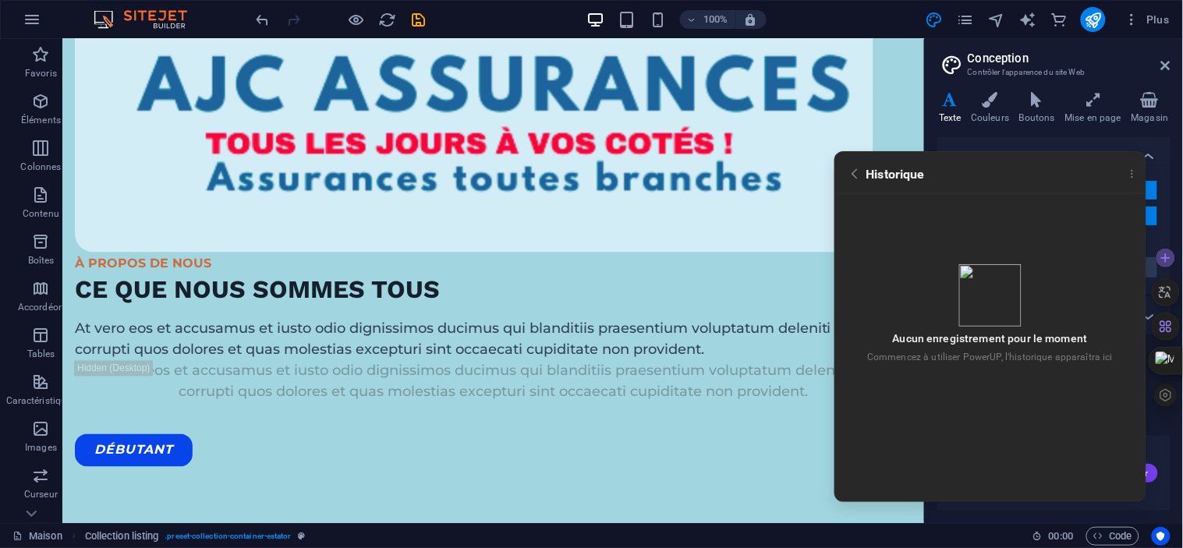
click at [860, 173] on icon at bounding box center [854, 174] width 14 height 14
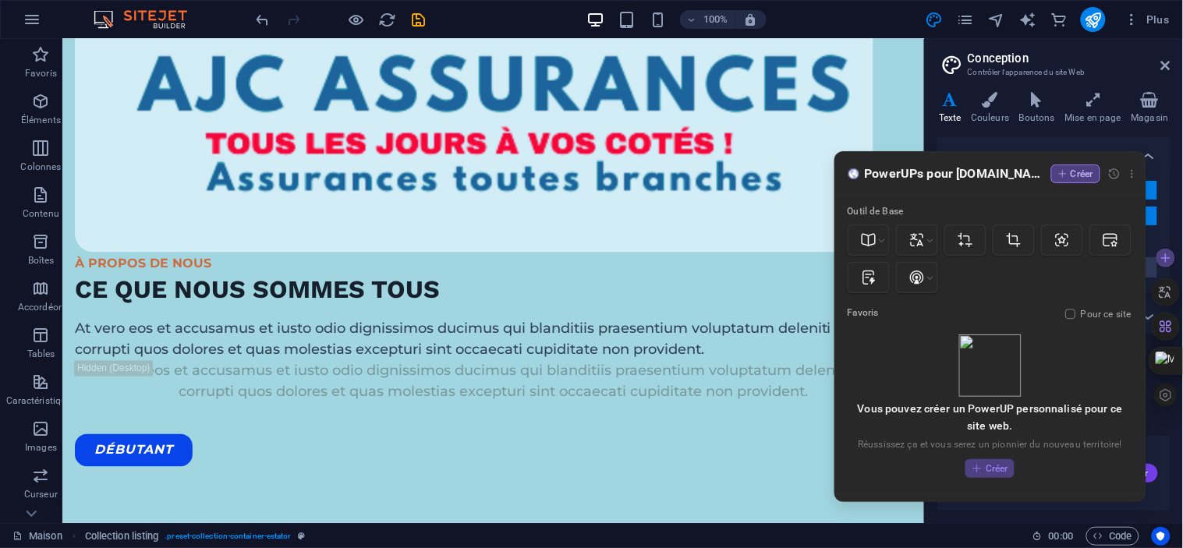
click at [854, 174] on img at bounding box center [853, 174] width 12 height 12
click at [991, 466] on div "Créer" at bounding box center [989, 468] width 49 height 19
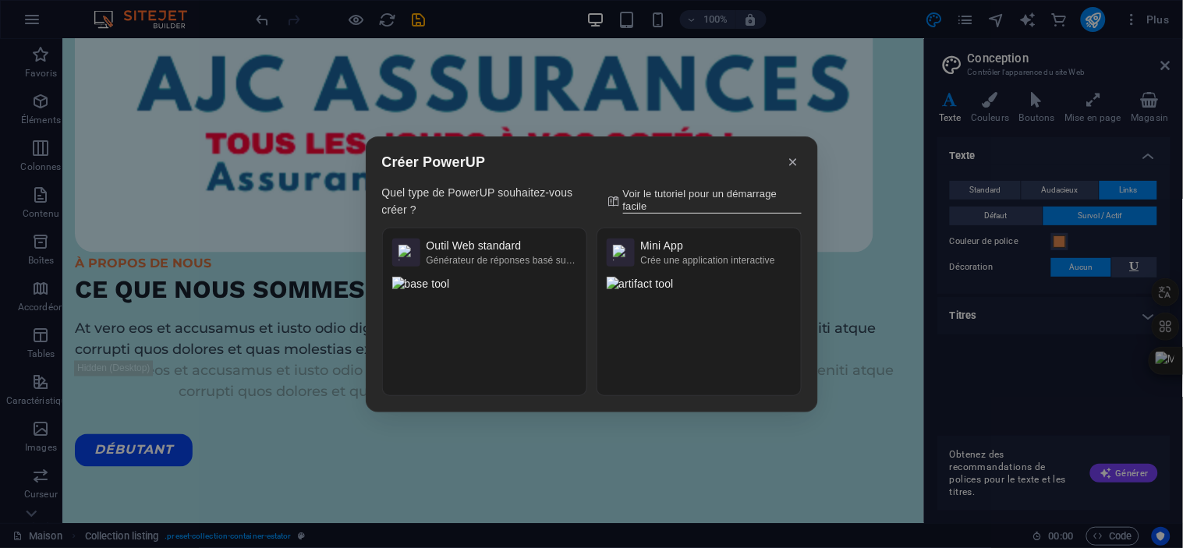
click at [850, 232] on div "Créer PowerUP Quel type de PowerUP souhaitez-vous créer ? Voir le tutoriel pour…" at bounding box center [591, 274] width 1183 height 548
click at [792, 157] on icon at bounding box center [793, 162] width 14 height 14
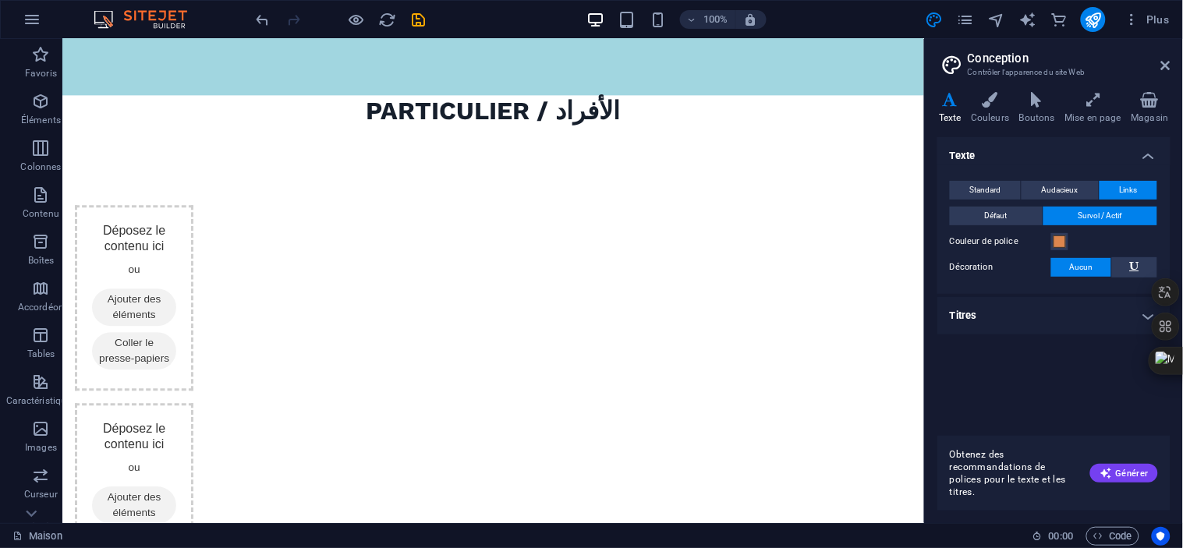
scroll to position [5452, 0]
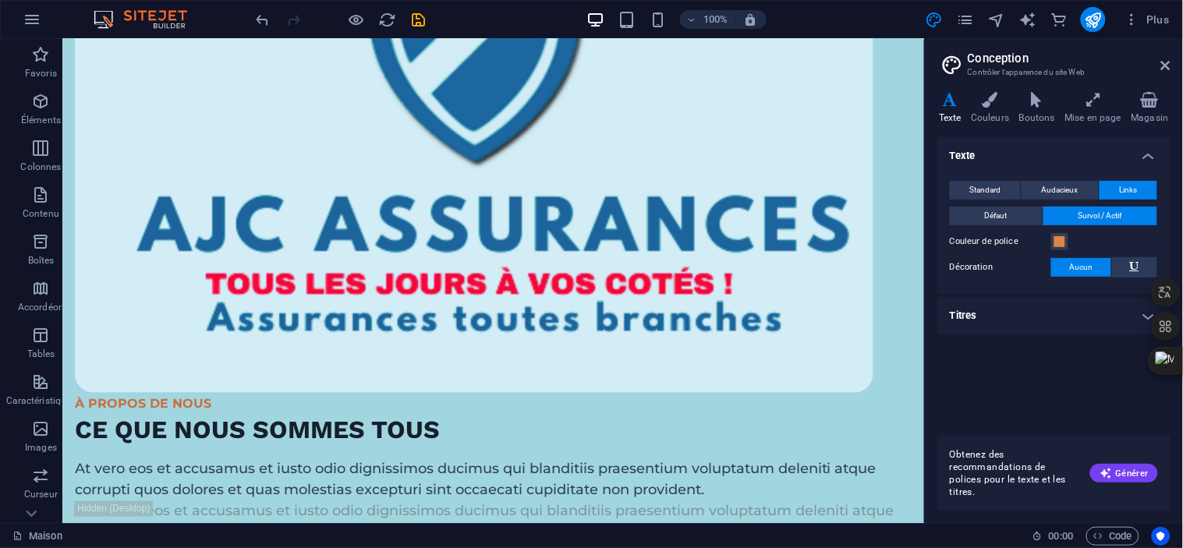
scroll to position [4819, 0]
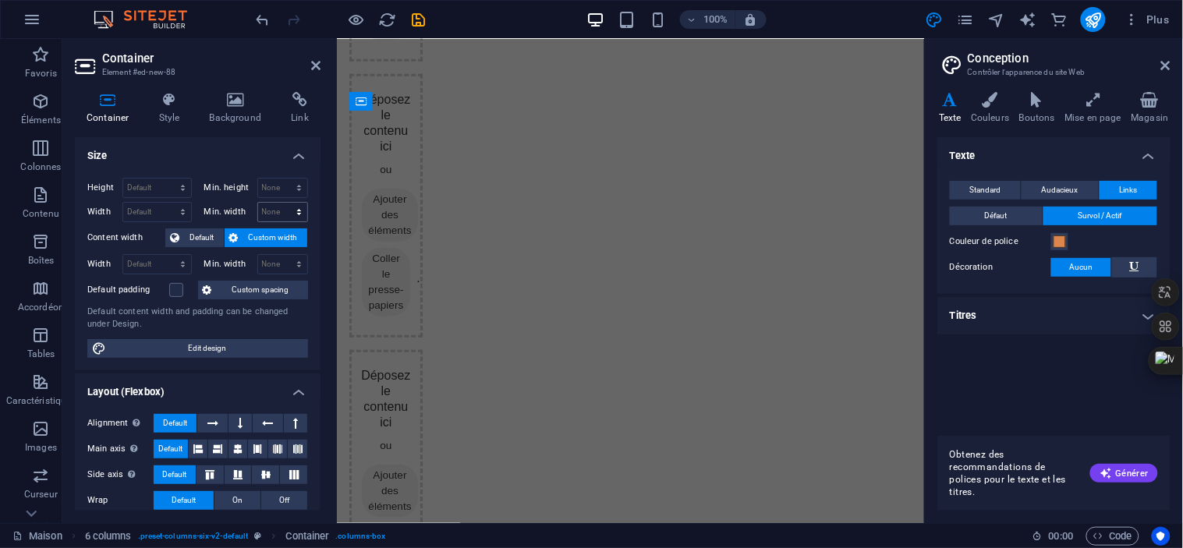
scroll to position [3531, 0]
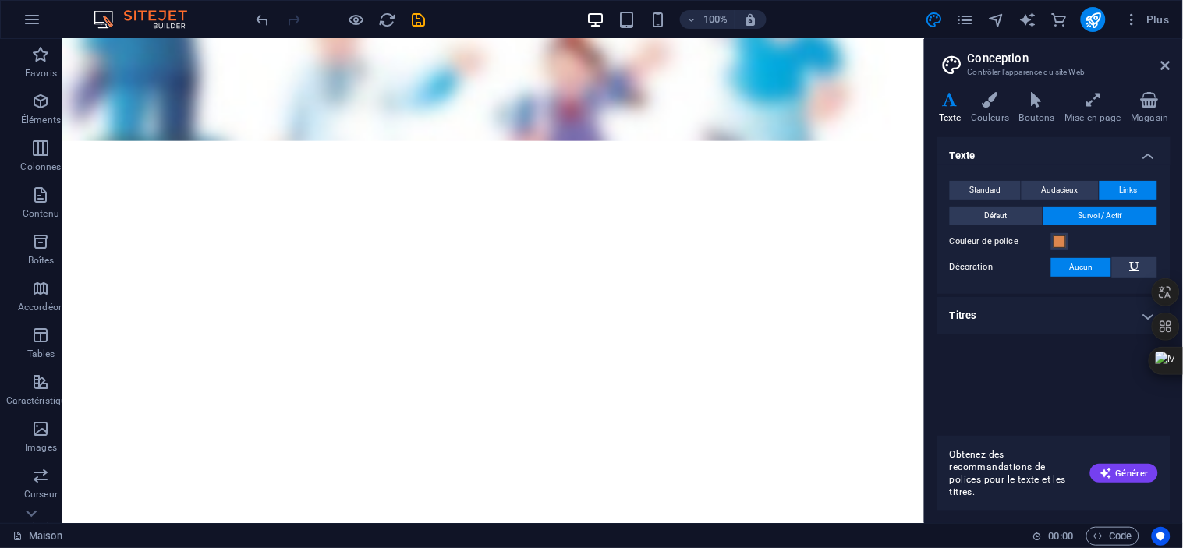
scroll to position [9520, 0]
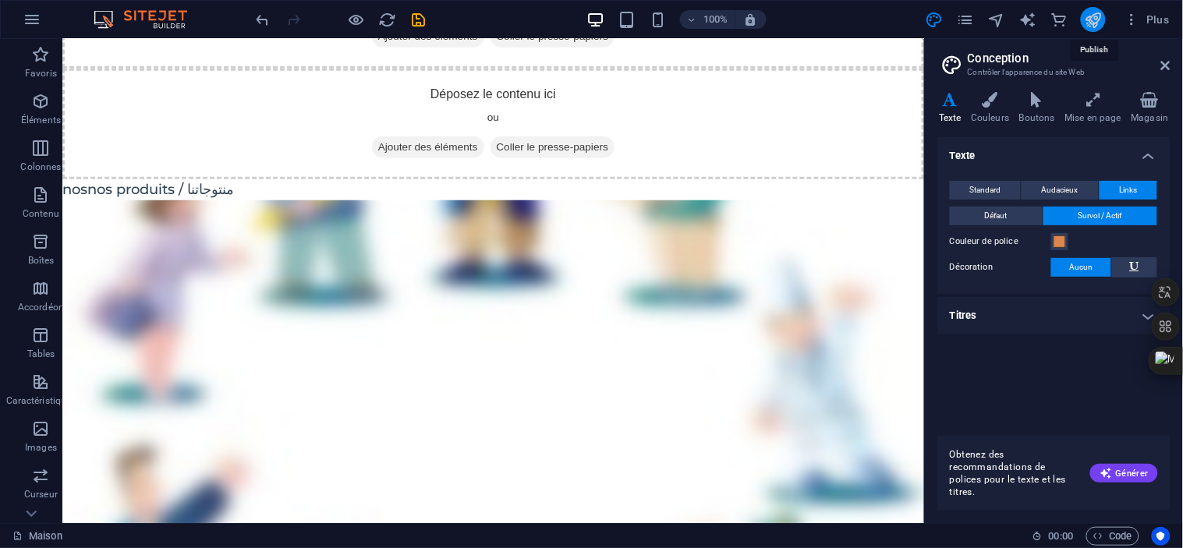
click at [1094, 26] on icon "publier" at bounding box center [1093, 20] width 18 height 18
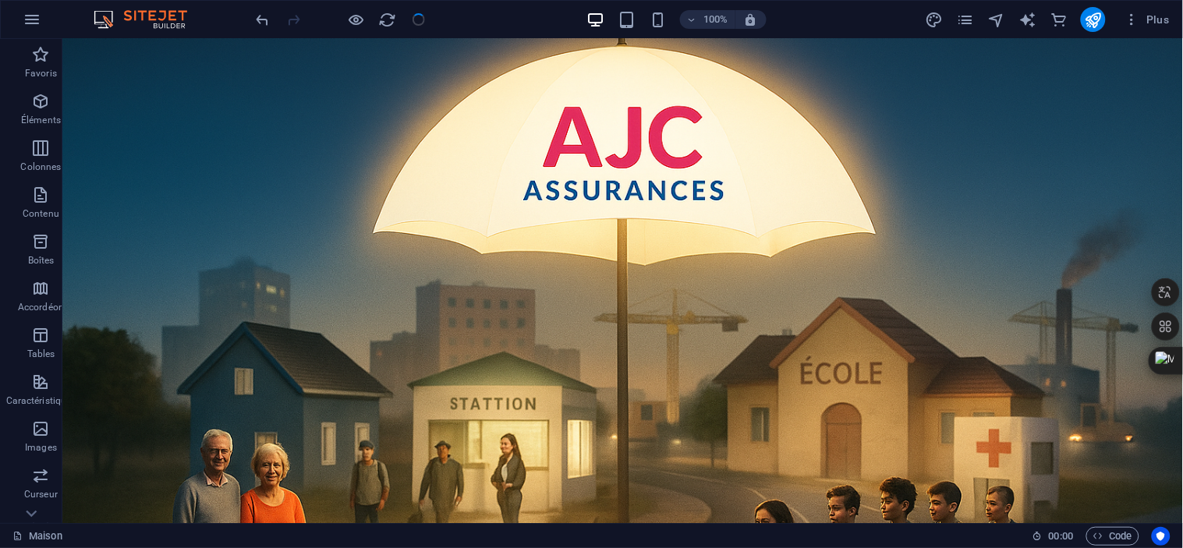
scroll to position [0, 0]
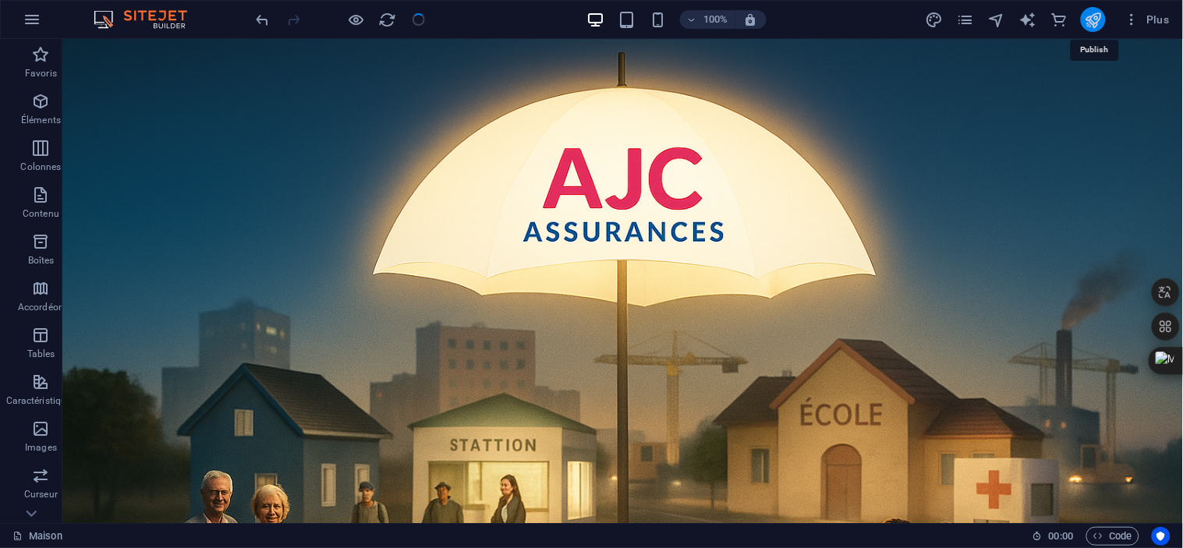
click at [1089, 16] on icon "publier" at bounding box center [1093, 20] width 18 height 18
